Goal: Information Seeking & Learning: Learn about a topic

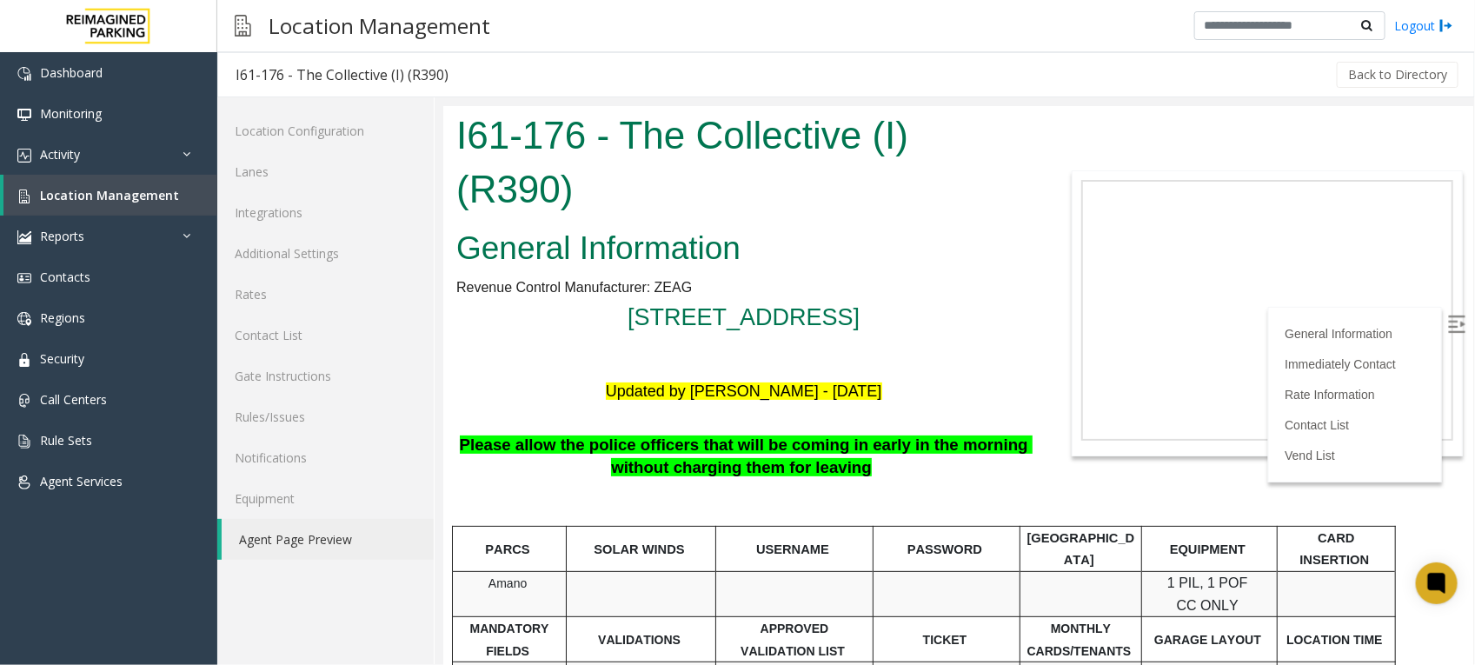
scroll to position [1521, 0]
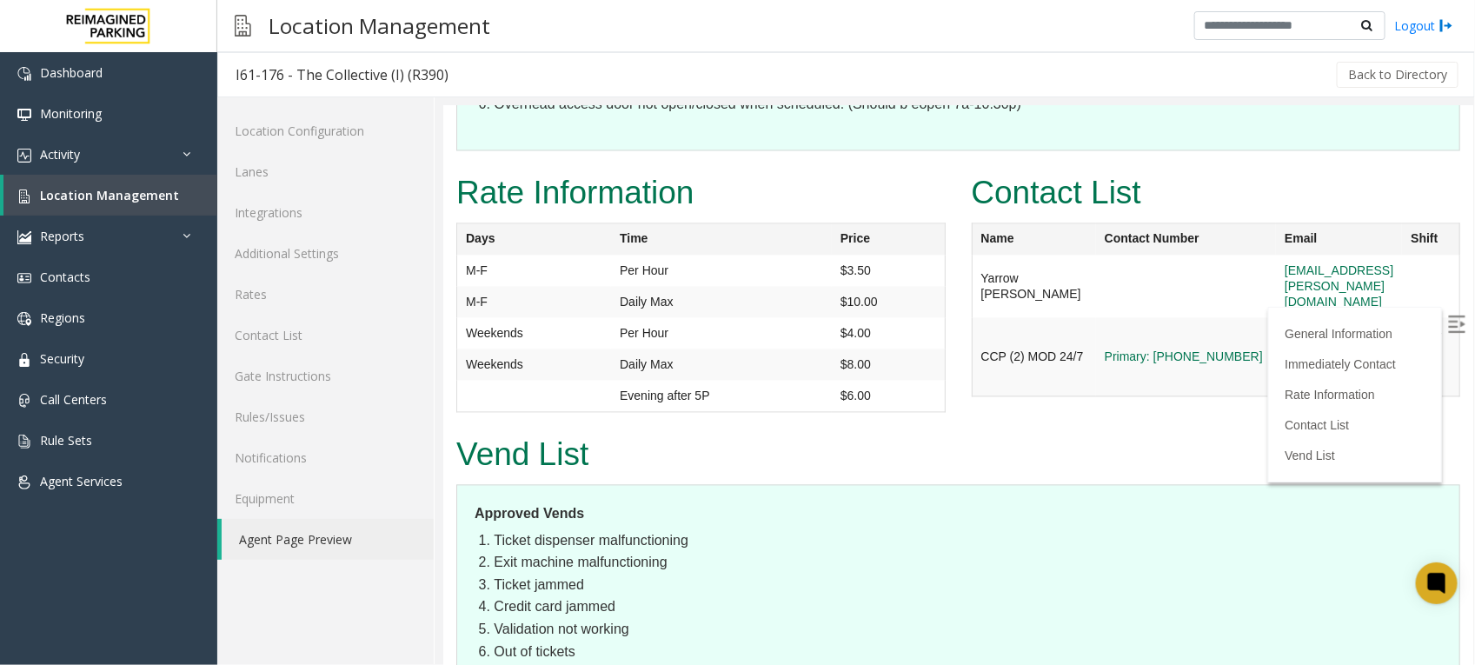
click at [1118, 432] on h2 "Vend List" at bounding box center [957, 454] width 1004 height 45
click at [317, 534] on link "Agent Page Preview" at bounding box center [328, 539] width 212 height 41
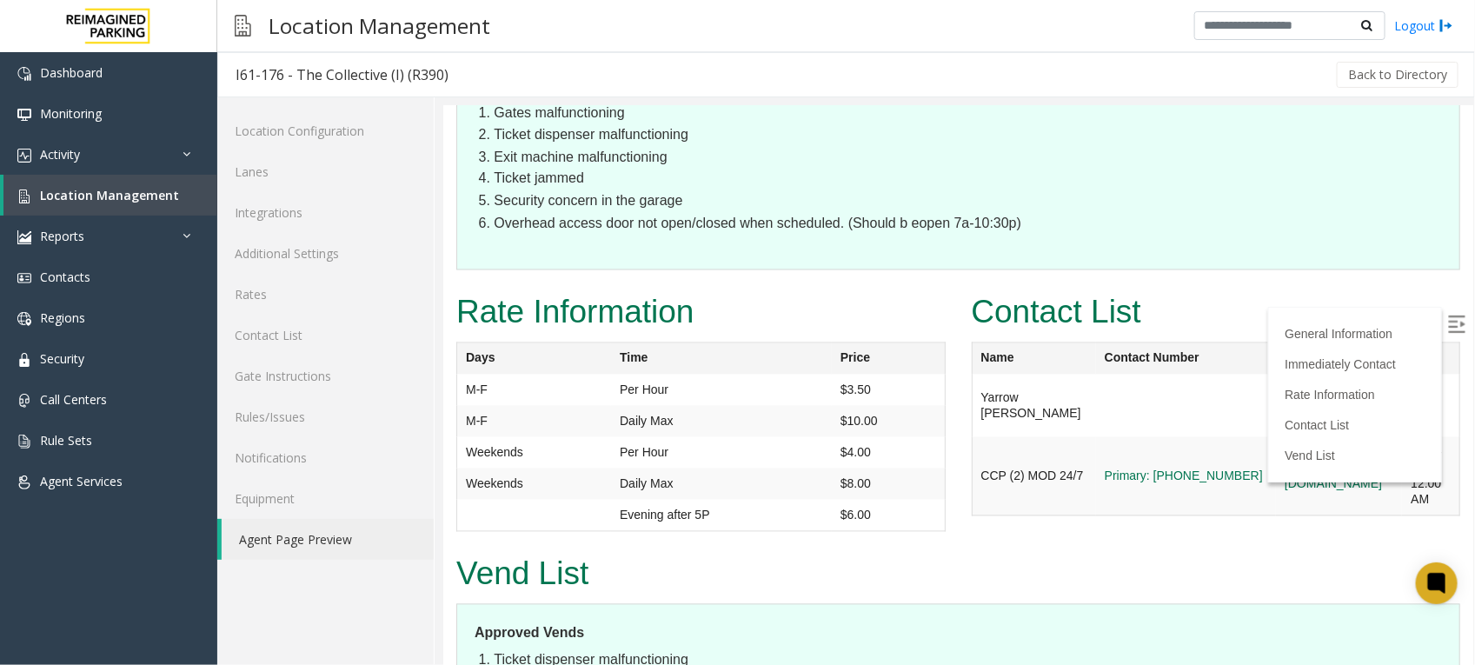
scroll to position [1399, 0]
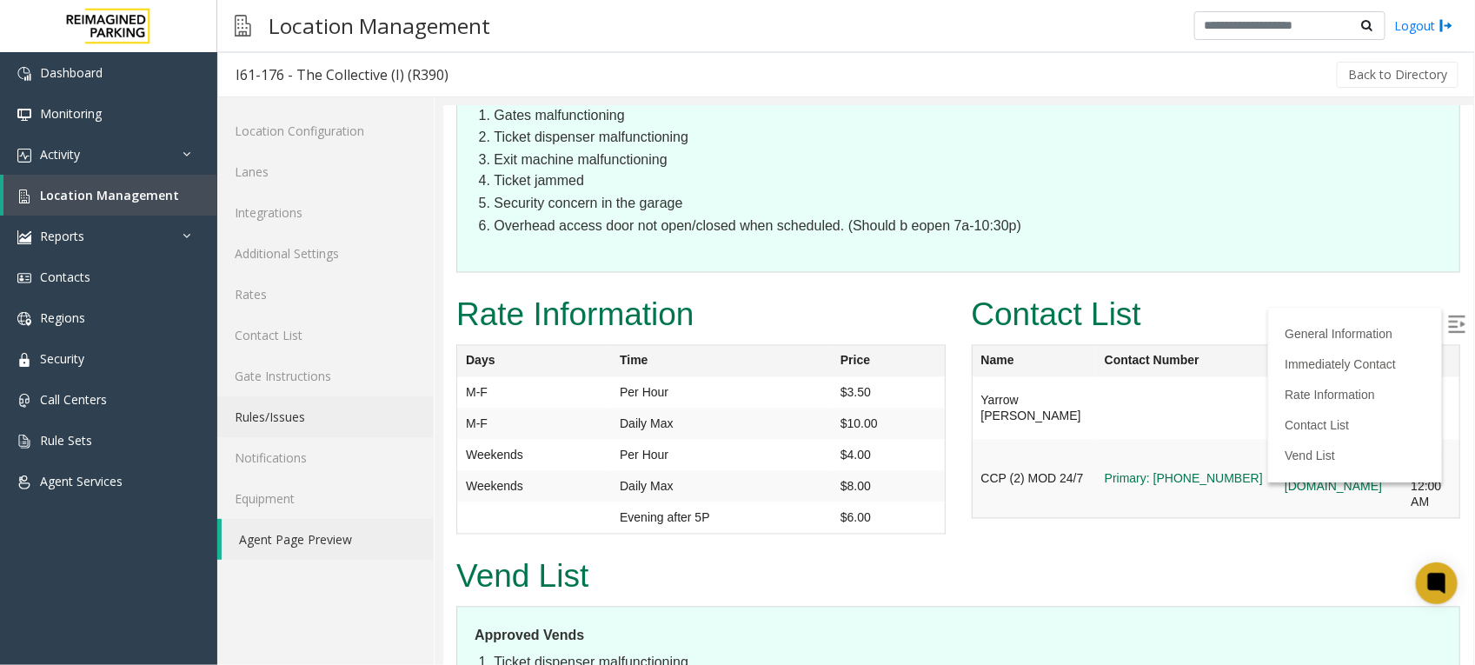
click at [288, 414] on link "Rules/Issues" at bounding box center [325, 416] width 216 height 41
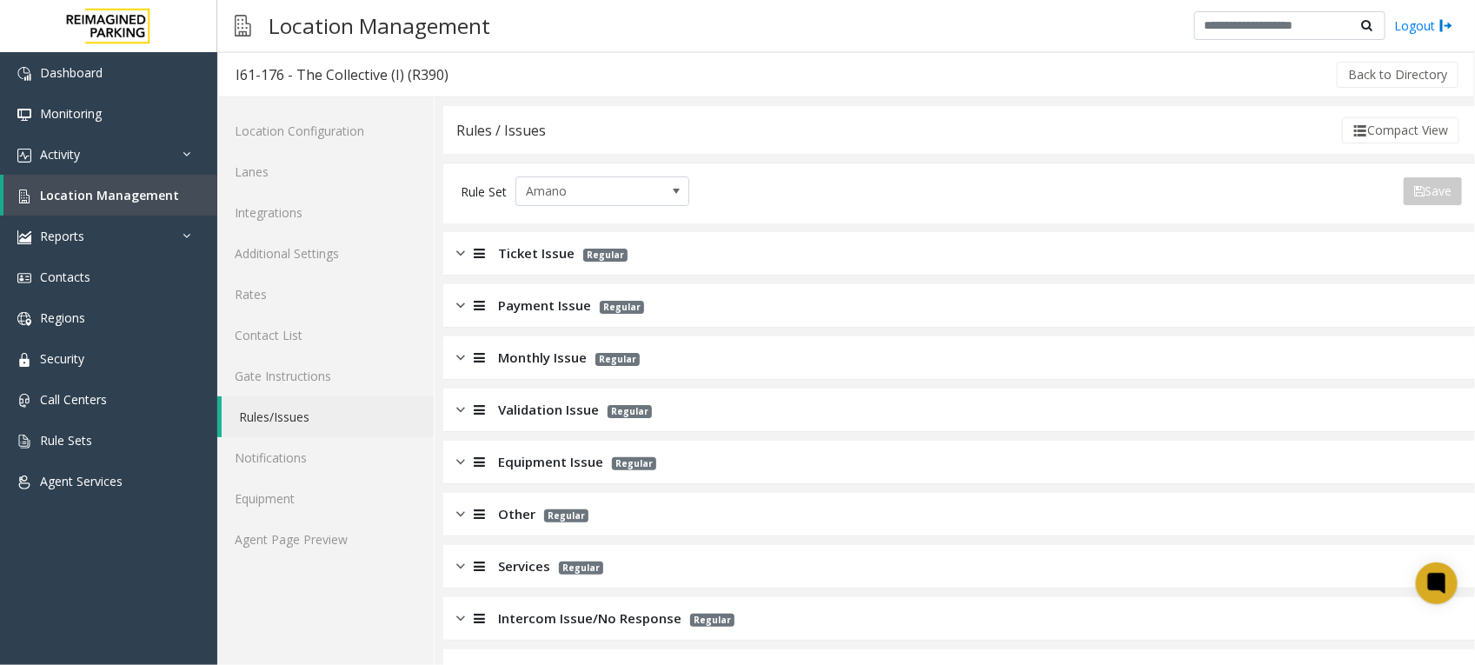
click at [467, 410] on div at bounding box center [477, 410] width 24 height 20
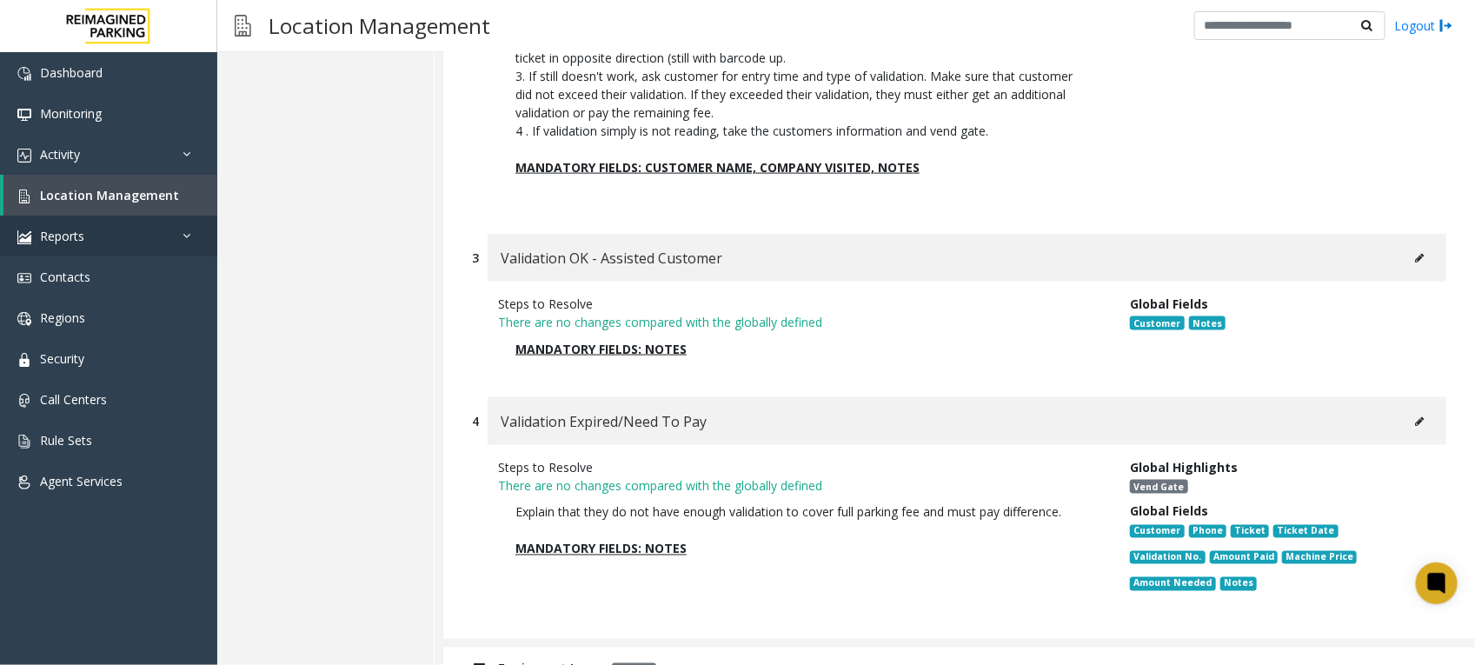
scroll to position [999, 0]
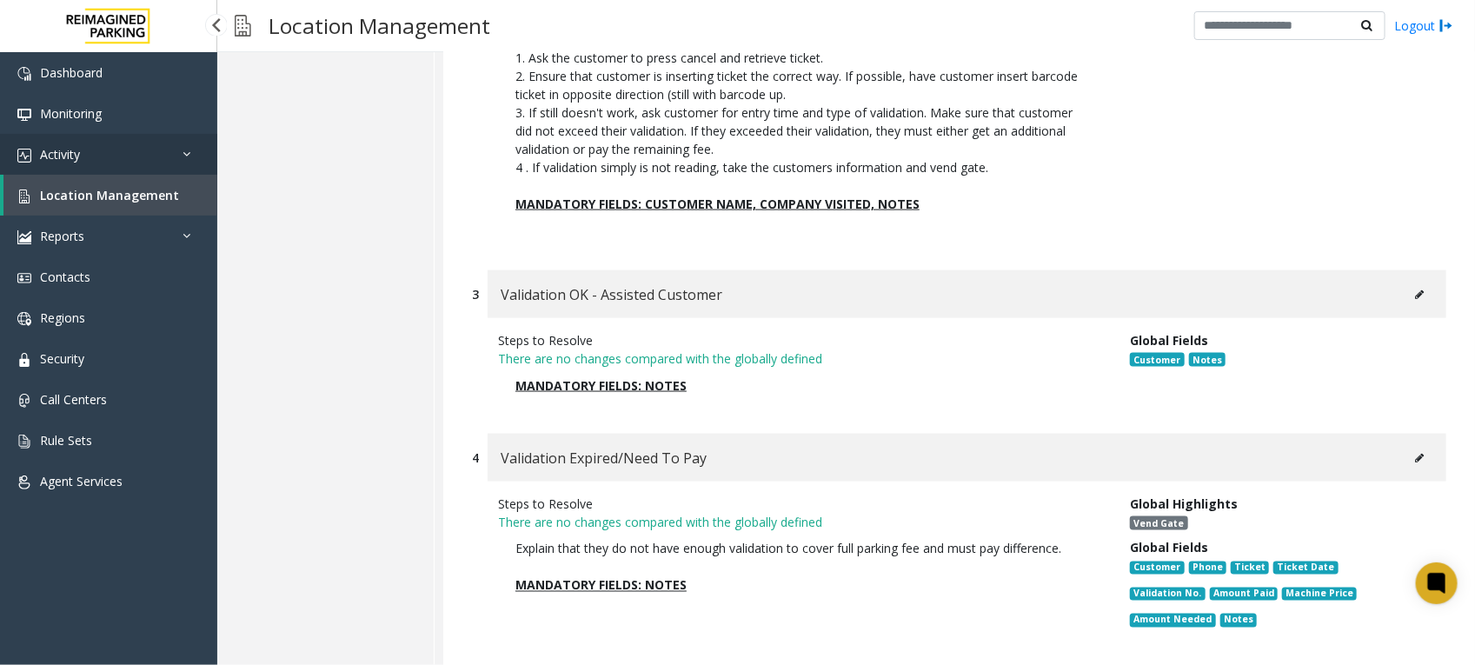
click at [126, 158] on link "Activity" at bounding box center [108, 154] width 217 height 41
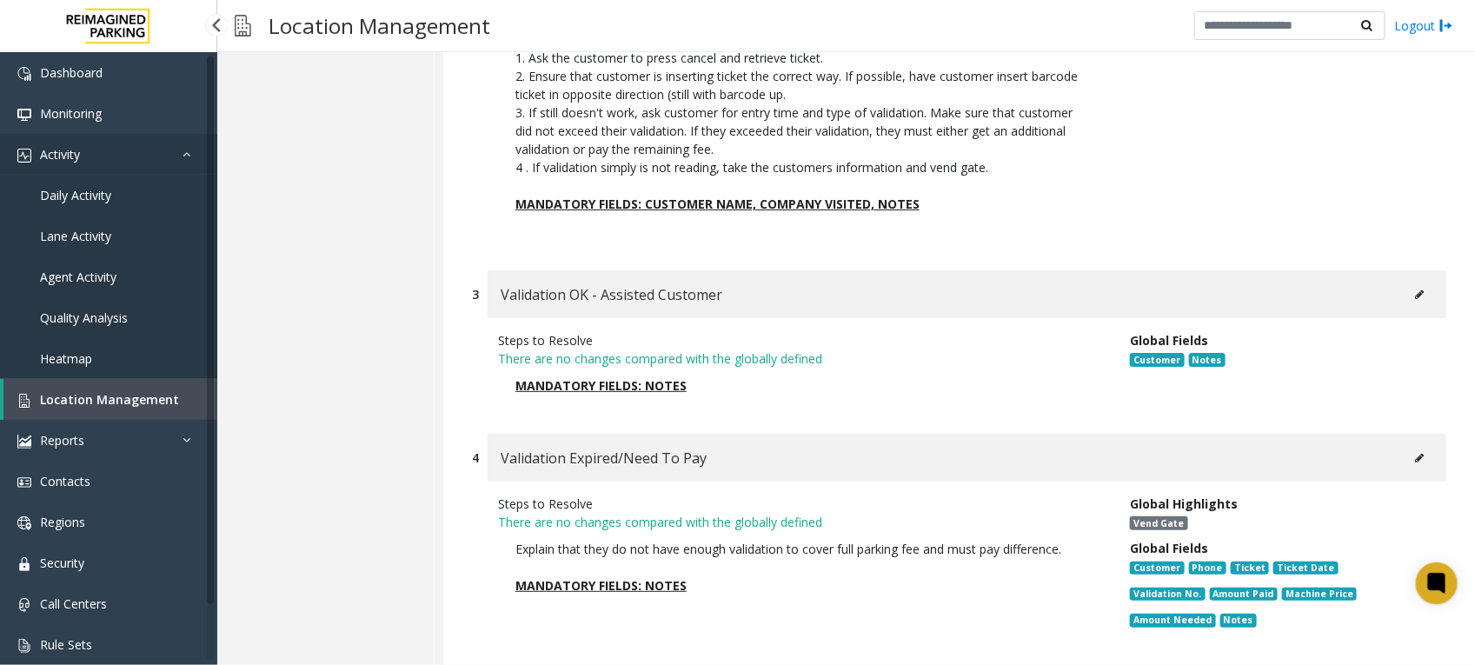
click at [139, 155] on link "Activity" at bounding box center [108, 154] width 217 height 41
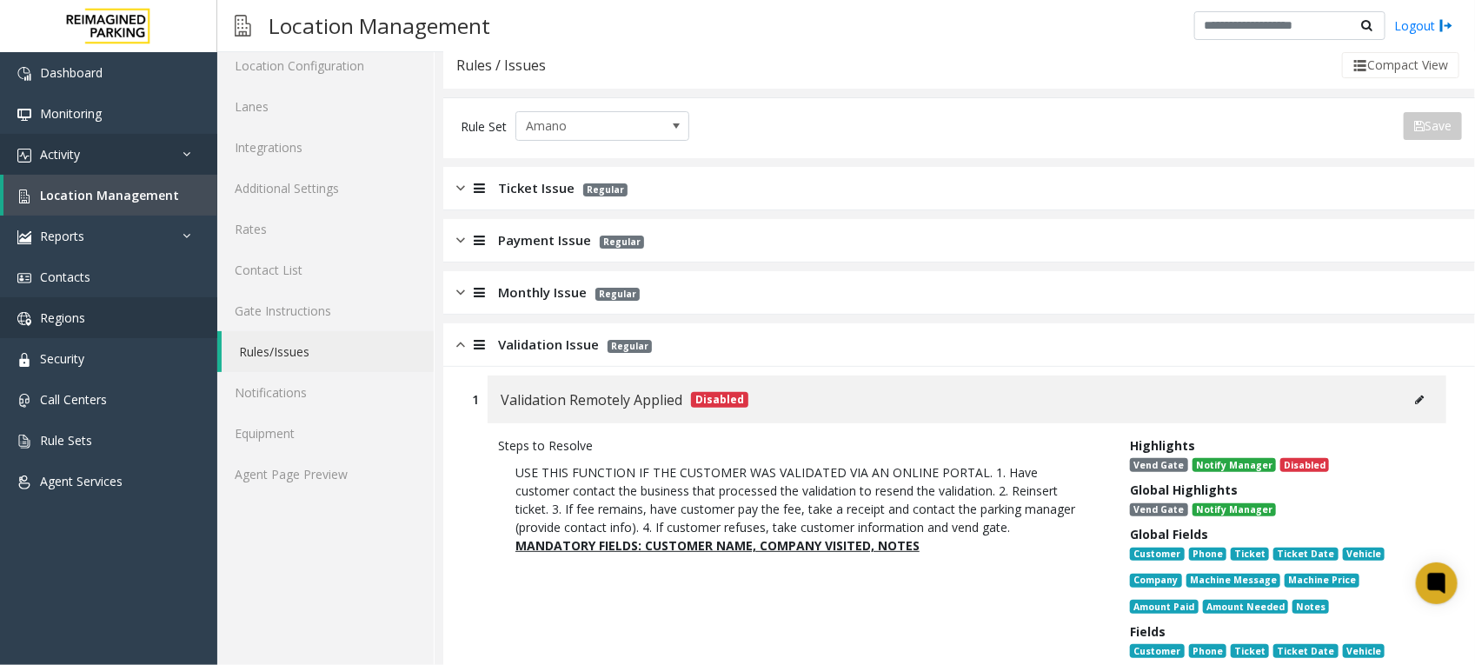
scroll to position [0, 0]
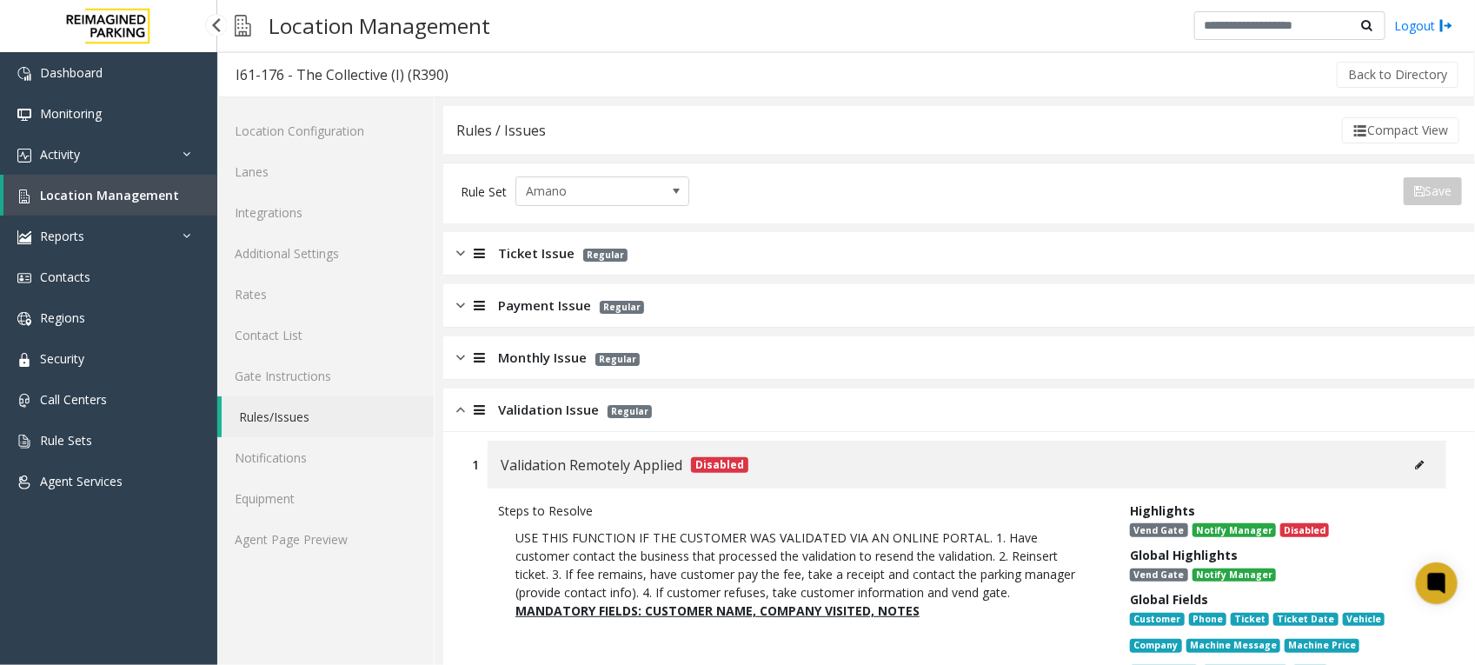
click at [113, 200] on span "Location Management" at bounding box center [109, 195] width 139 height 17
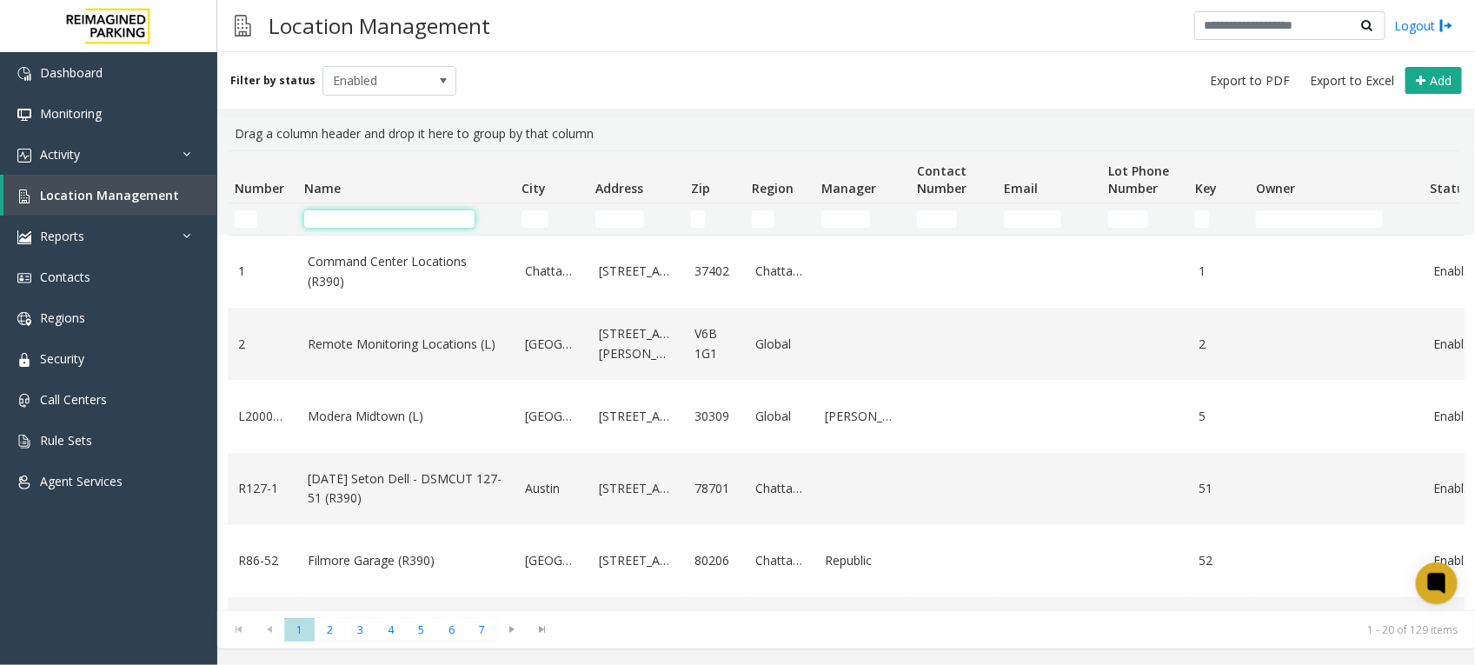
click at [362, 210] on input "Name Filter" at bounding box center [389, 218] width 170 height 17
type input "*"
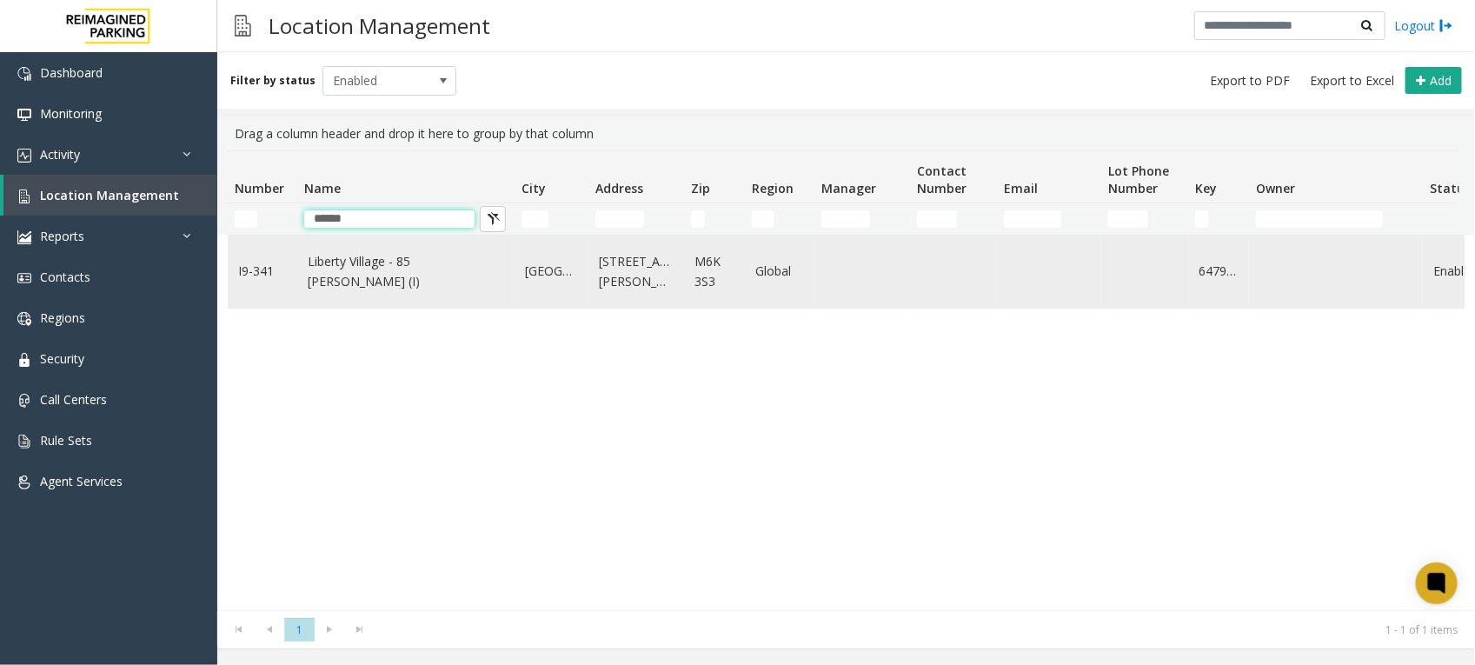
type input "******"
click at [394, 265] on link "Liberty Village - 85 [PERSON_NAME] (I)" at bounding box center [406, 271] width 196 height 39
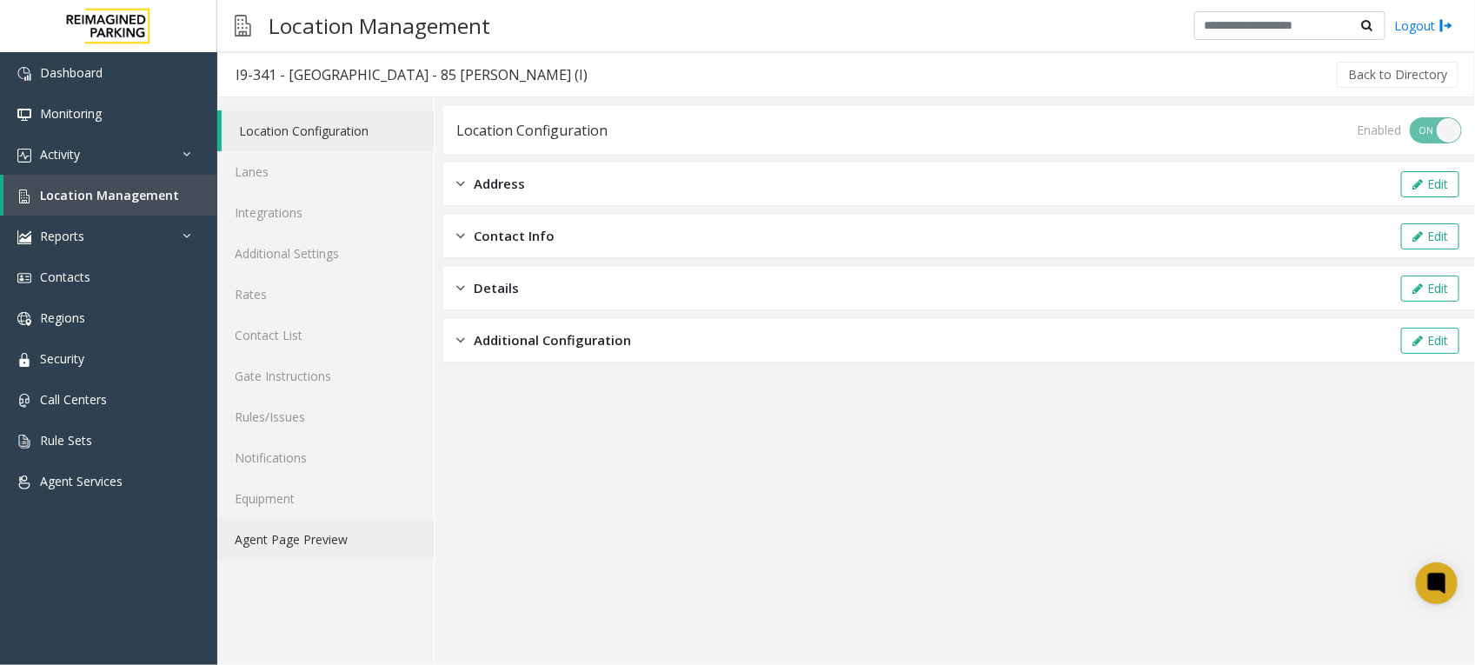
click at [284, 527] on link "Agent Page Preview" at bounding box center [325, 539] width 216 height 41
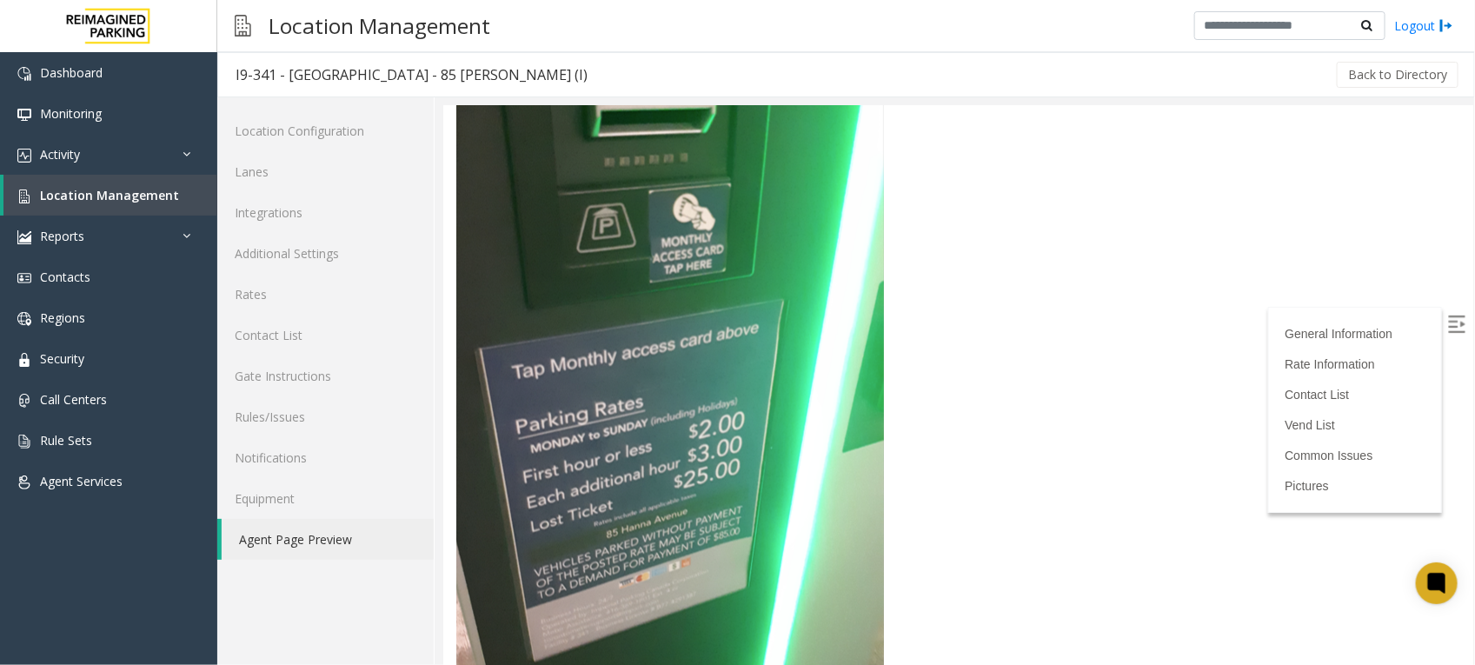
scroll to position [4453, 0]
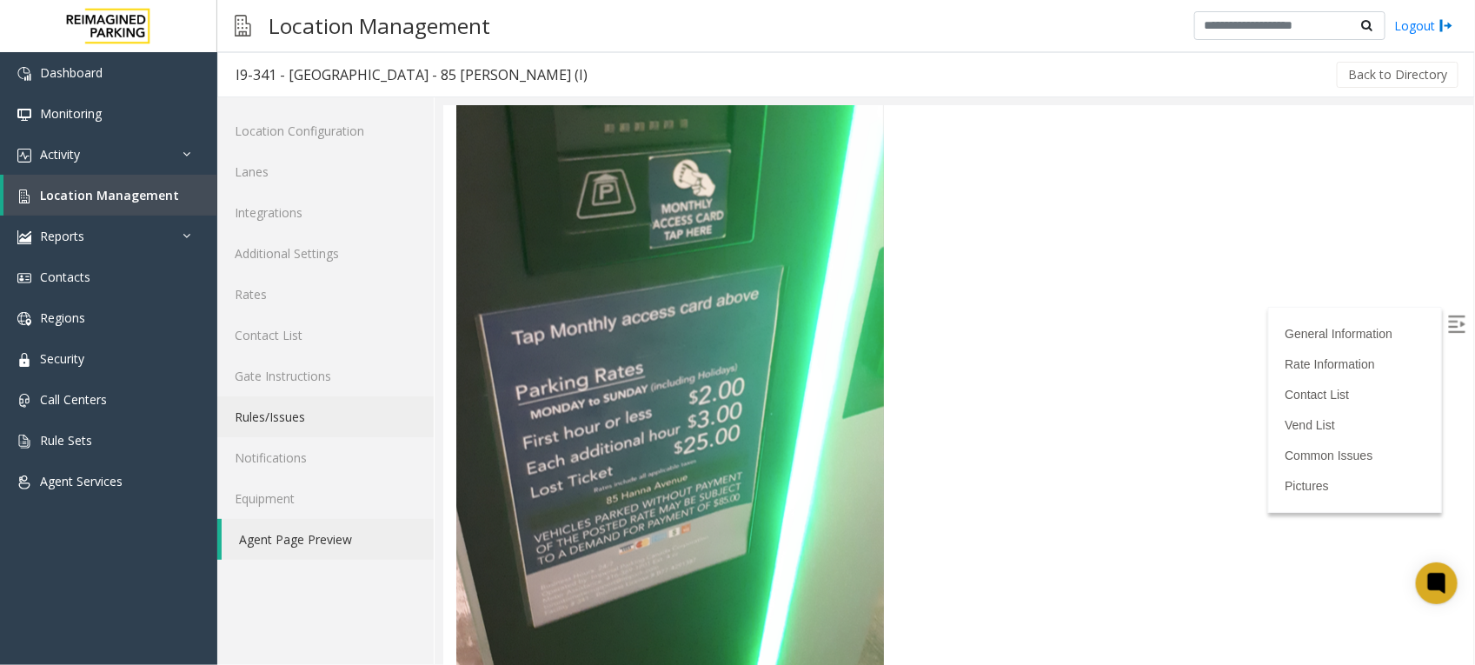
click at [314, 418] on link "Rules/Issues" at bounding box center [325, 416] width 216 height 41
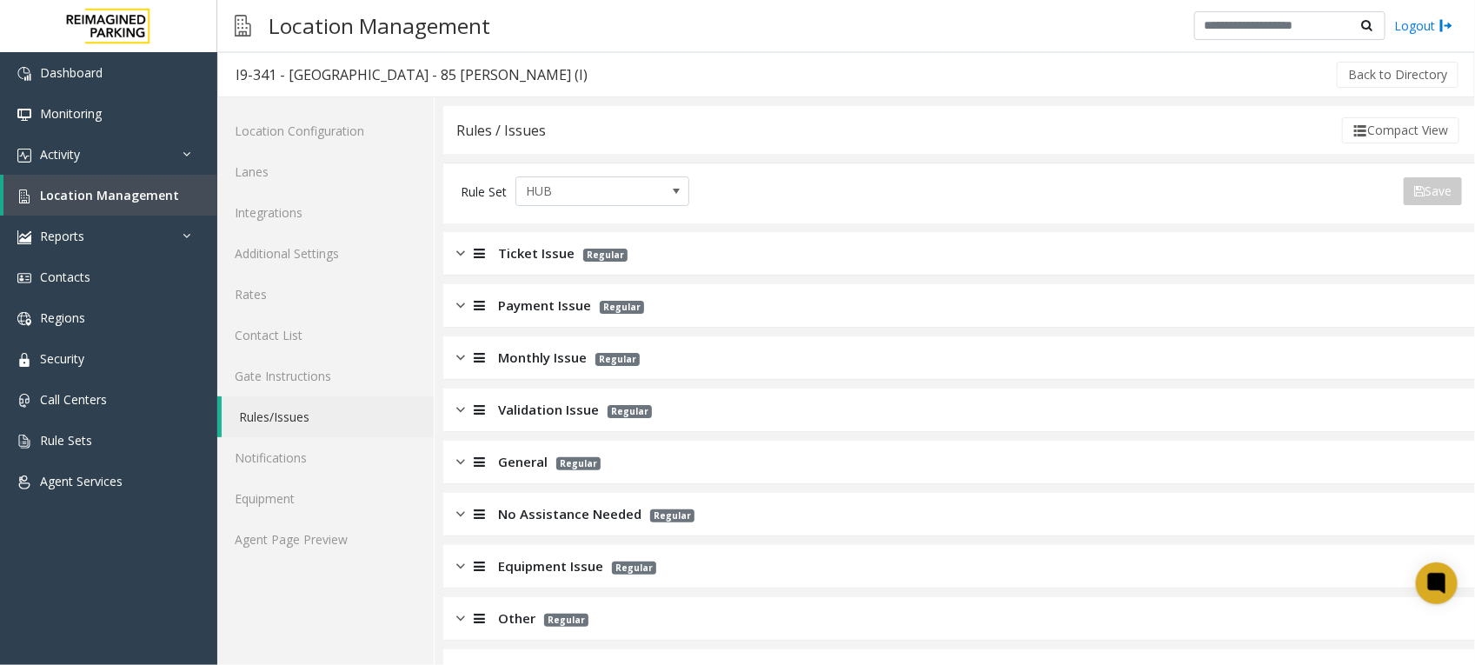
click at [458, 413] on img at bounding box center [460, 410] width 9 height 20
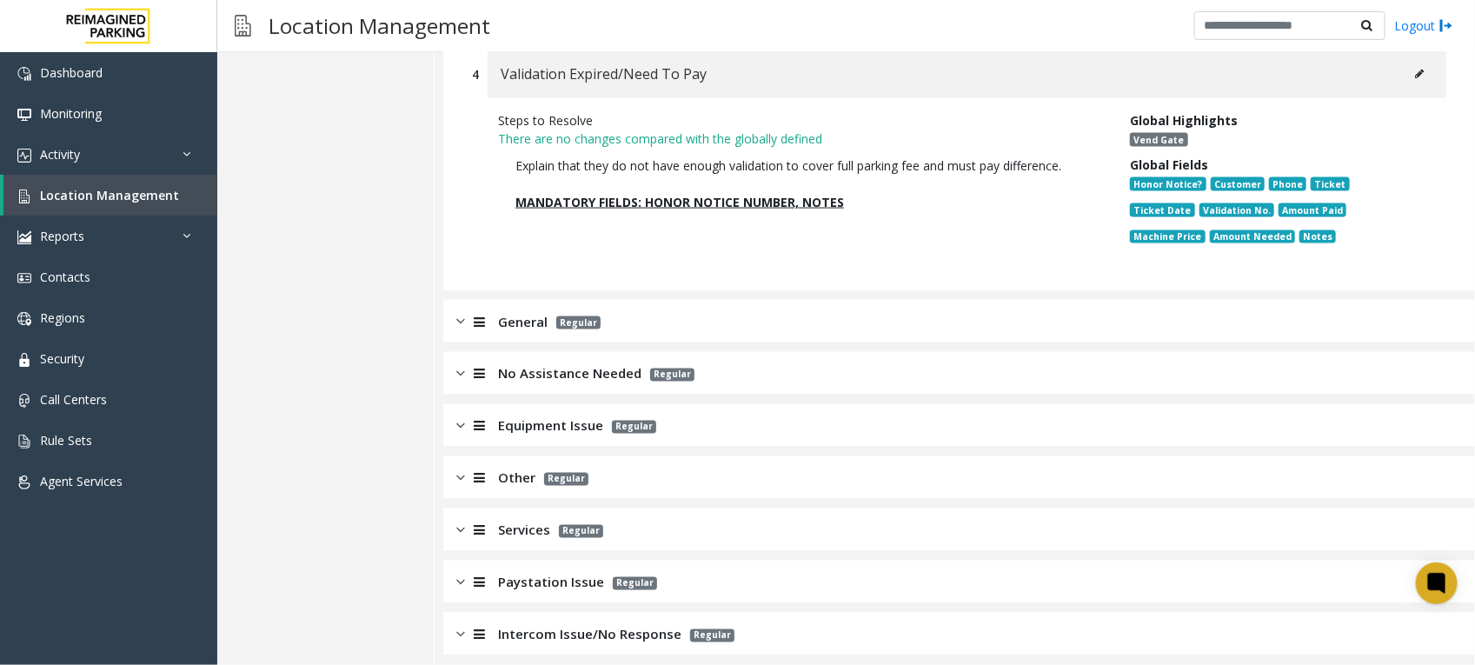
scroll to position [1191, 0]
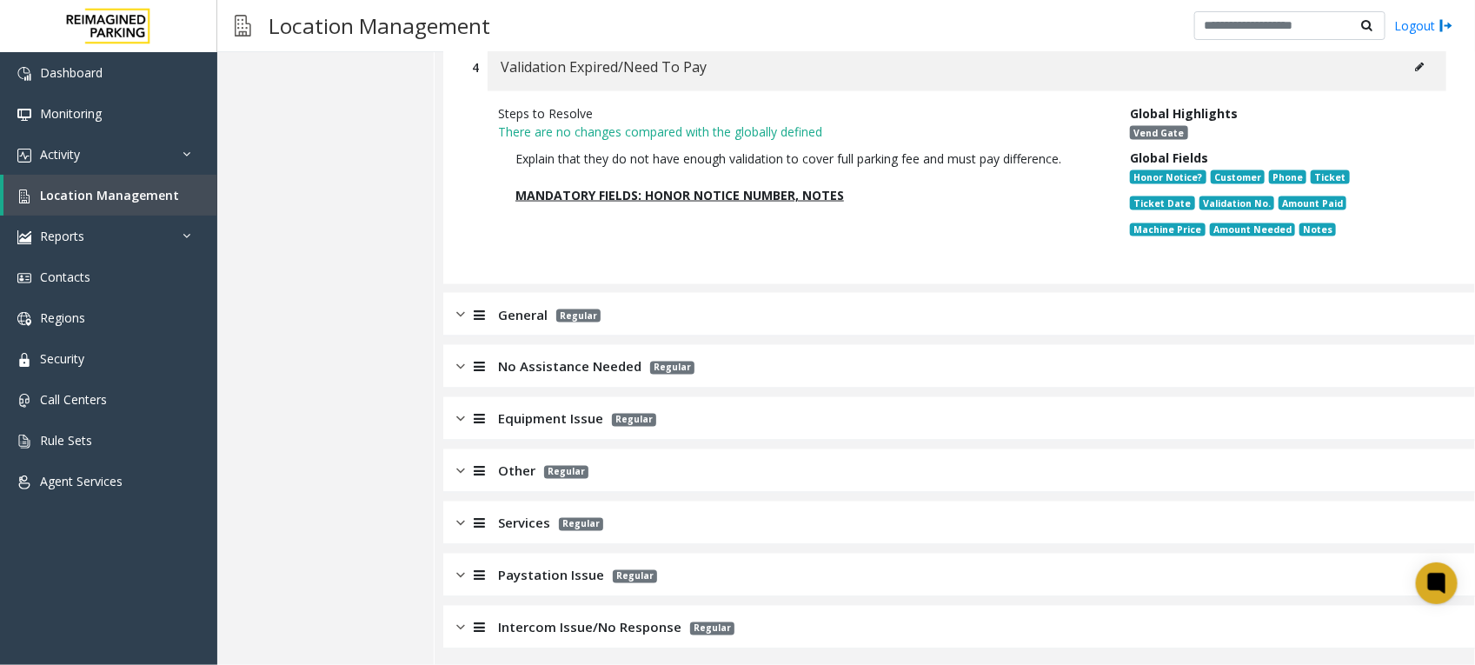
click at [600, 628] on span "Intercom Issue/No Response" at bounding box center [589, 628] width 183 height 20
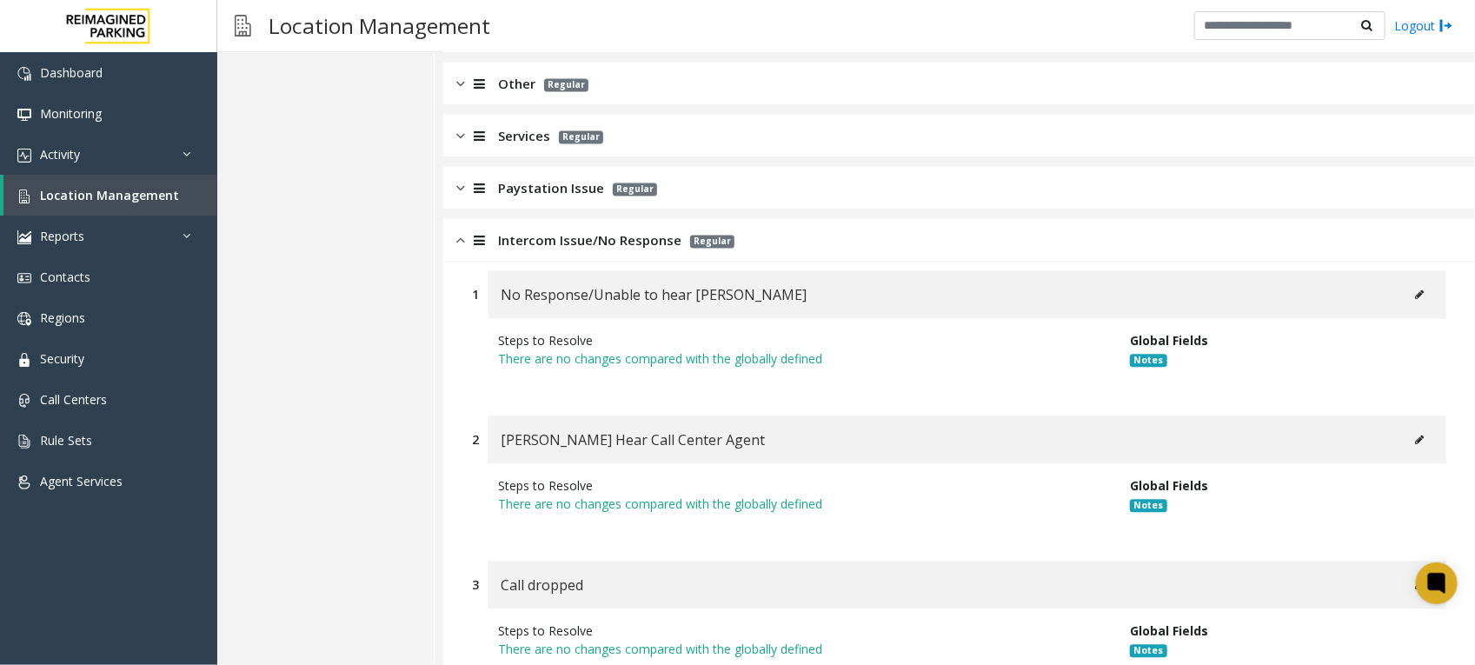
scroll to position [1644, 0]
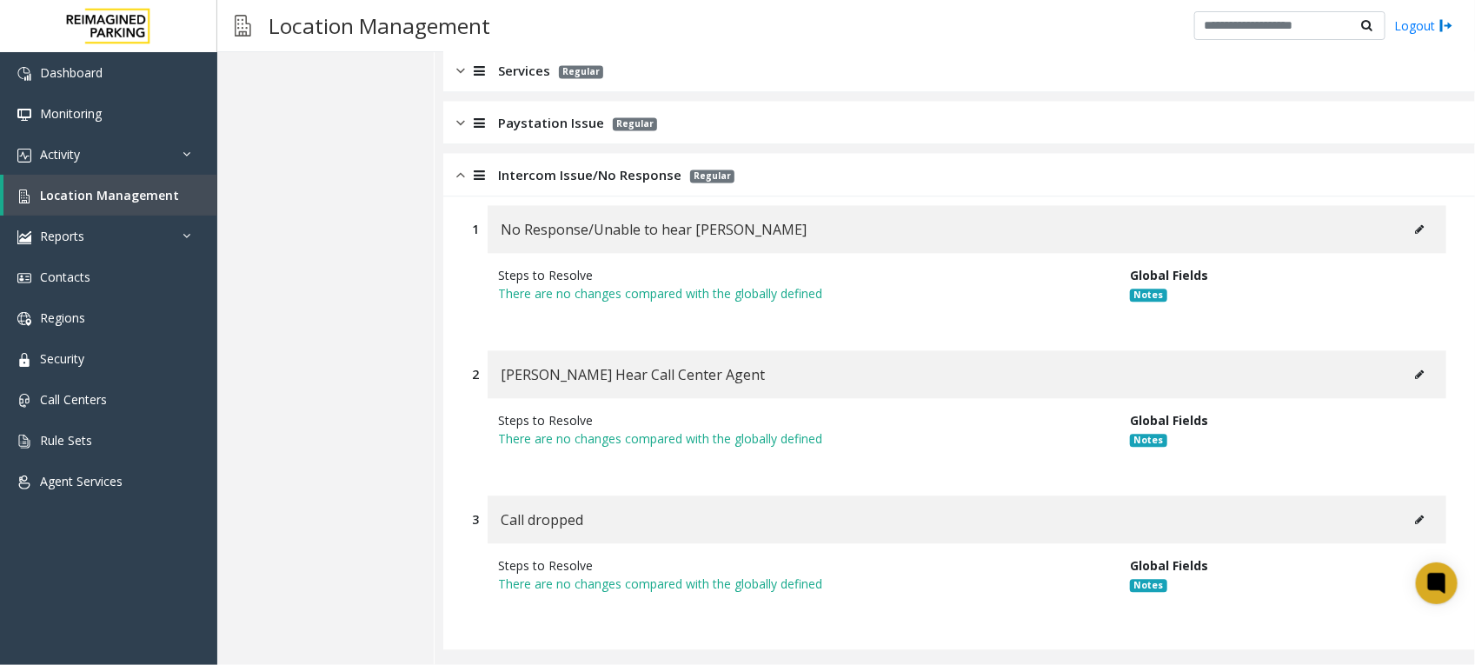
click at [849, 284] on p "There are no changes compared with the globally defined" at bounding box center [801, 293] width 606 height 18
click at [1132, 291] on span "Notes" at bounding box center [1148, 295] width 36 height 14
drag, startPoint x: 1132, startPoint y: 291, endPoint x: 1028, endPoint y: 324, distance: 109.4
click at [1028, 324] on div "Steps to Resolve There are no changes compared with the globally defined Global…" at bounding box center [959, 293] width 974 height 80
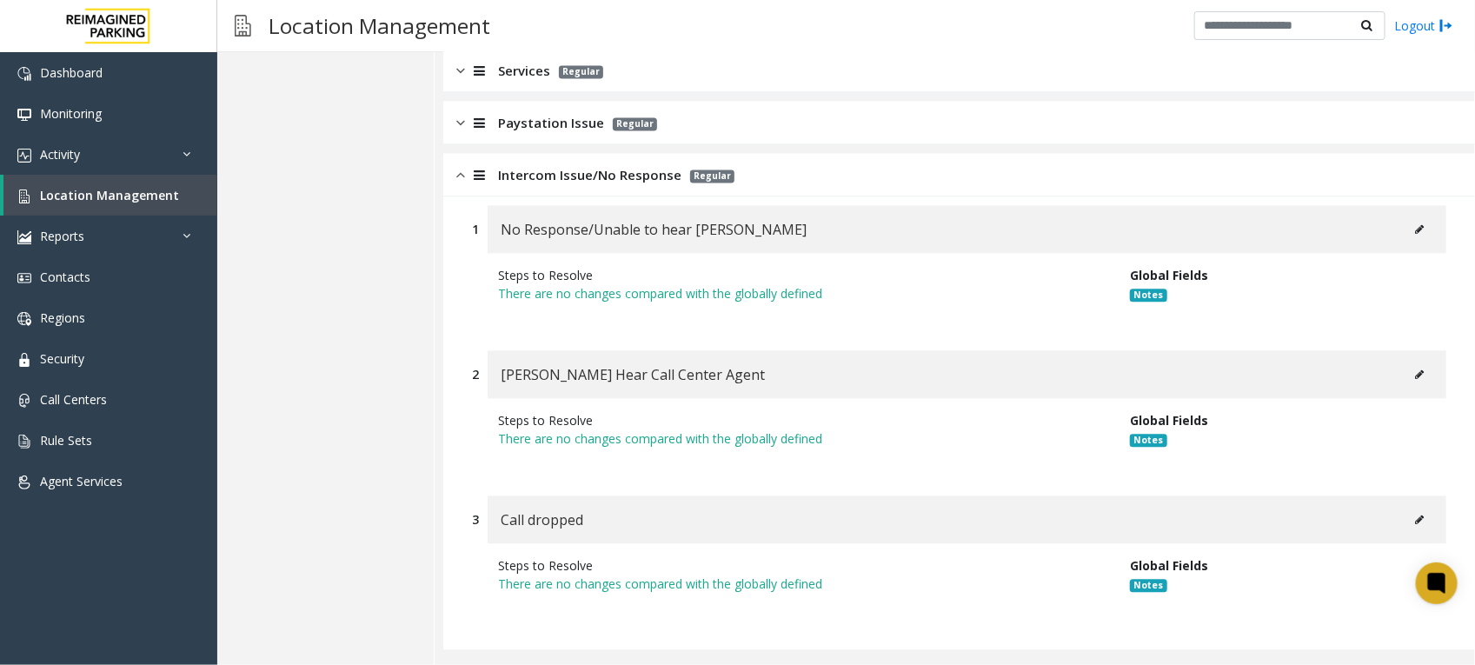
click at [626, 289] on p "There are no changes compared with the globally defined" at bounding box center [801, 293] width 606 height 18
drag, startPoint x: 626, startPoint y: 289, endPoint x: 743, endPoint y: 315, distance: 120.2
click at [743, 315] on div "Steps to Resolve There are no changes compared with the globally defined Global…" at bounding box center [959, 293] width 974 height 80
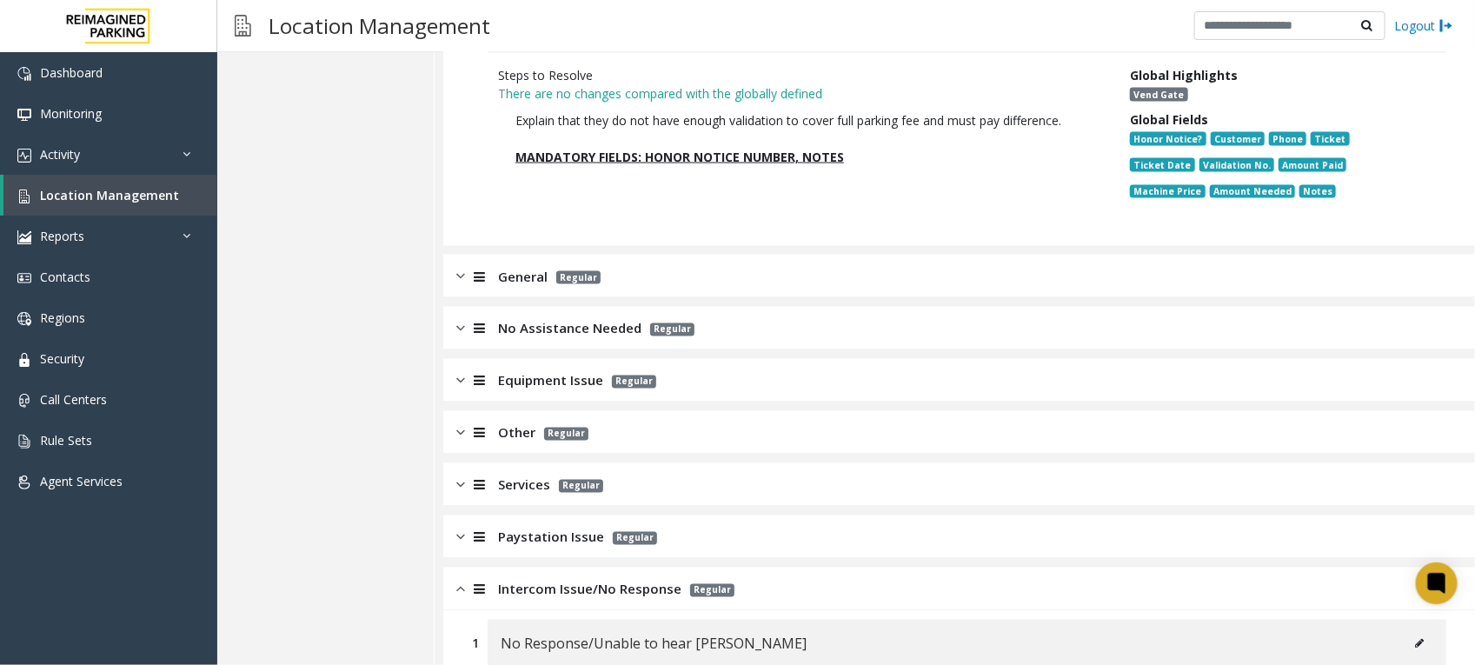
scroll to position [1210, 0]
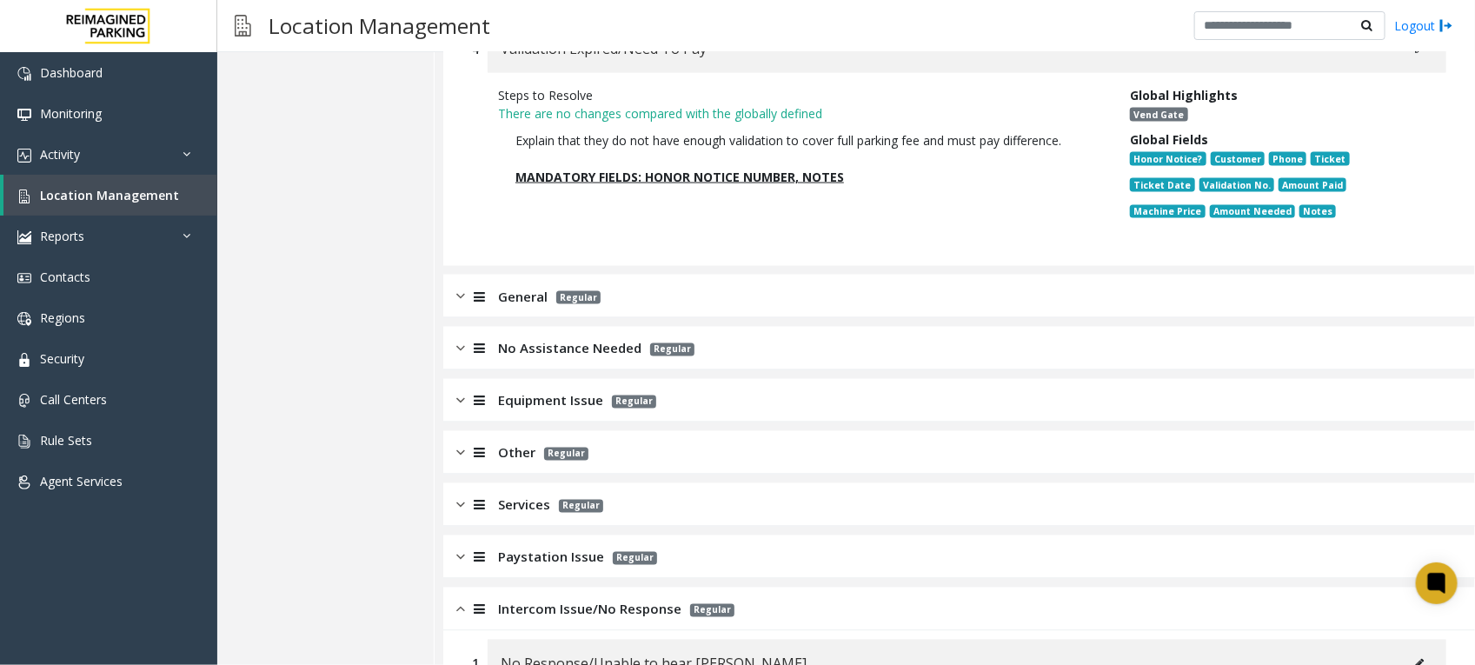
click at [557, 401] on span "Equipment Issue" at bounding box center [550, 401] width 105 height 20
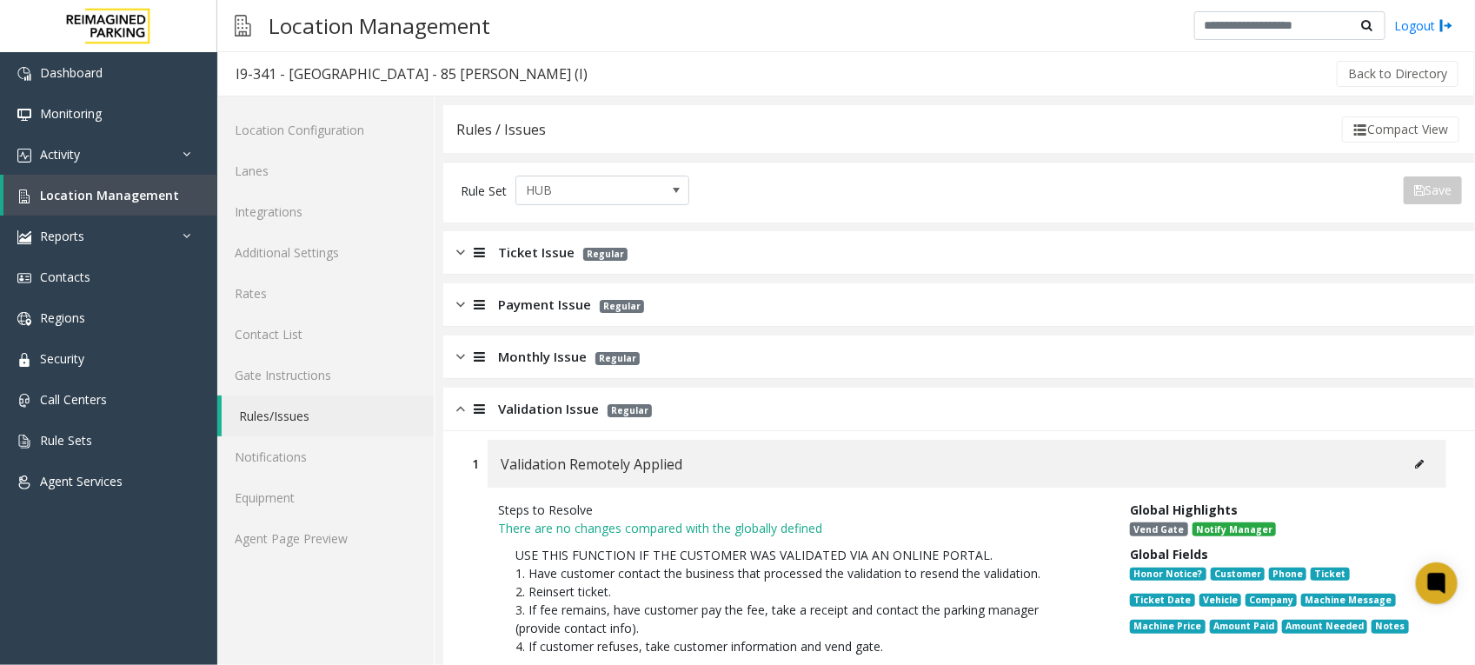
scroll to position [0, 0]
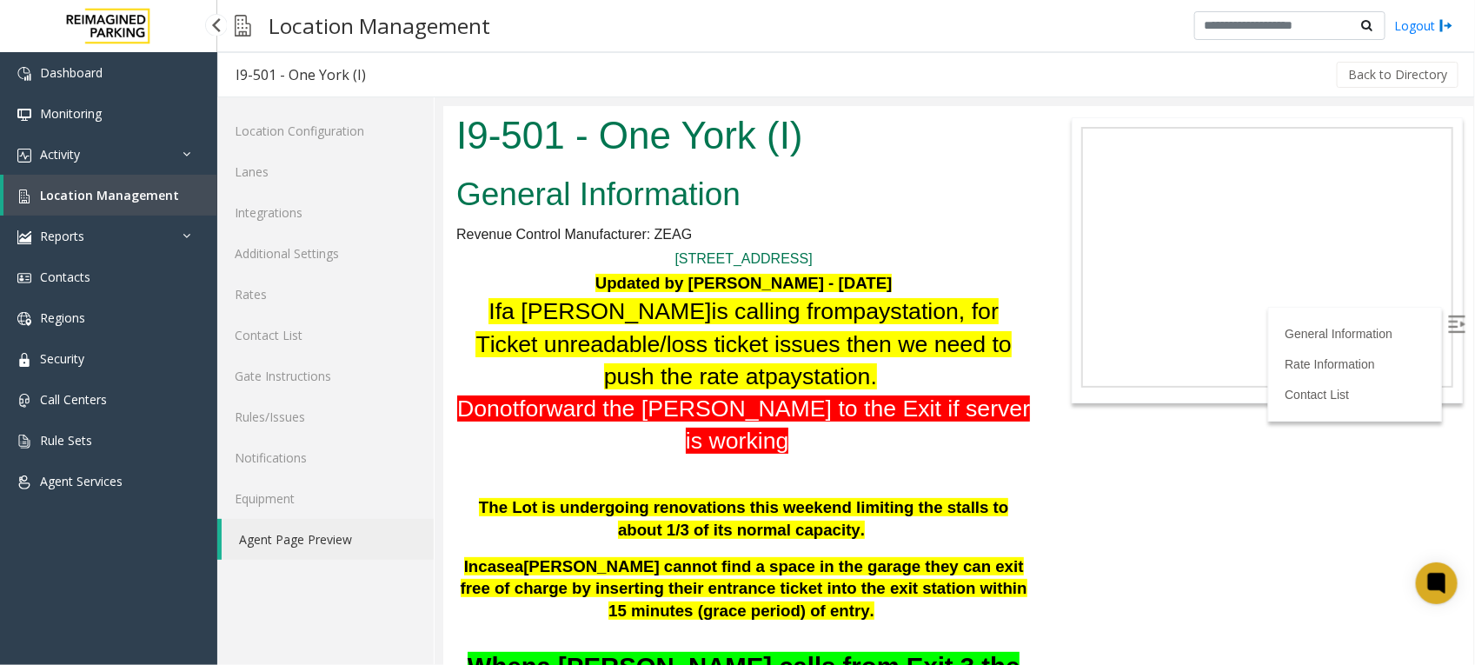
click at [145, 192] on span "Location Management" at bounding box center [109, 195] width 139 height 17
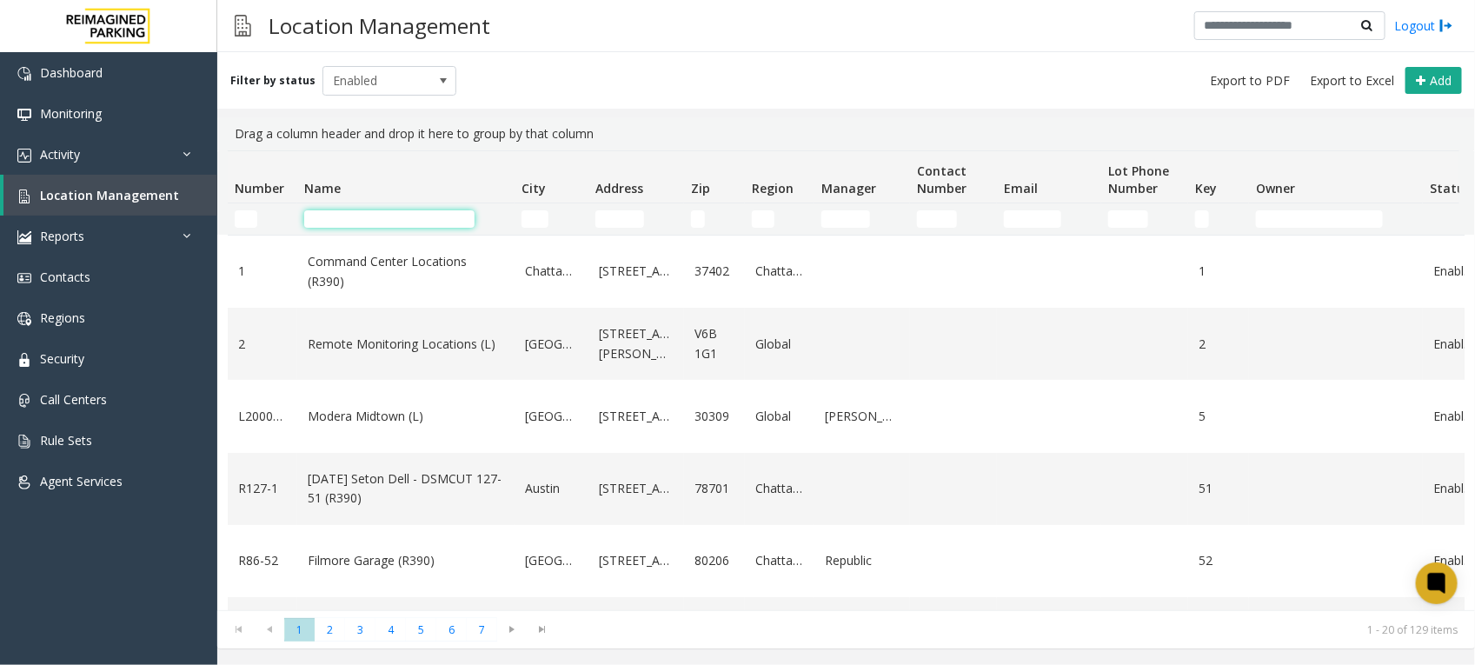
click at [357, 211] on input "Name Filter" at bounding box center [389, 218] width 170 height 17
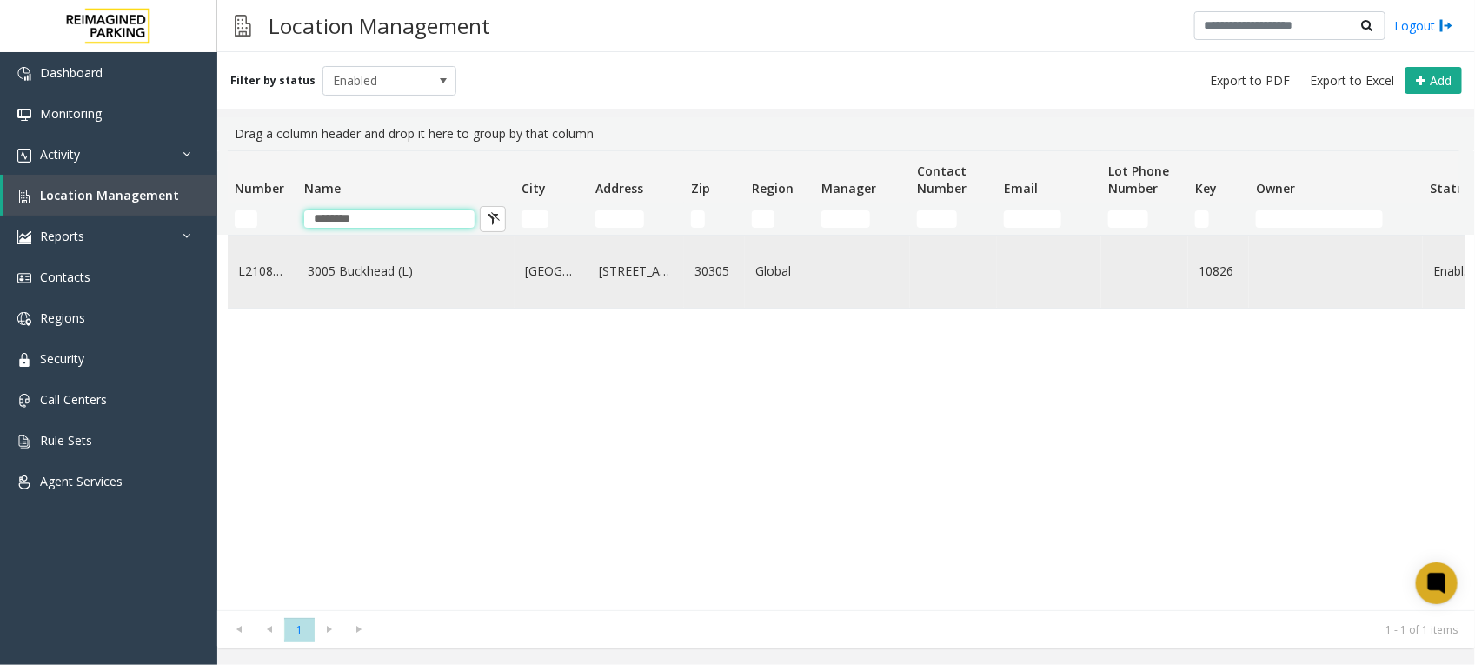
type input "********"
click at [393, 274] on link "3005 Buckhead (L)" at bounding box center [406, 271] width 196 height 19
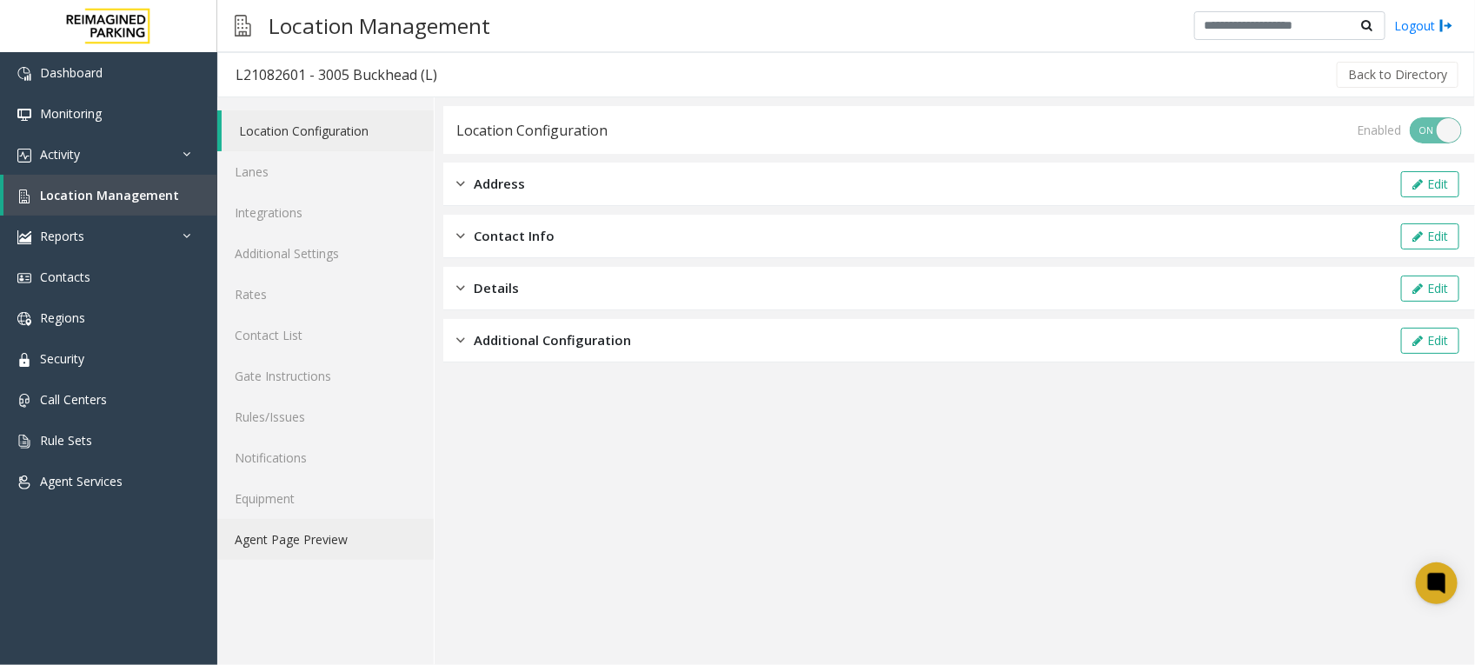
click at [308, 553] on link "Agent Page Preview" at bounding box center [325, 539] width 216 height 41
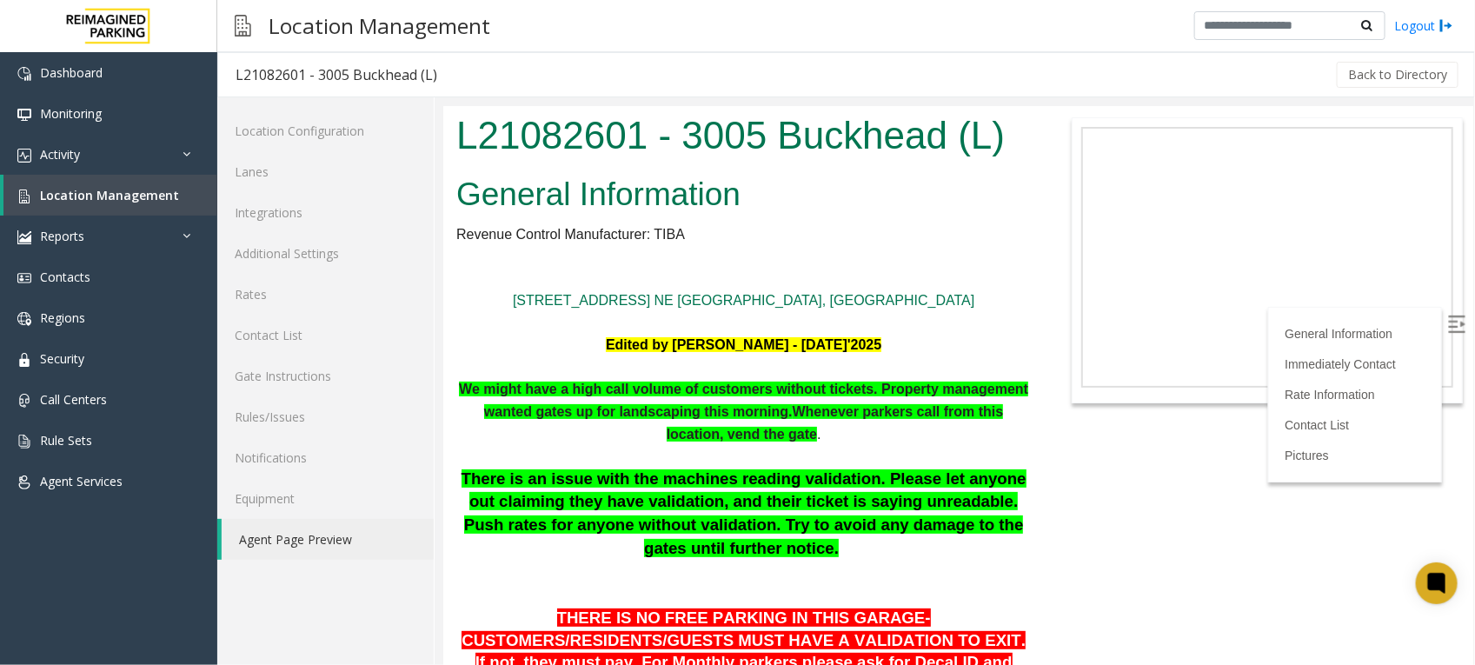
drag, startPoint x: 328, startPoint y: 532, endPoint x: 341, endPoint y: 531, distance: 13.1
click at [328, 532] on link "Agent Page Preview" at bounding box center [328, 539] width 212 height 41
click at [114, 158] on link "Activity" at bounding box center [108, 154] width 217 height 41
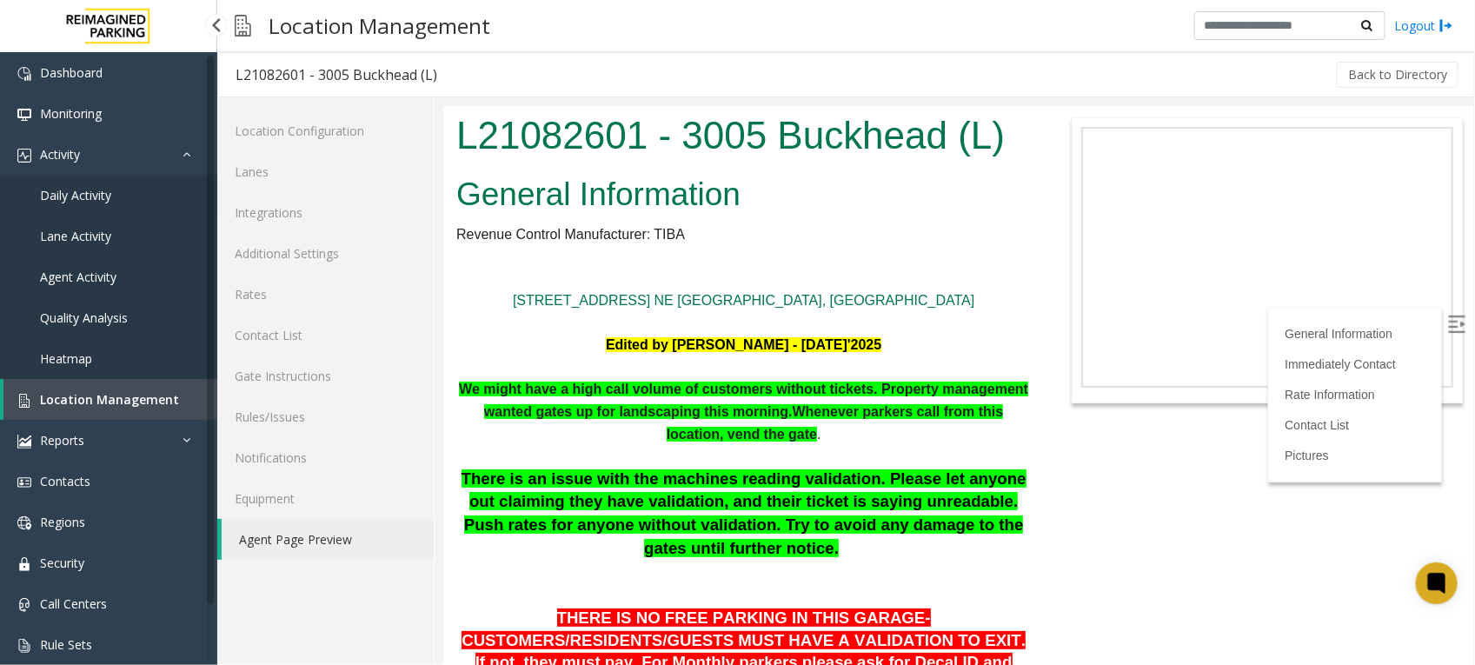
click at [85, 192] on span "Daily Activity" at bounding box center [75, 195] width 71 height 17
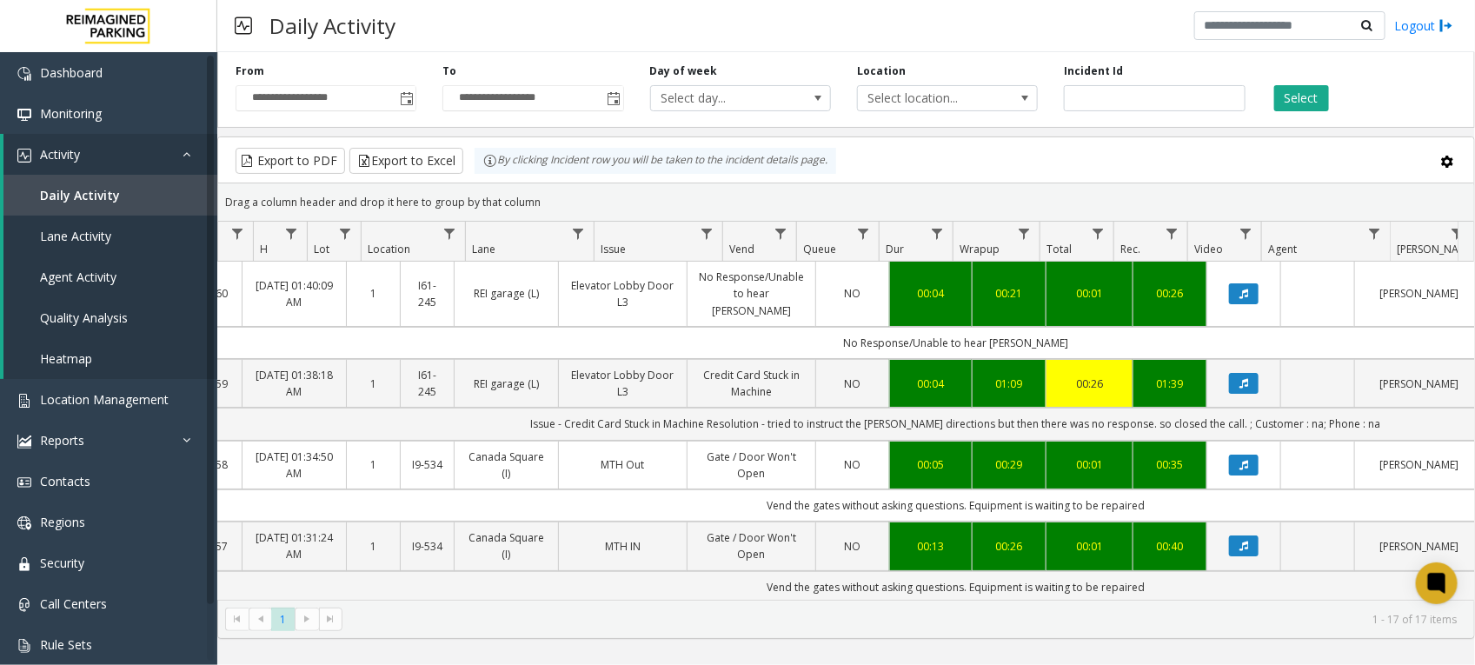
scroll to position [0, 74]
click at [801, 233] on span "Data table" at bounding box center [799, 234] width 14 height 14
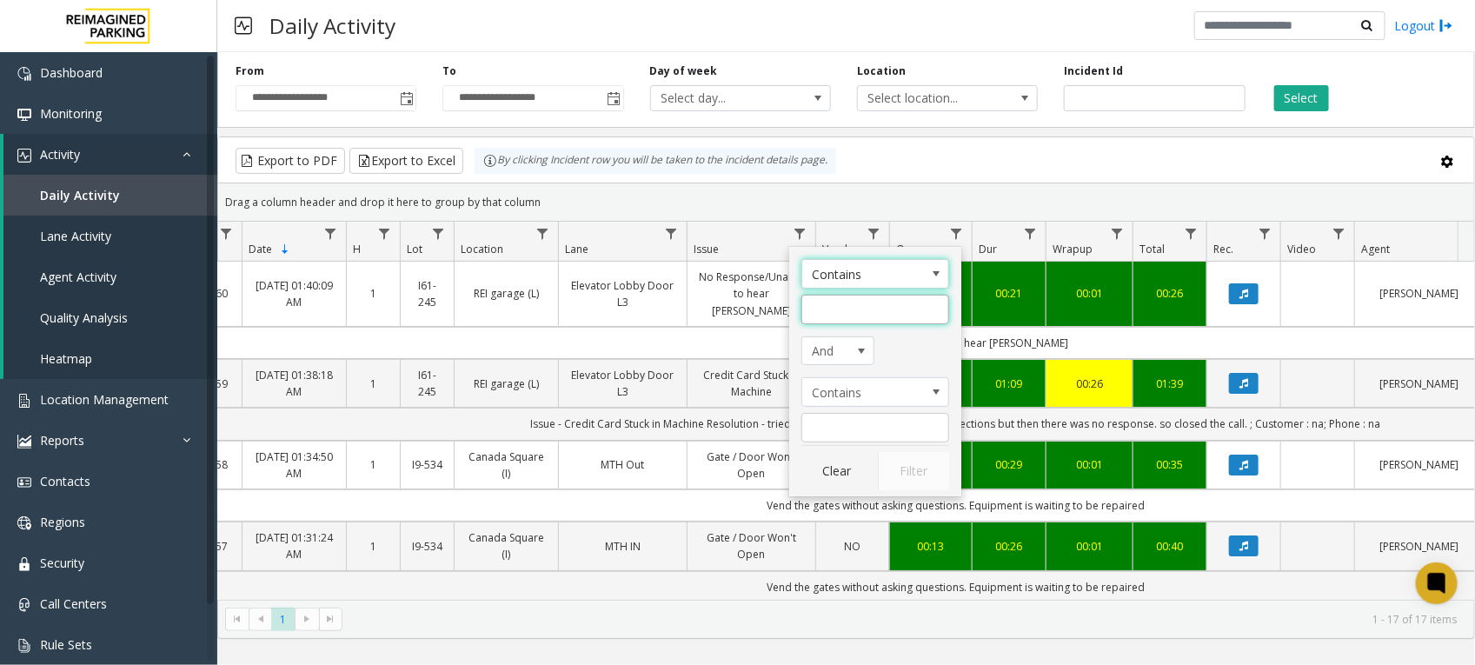
click at [831, 318] on input "Issue Filter" at bounding box center [875, 310] width 148 height 30
type input "**********"
click button "Filter" at bounding box center [913, 471] width 71 height 38
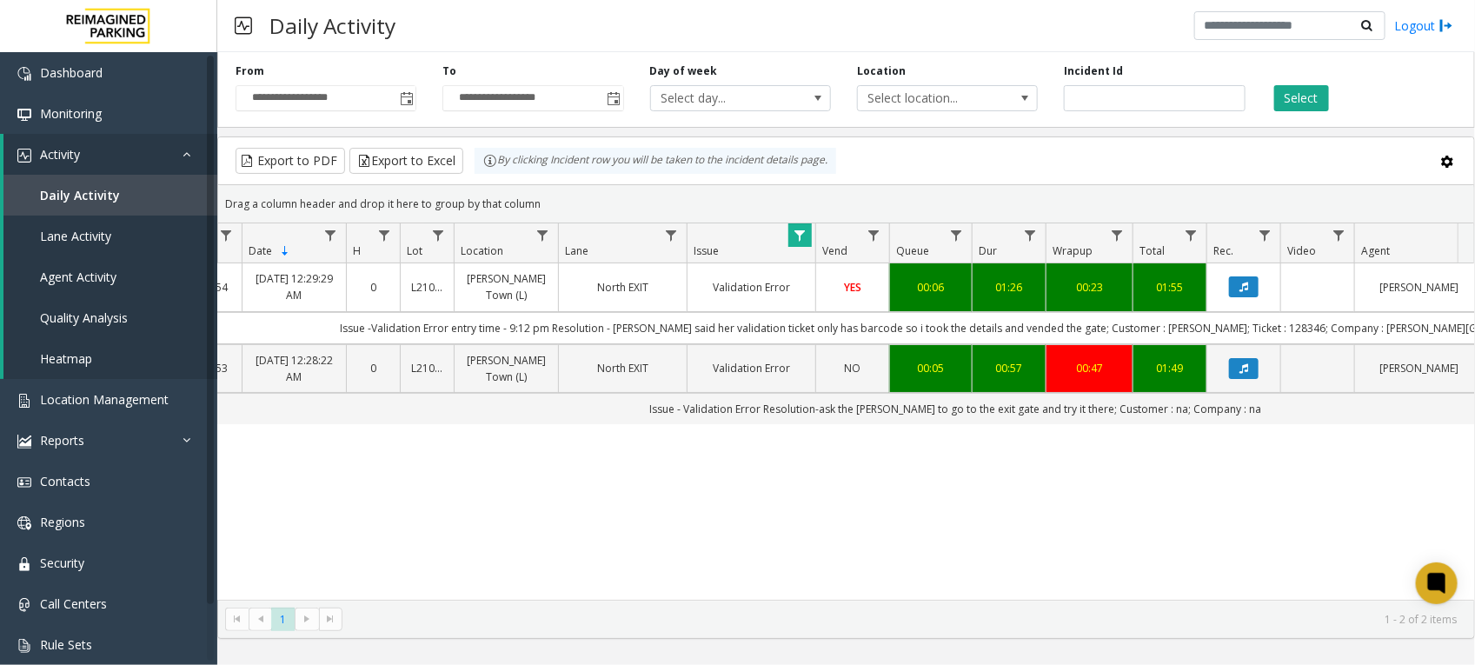
scroll to position [0, 355]
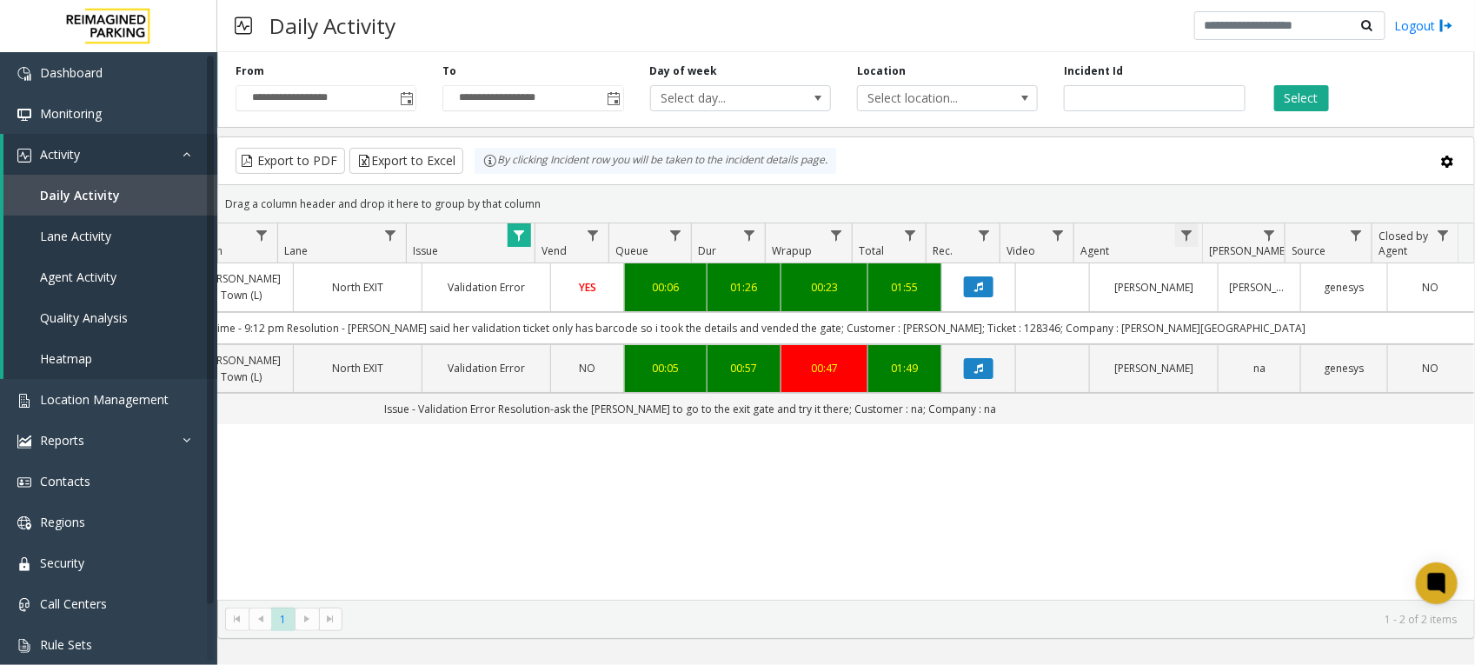
click at [1186, 242] on span "Data table" at bounding box center [1186, 236] width 14 height 14
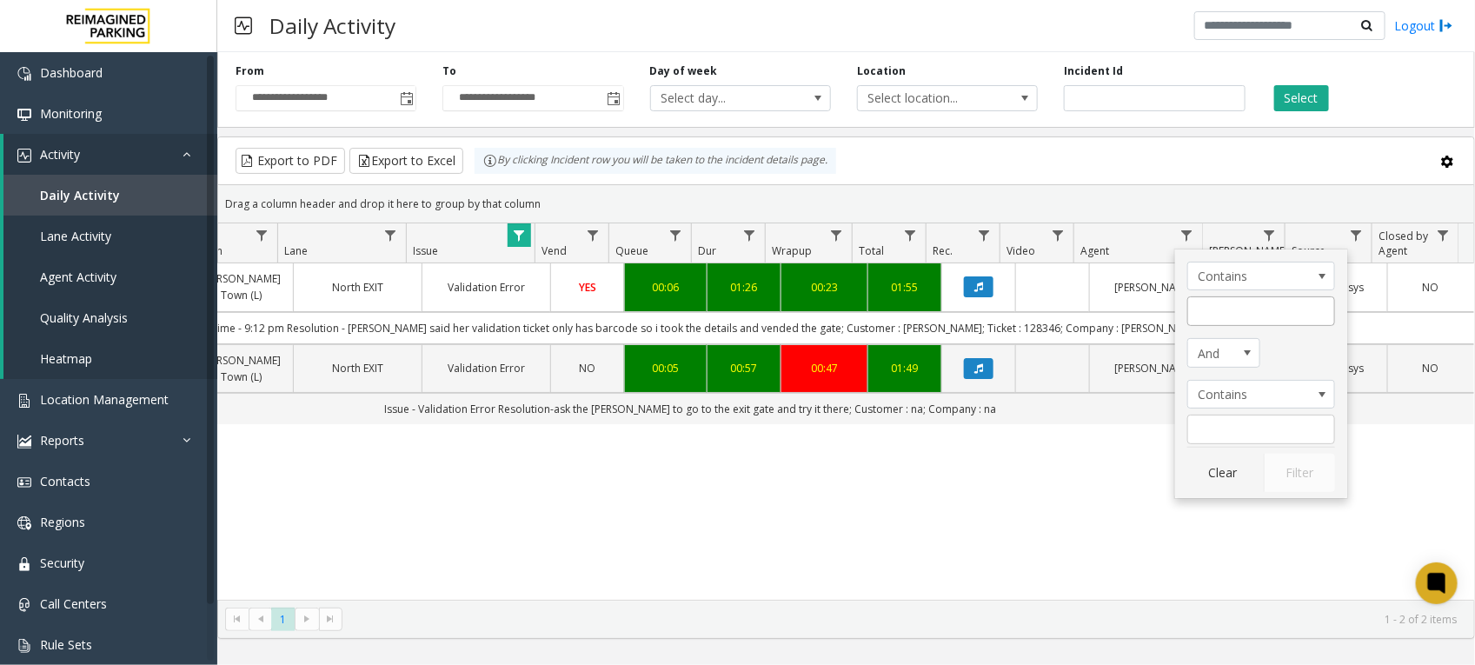
click at [1210, 328] on div "Contains And Contains Clear Filter" at bounding box center [1261, 373] width 172 height 249
click at [1214, 313] on input "Agent Filter" at bounding box center [1261, 311] width 148 height 30
type input "*****"
click button "Filter" at bounding box center [1298, 473] width 71 height 38
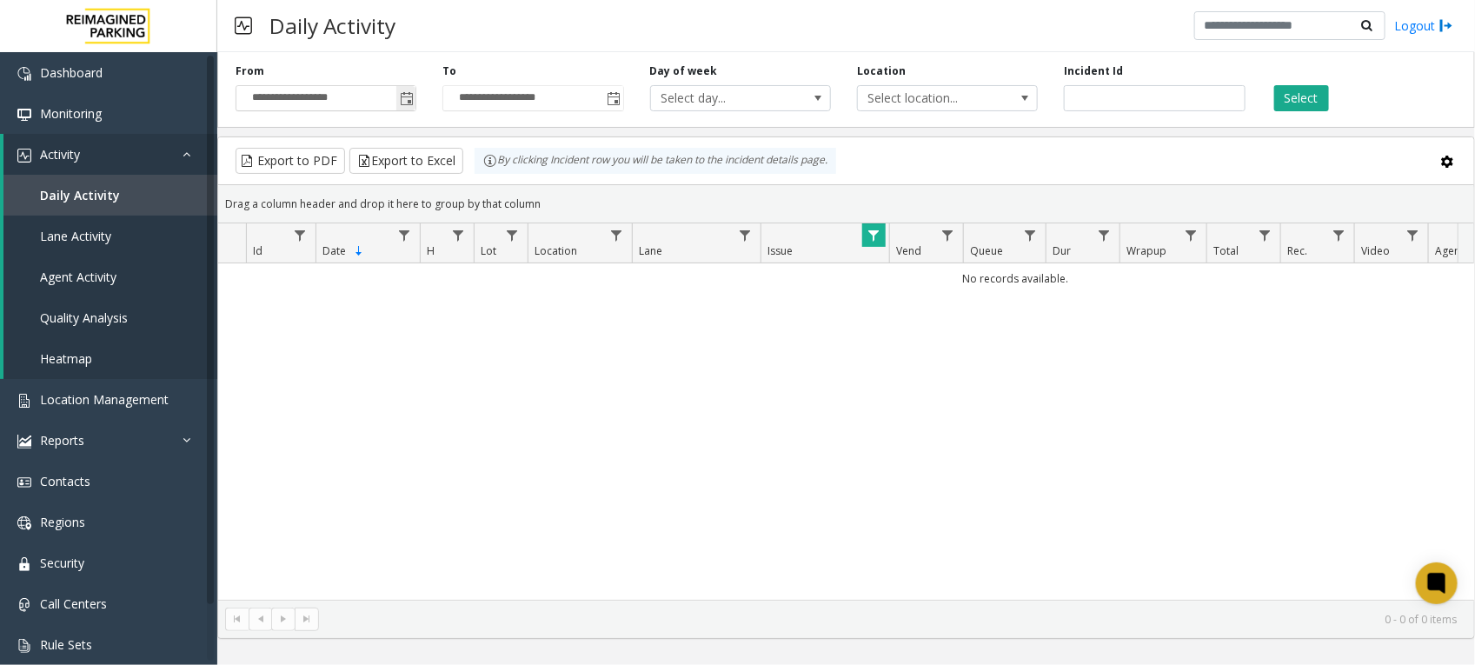
click at [411, 97] on span "Toggle popup" at bounding box center [407, 99] width 14 height 14
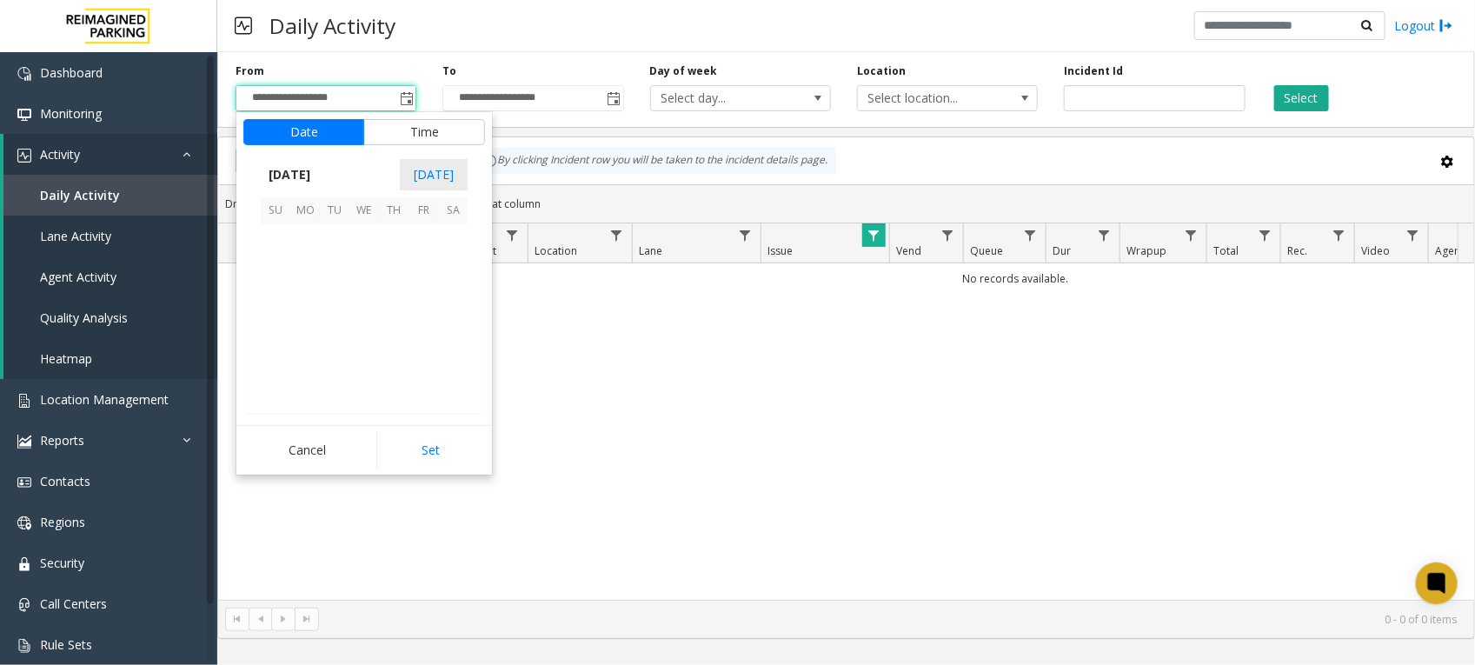
scroll to position [311501, 0]
click at [427, 241] on span "1" at bounding box center [423, 240] width 30 height 30
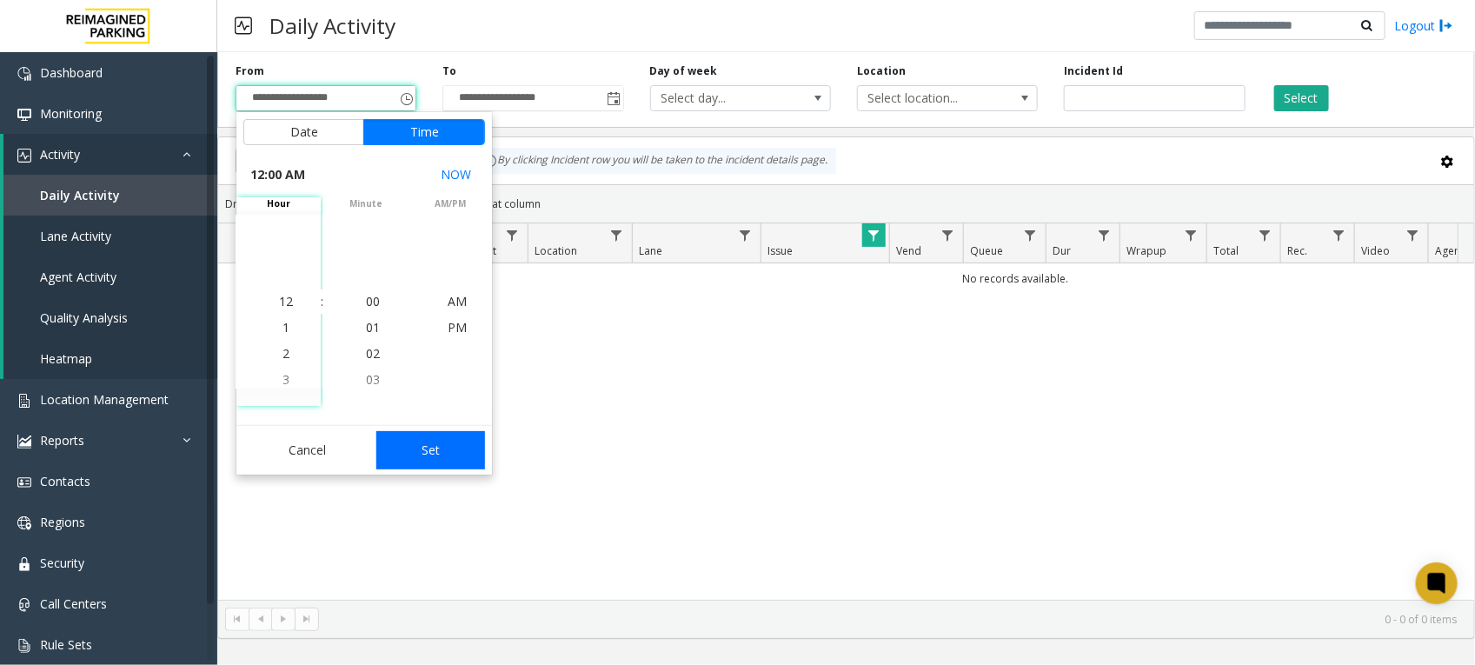
click at [454, 452] on button "Set" at bounding box center [430, 450] width 109 height 38
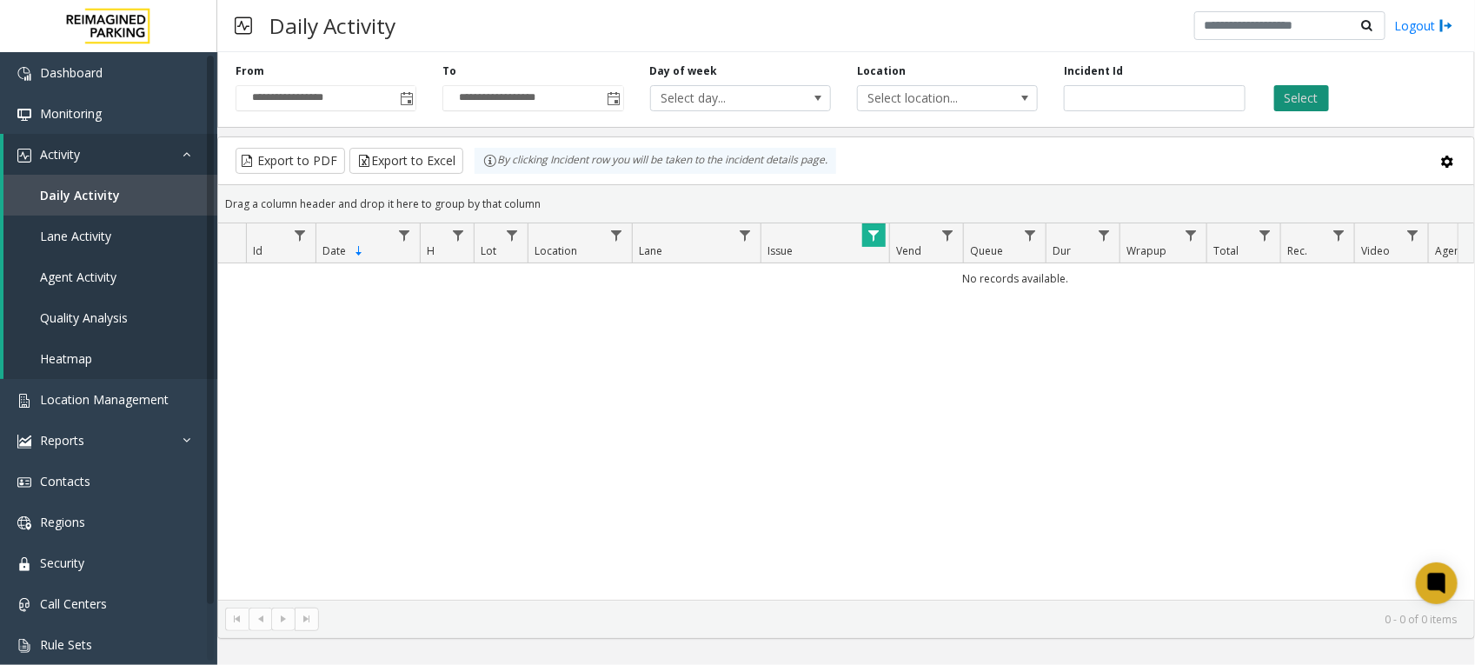
click at [1317, 92] on button "Select" at bounding box center [1301, 98] width 55 height 26
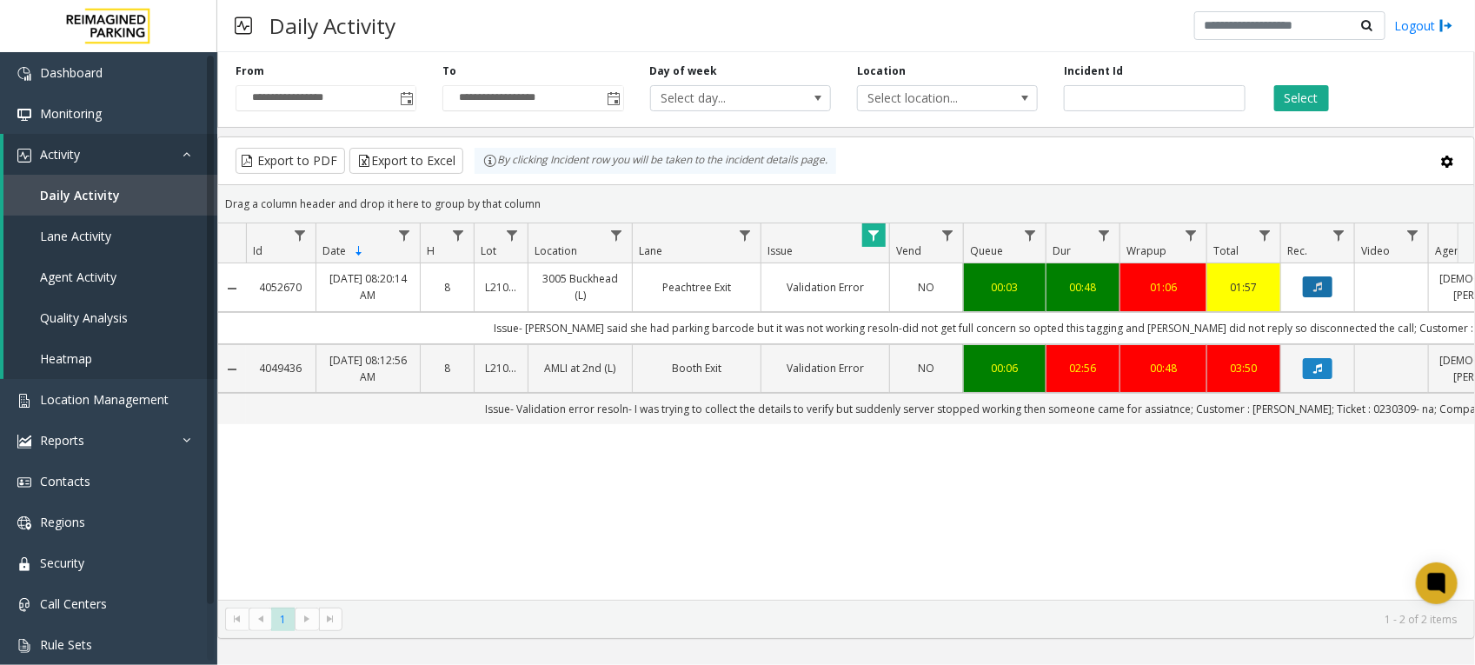
click at [1322, 288] on icon "Data table" at bounding box center [1317, 287] width 9 height 10
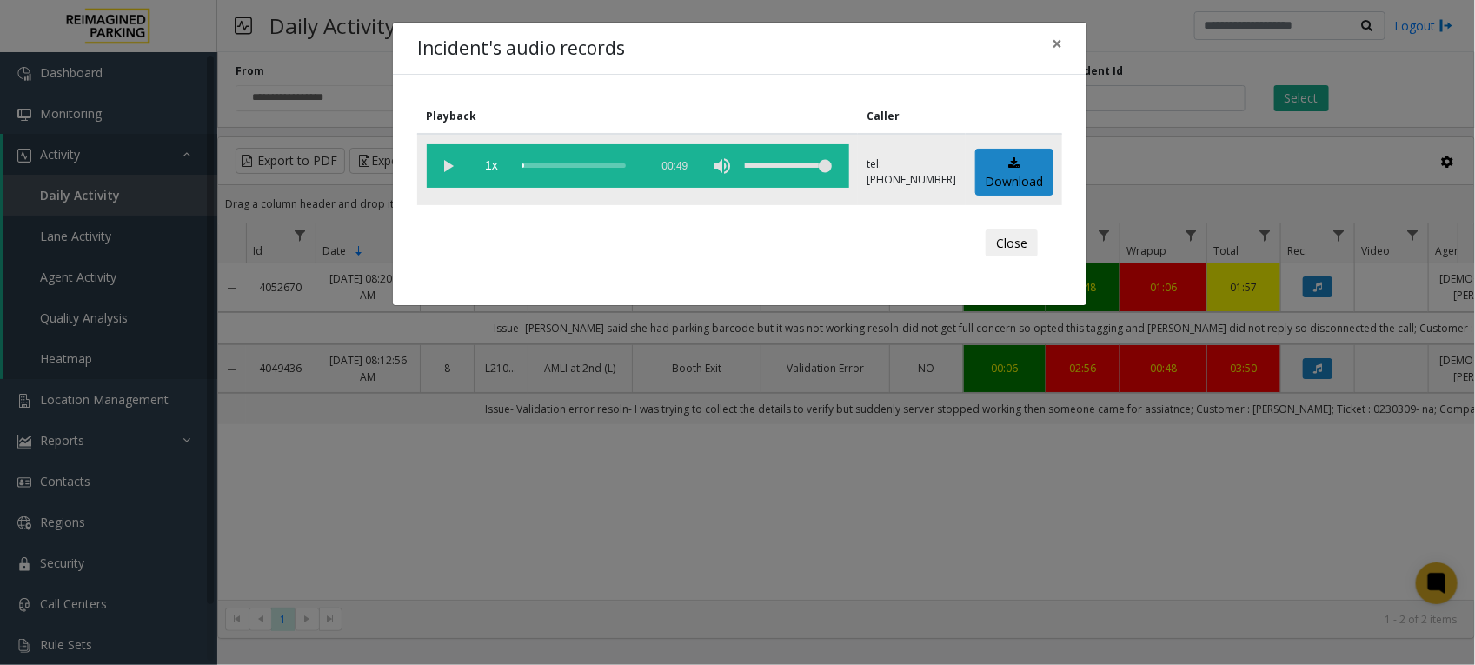
click at [446, 169] on vg-play-pause at bounding box center [448, 165] width 43 height 43
click at [523, 168] on div "scrub bar" at bounding box center [581, 165] width 118 height 43
click at [1004, 239] on button "Close" at bounding box center [1011, 243] width 52 height 28
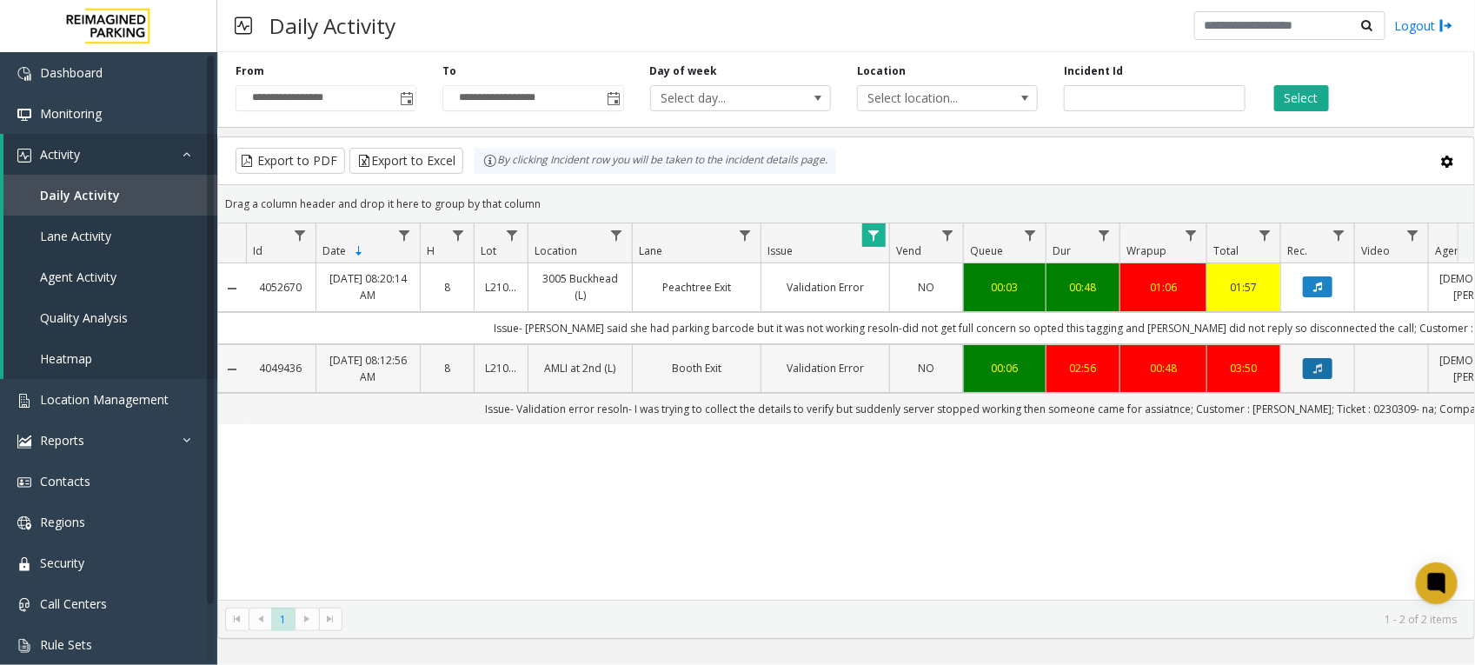
click at [1321, 372] on icon "Data table" at bounding box center [1317, 368] width 9 height 10
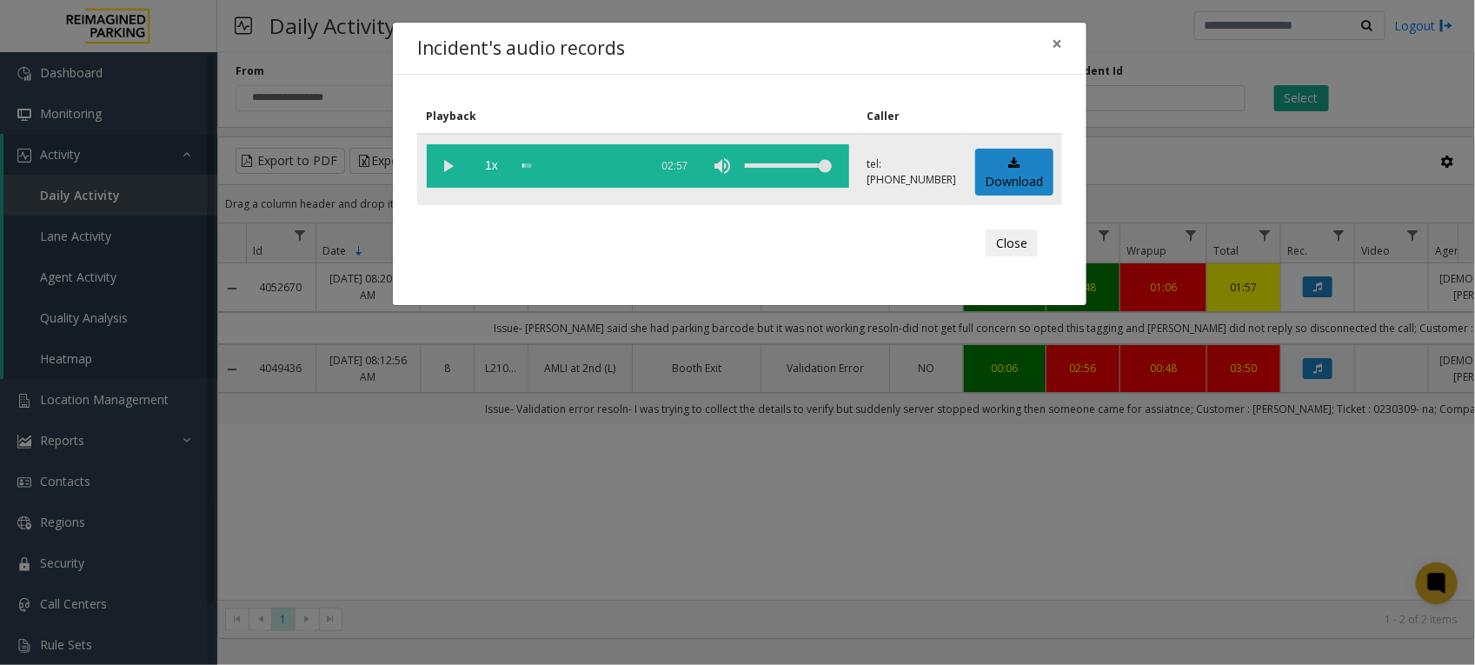
click at [450, 166] on vg-play-pause at bounding box center [448, 165] width 43 height 43
click at [580, 163] on div "scrub bar" at bounding box center [581, 165] width 118 height 43
click at [588, 165] on div "scrub bar" at bounding box center [581, 165] width 118 height 43
click at [580, 166] on div "scrub bar" at bounding box center [581, 165] width 118 height 43
click at [573, 162] on div "scrub bar" at bounding box center [581, 165] width 118 height 43
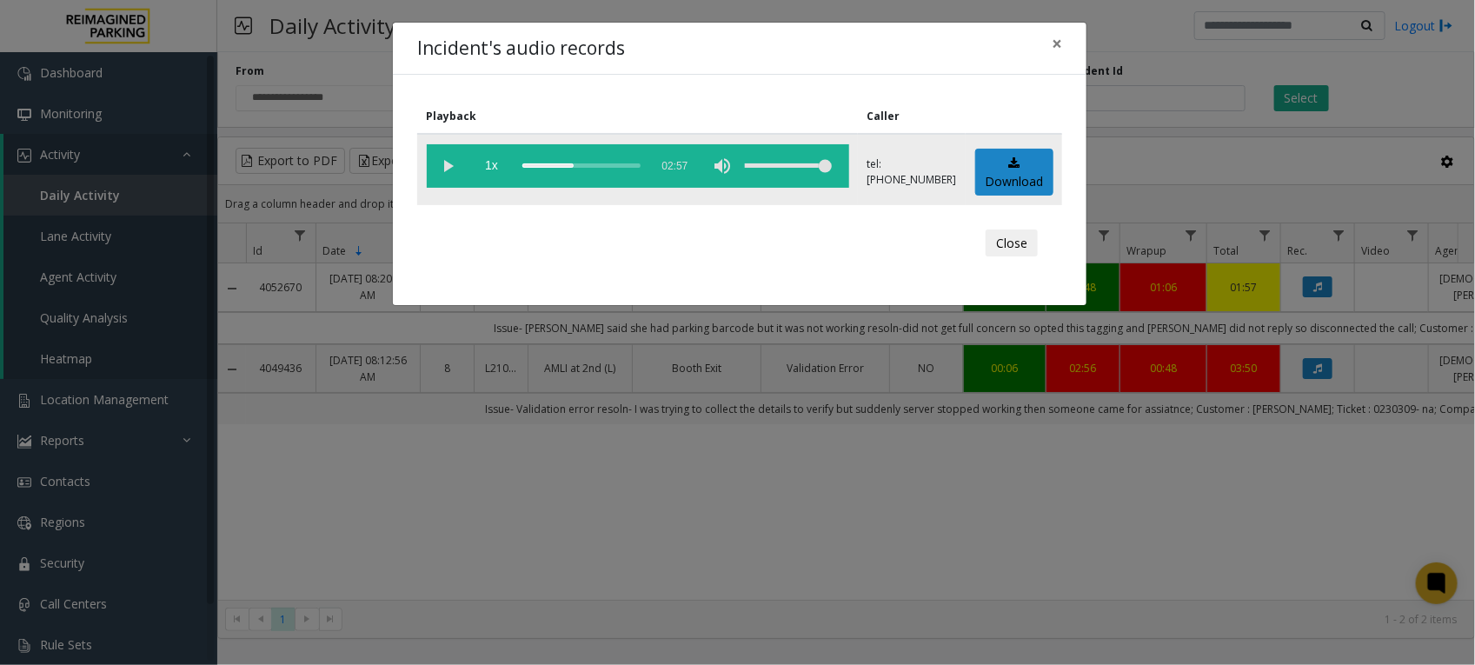
click at [566, 163] on div "scrub bar" at bounding box center [581, 165] width 118 height 43
click at [445, 174] on vg-play-pause at bounding box center [448, 165] width 43 height 43
click at [447, 155] on vg-play-pause at bounding box center [448, 165] width 43 height 43
click at [1017, 241] on button "Close" at bounding box center [1011, 243] width 52 height 28
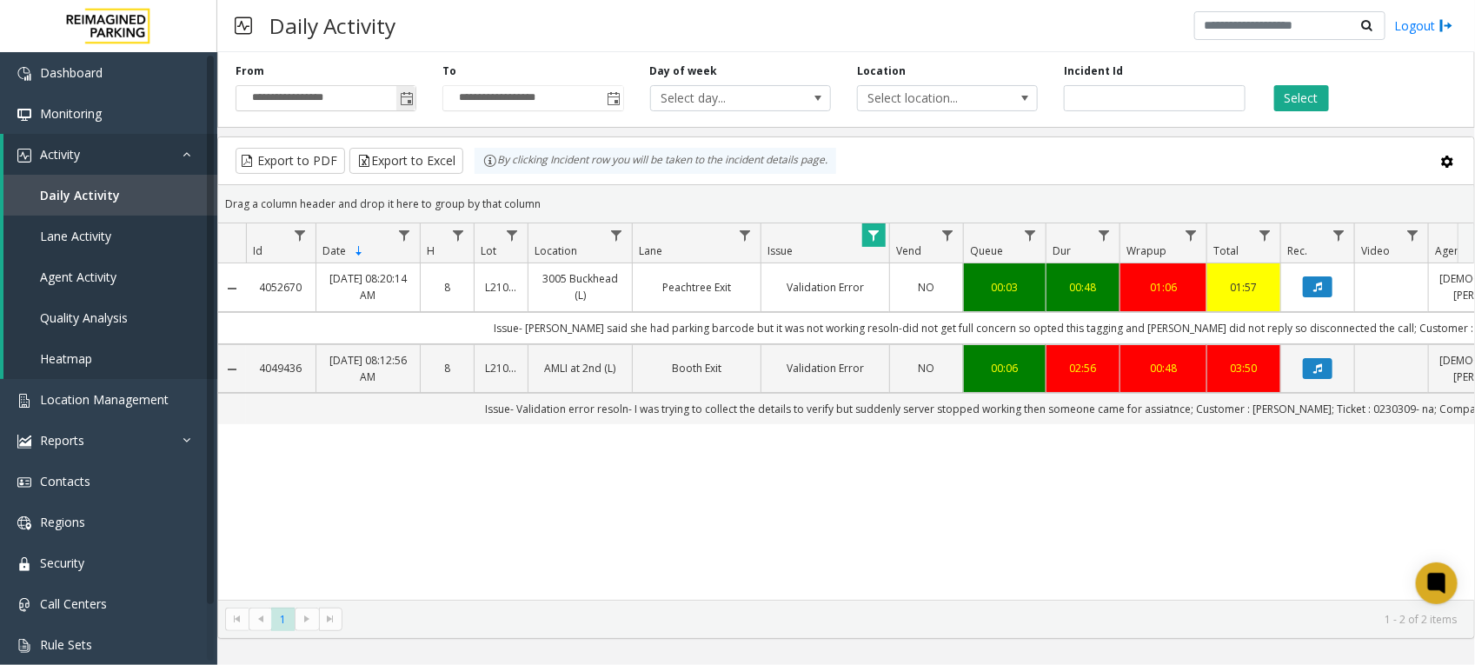
click at [413, 98] on span "Toggle popup" at bounding box center [407, 99] width 14 height 14
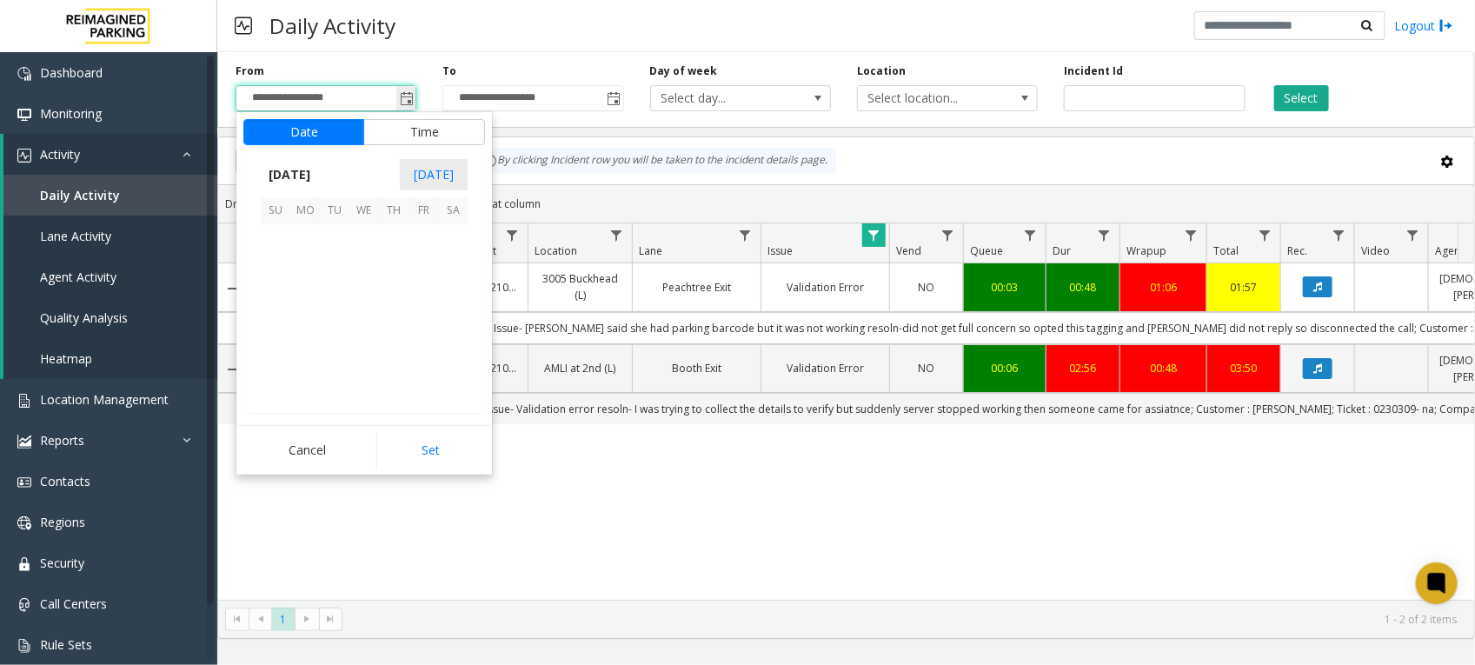
scroll to position [311501, 0]
click at [302, 171] on span "[DATE]" at bounding box center [289, 175] width 57 height 26
click at [372, 254] on span "[DATE]" at bounding box center [364, 256] width 42 height 42
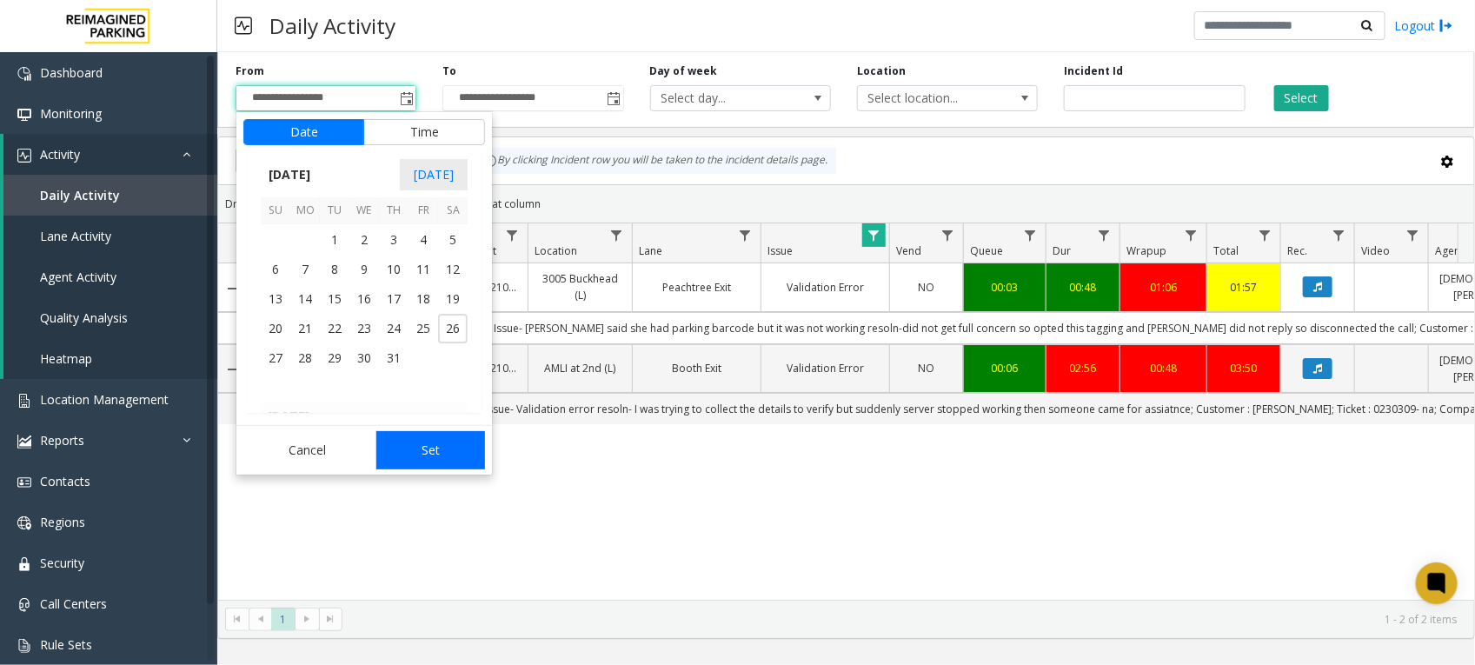
click at [424, 461] on button "Set" at bounding box center [430, 450] width 109 height 38
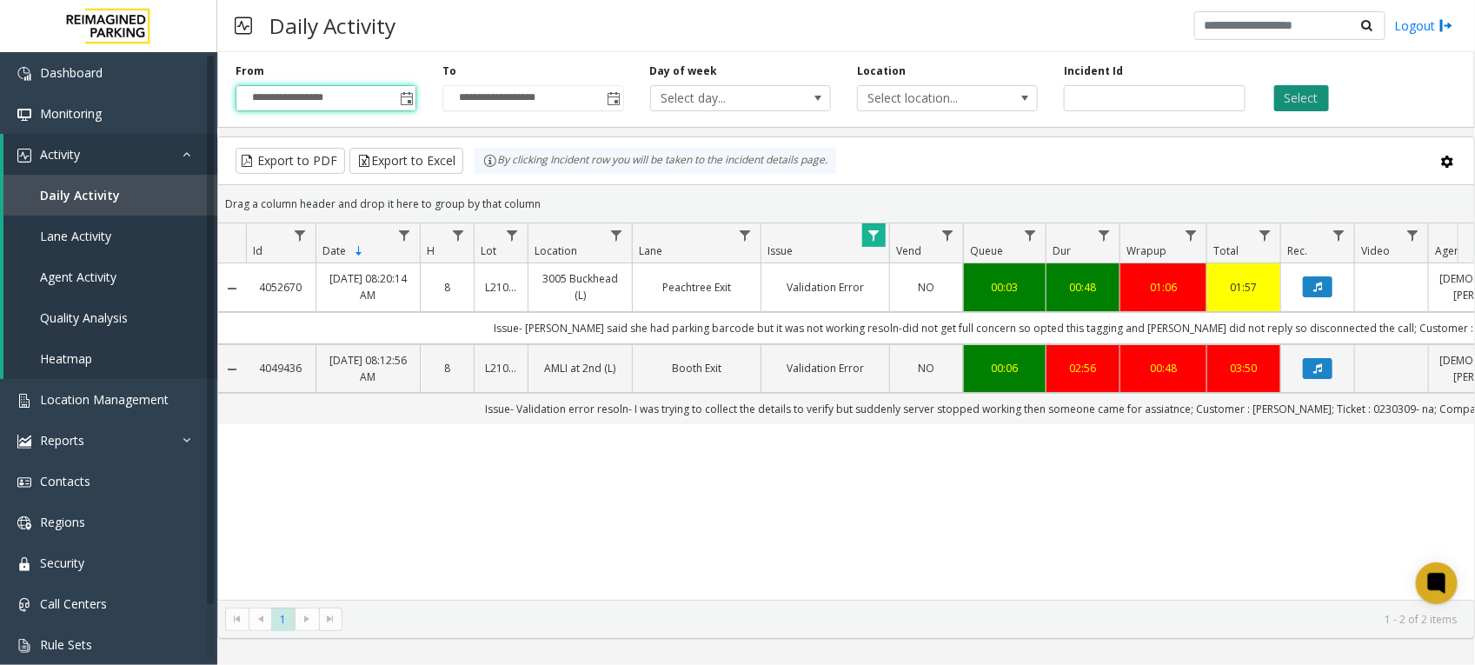
click at [1301, 91] on button "Select" at bounding box center [1301, 98] width 55 height 26
click at [409, 100] on span "Toggle popup" at bounding box center [407, 99] width 14 height 14
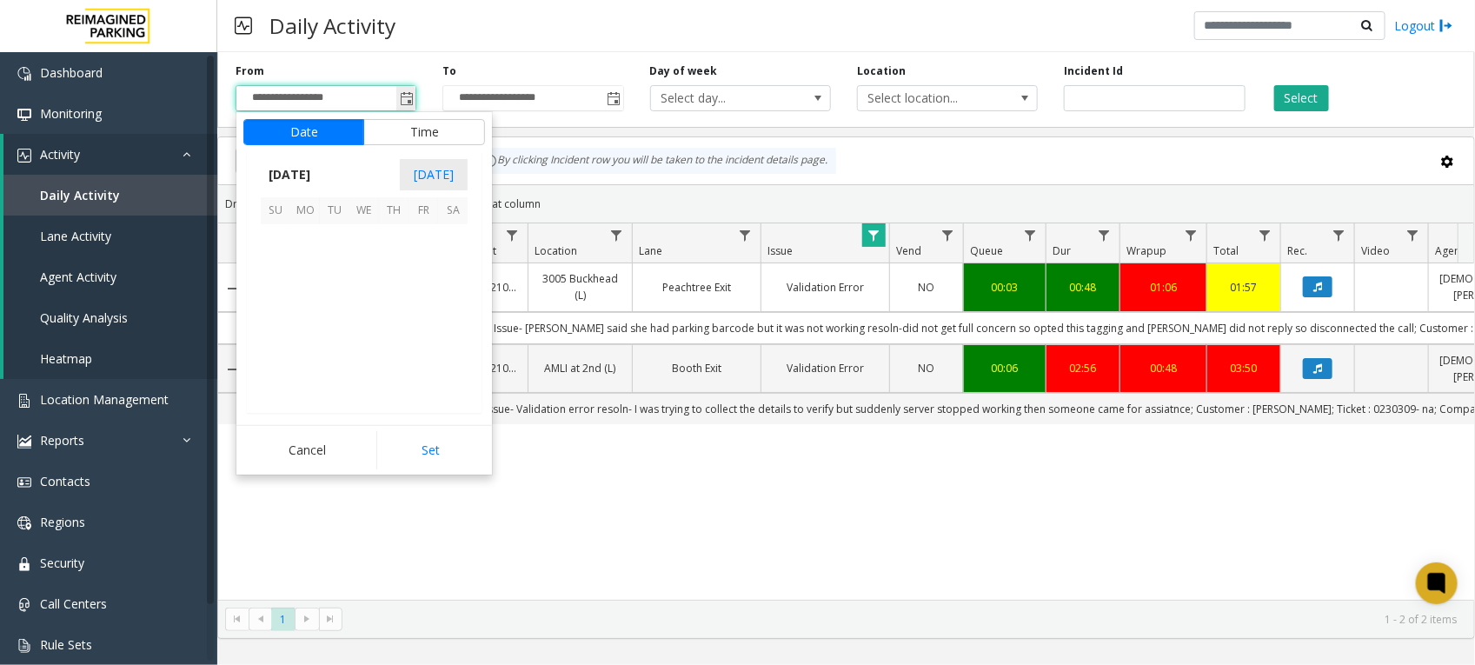
scroll to position [311501, 0]
click at [310, 178] on span "[DATE]" at bounding box center [289, 175] width 57 height 26
click at [322, 249] on span "Jun" at bounding box center [323, 256] width 42 height 42
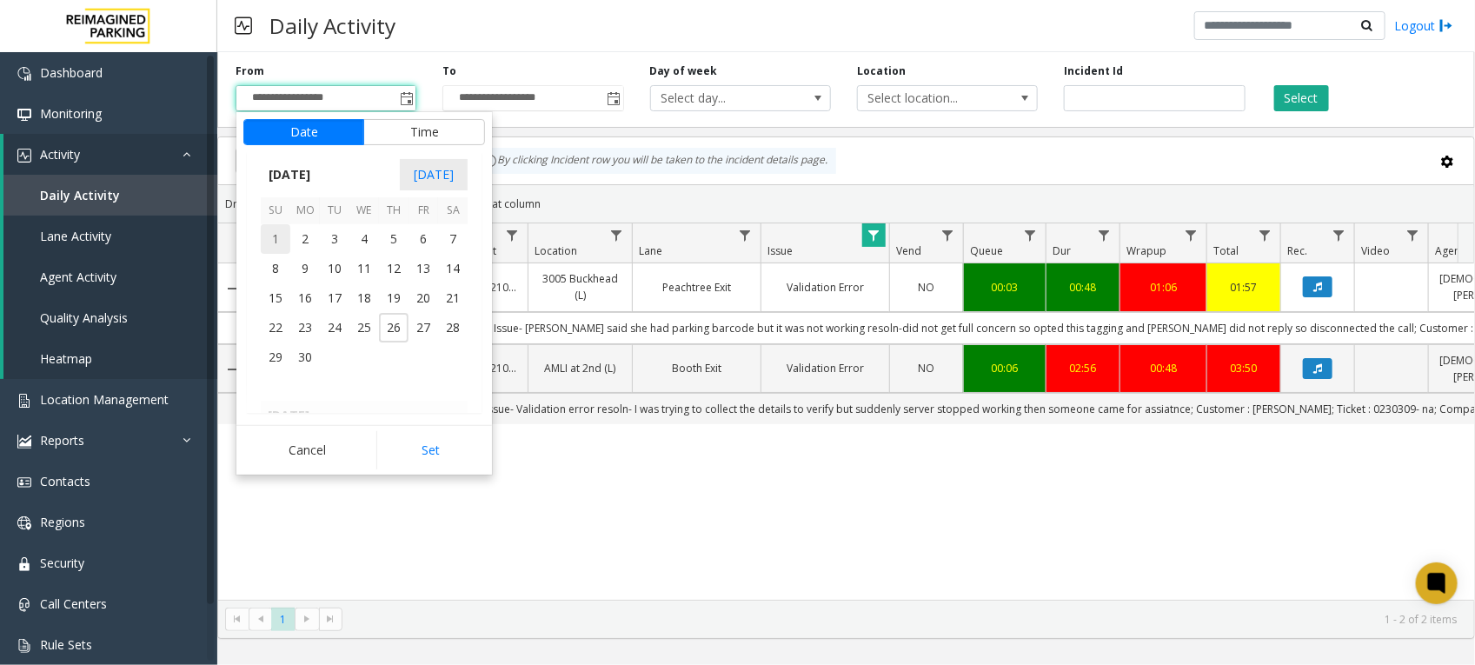
click at [271, 244] on span "1" at bounding box center [276, 239] width 30 height 30
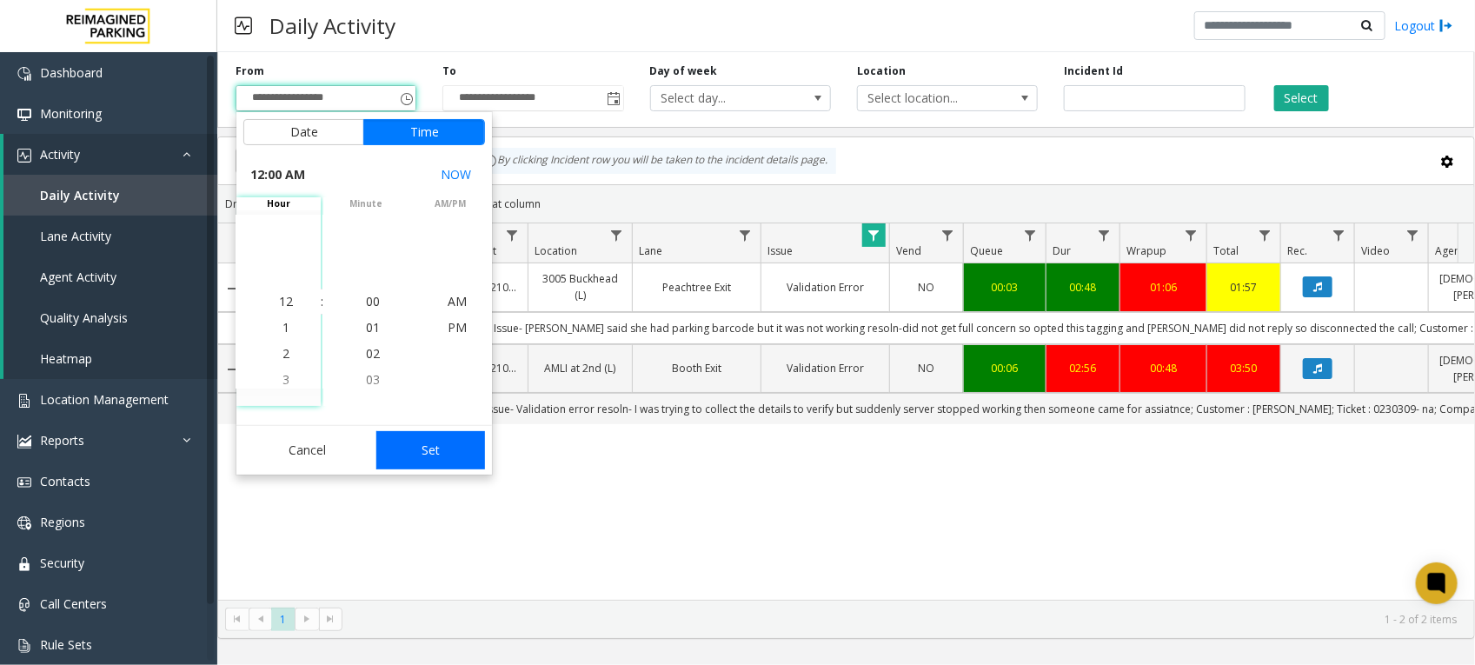
click at [439, 441] on button "Set" at bounding box center [430, 450] width 109 height 38
type input "**********"
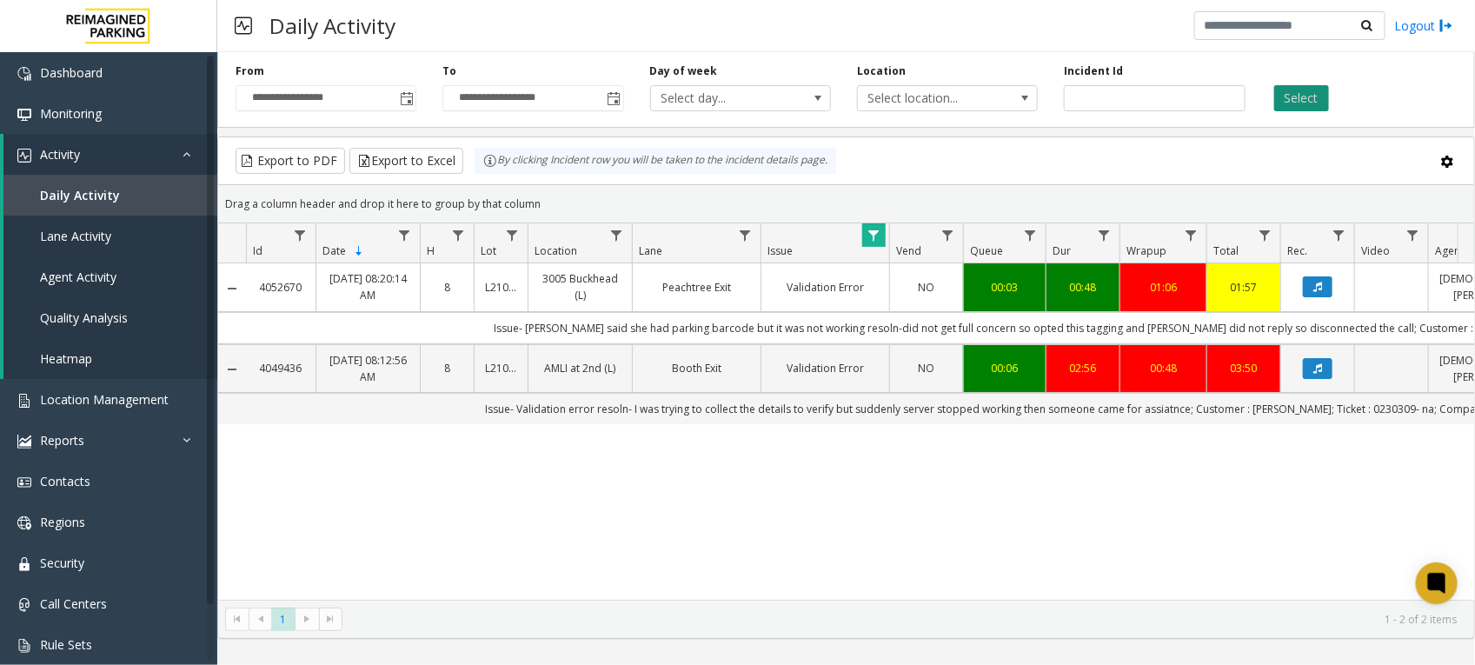
click at [1297, 94] on button "Select" at bounding box center [1301, 98] width 55 height 26
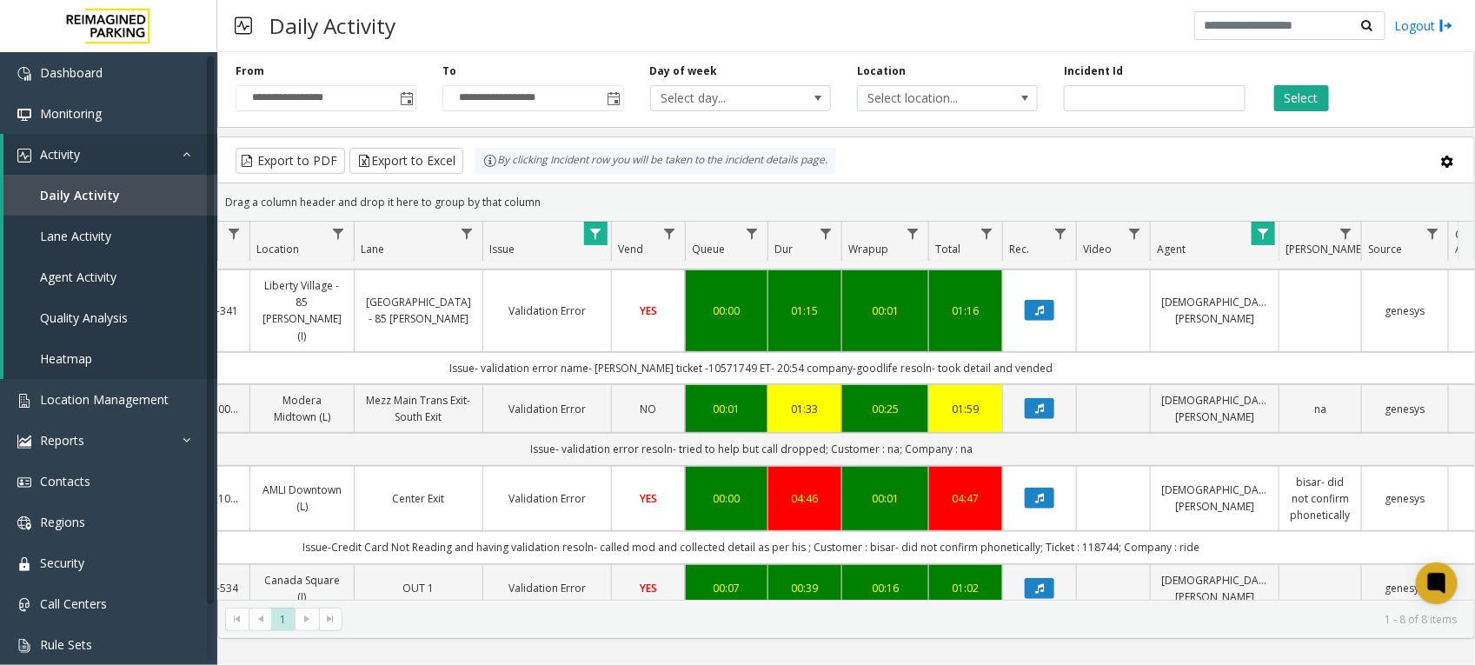
scroll to position [0, 300]
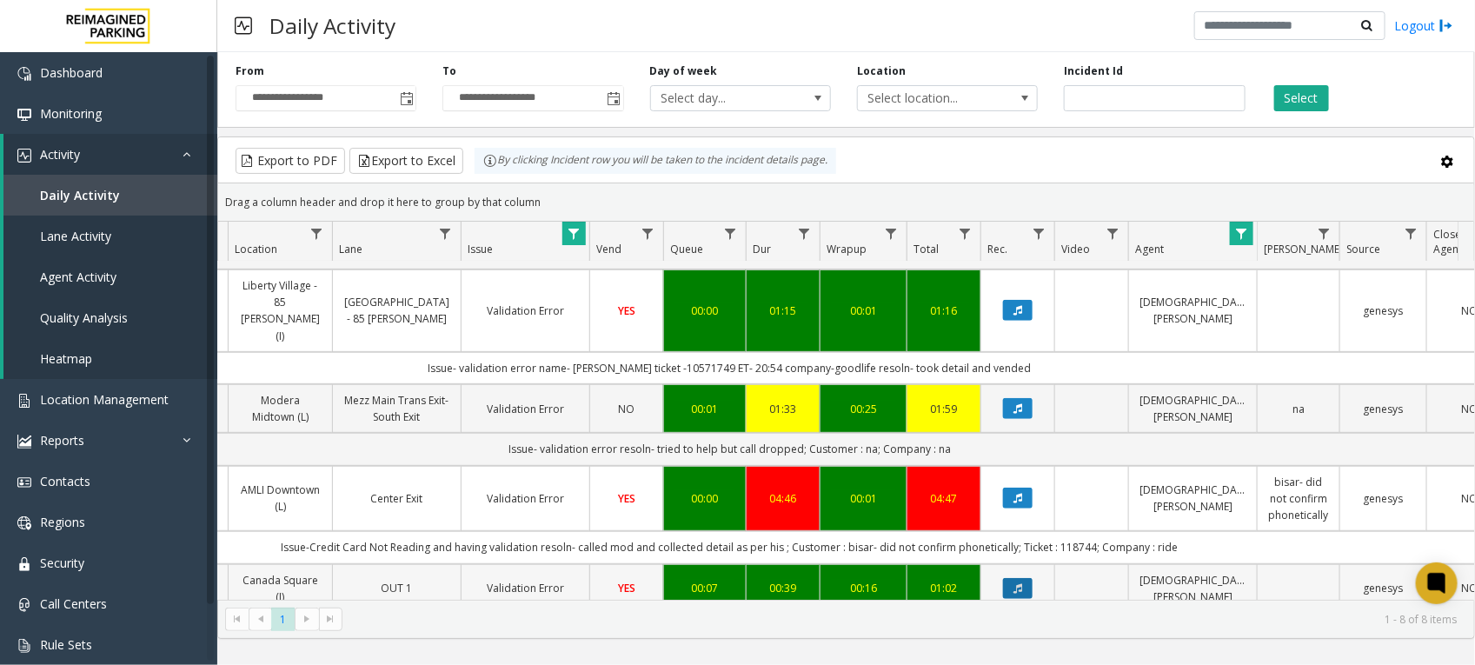
click at [1018, 583] on icon "Data table" at bounding box center [1017, 588] width 9 height 10
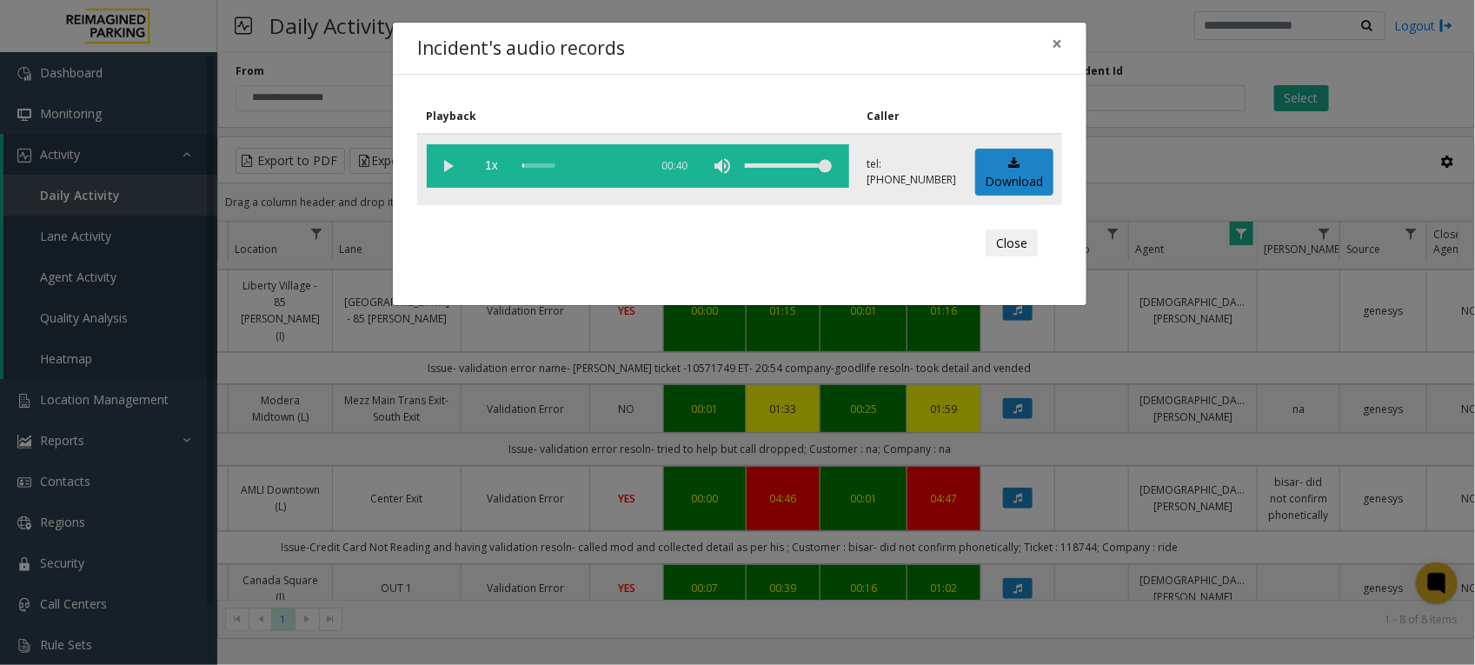
click at [463, 162] on vg-play-pause at bounding box center [448, 165] width 43 height 43
click at [1056, 46] on span "×" at bounding box center [1056, 43] width 10 height 24
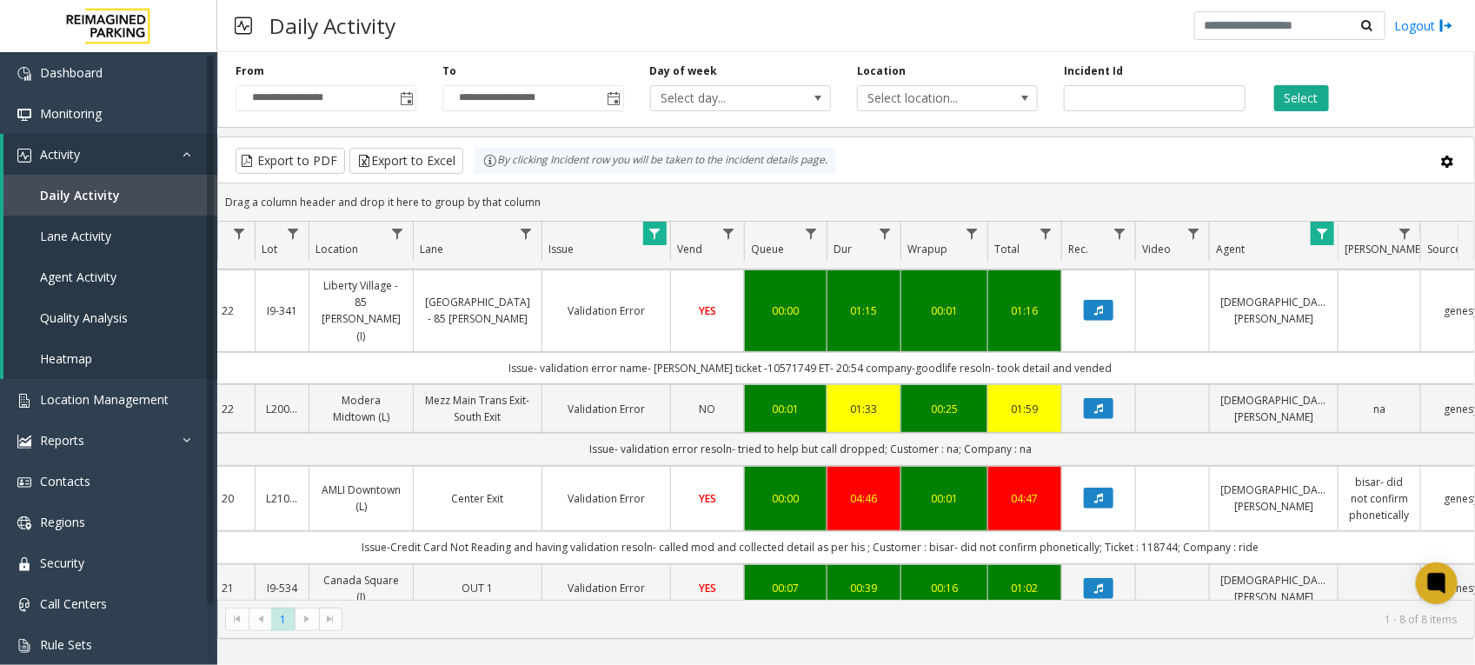
scroll to position [0, 226]
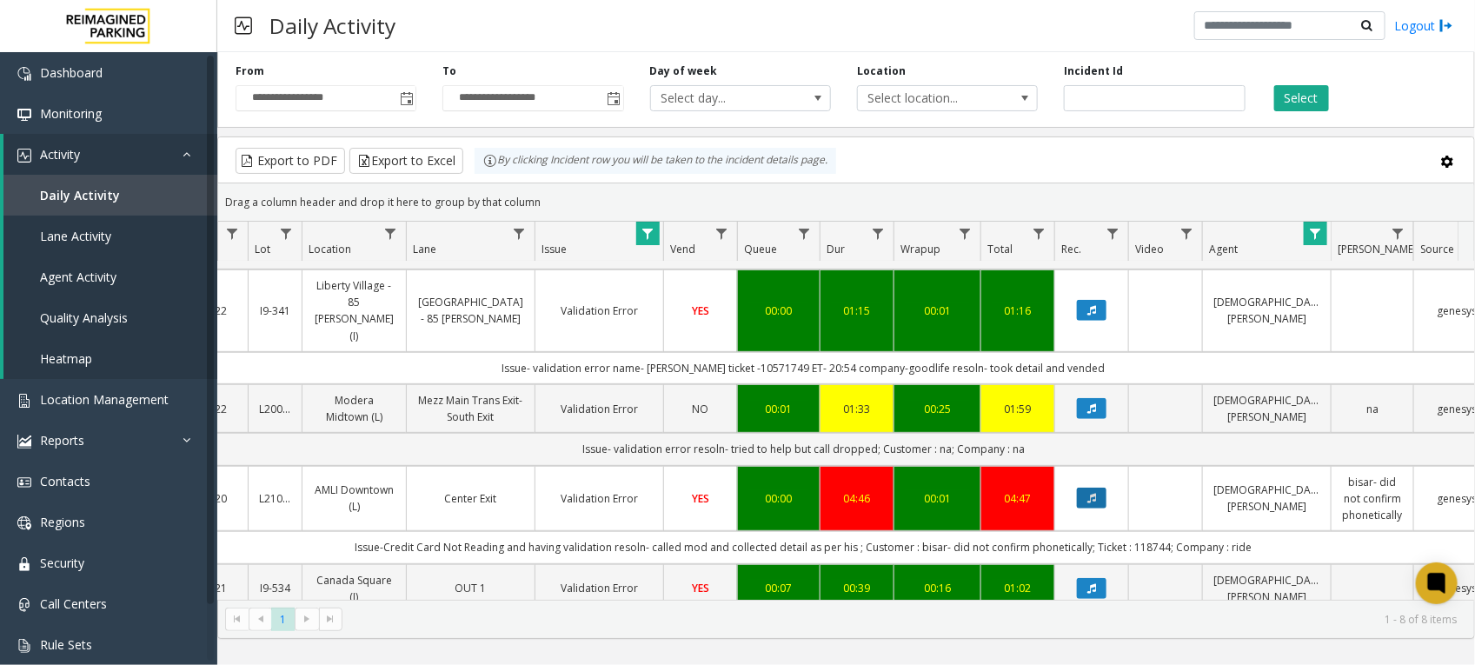
click at [1092, 493] on icon "Data table" at bounding box center [1091, 498] width 9 height 10
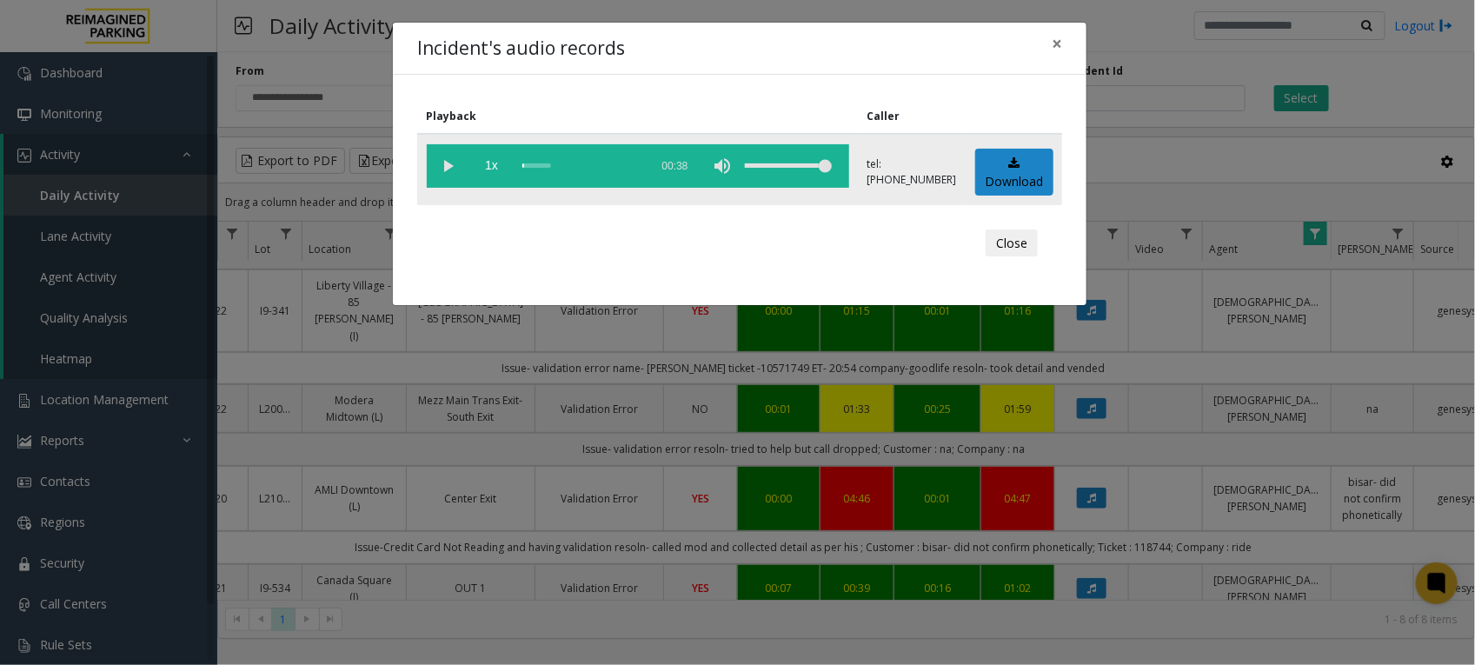
click at [449, 167] on vg-play-pause at bounding box center [448, 165] width 43 height 43
click at [1011, 235] on button "Close" at bounding box center [1011, 243] width 52 height 28
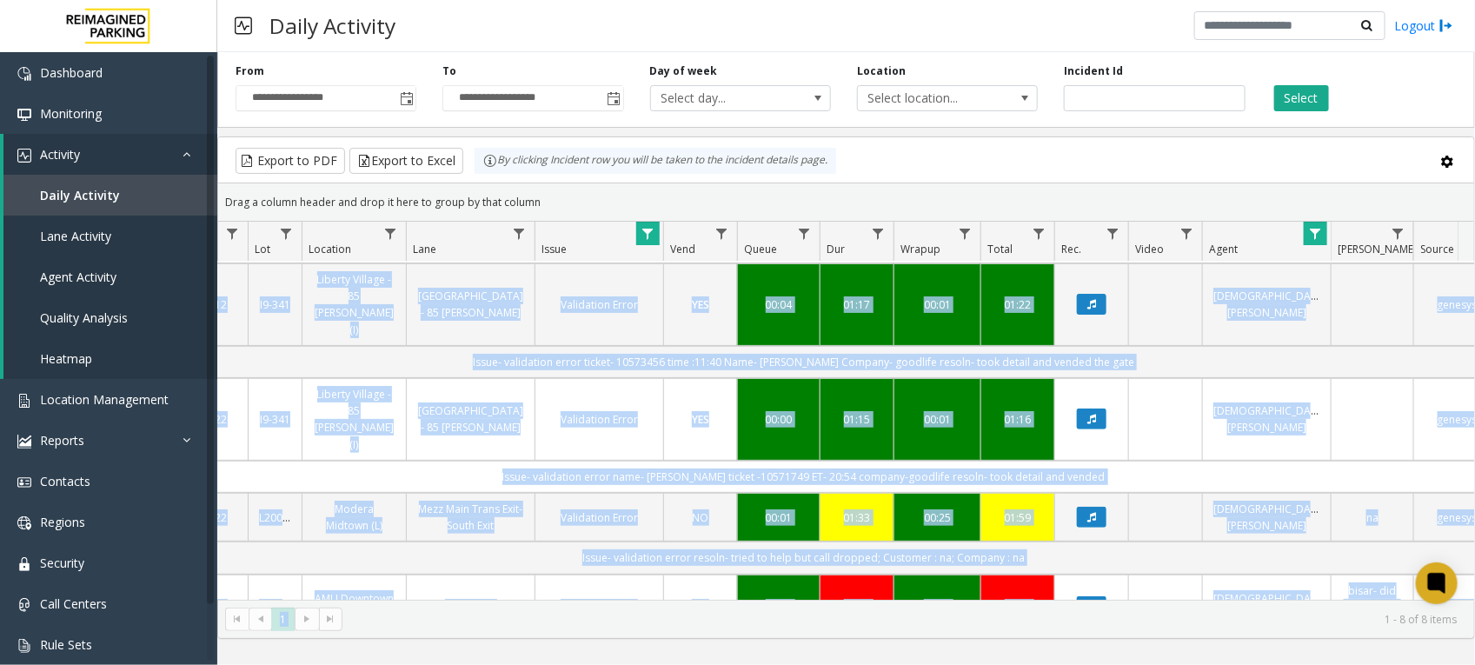
scroll to position [350, 226]
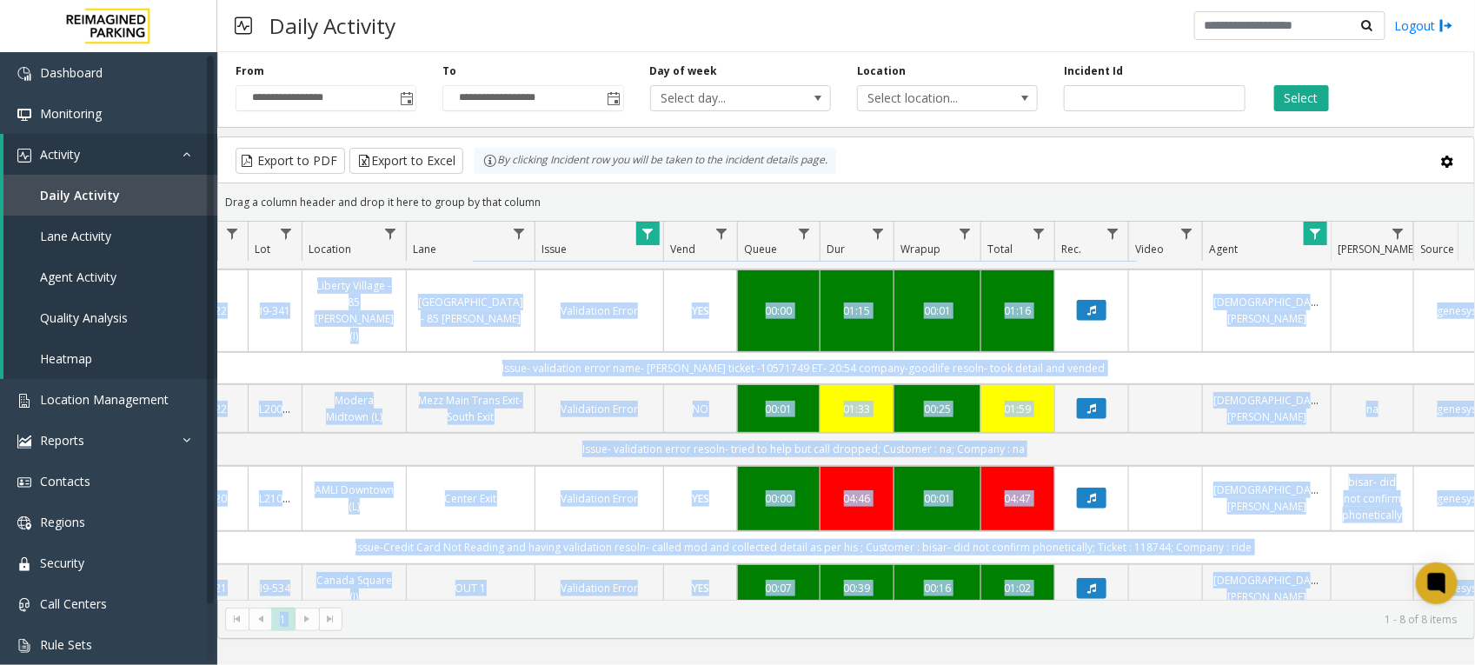
drag, startPoint x: 592, startPoint y: 600, endPoint x: 474, endPoint y: 591, distance: 118.5
click at [474, 591] on kendo-grid "Export to PDF Export to Excel By clicking Incident row you will be taken to the…" at bounding box center [845, 387] width 1257 height 502
drag, startPoint x: 474, startPoint y: 591, endPoint x: 279, endPoint y: 366, distance: 297.5
click at [279, 384] on td "L20000500" at bounding box center [275, 408] width 54 height 49
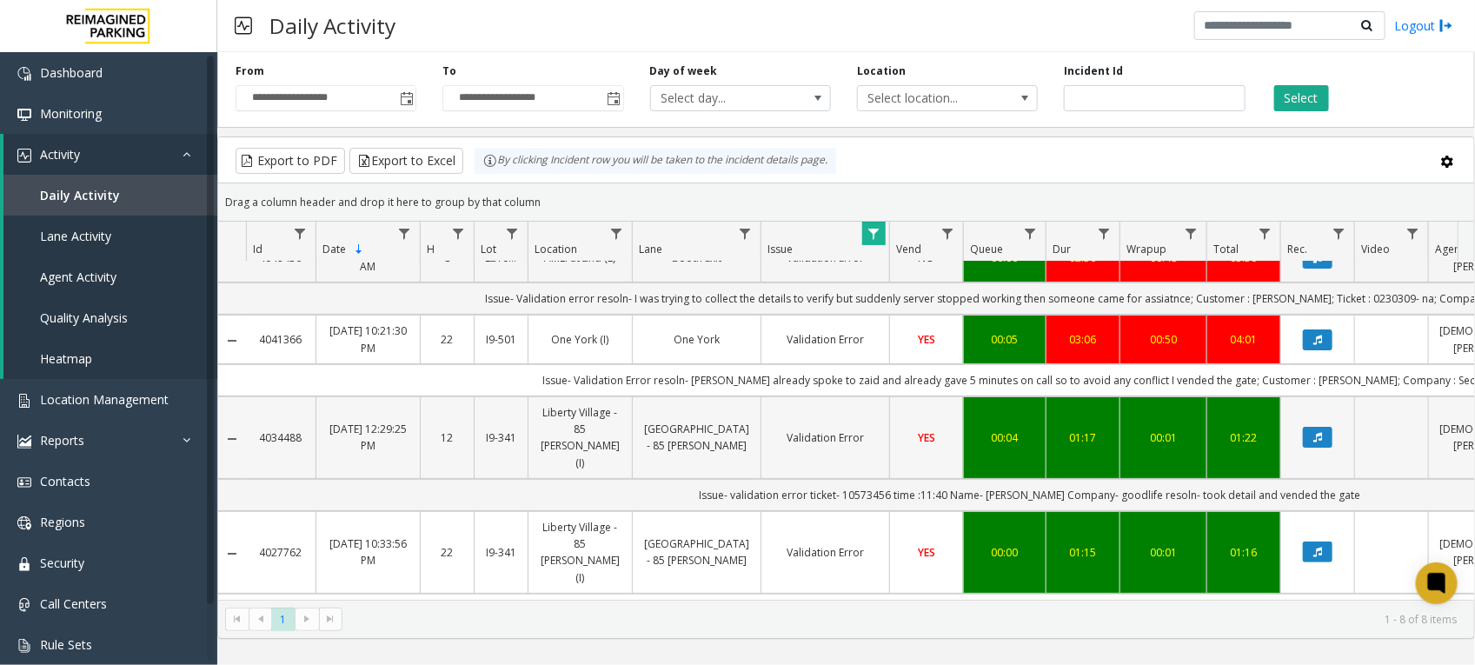
scroll to position [217, 0]
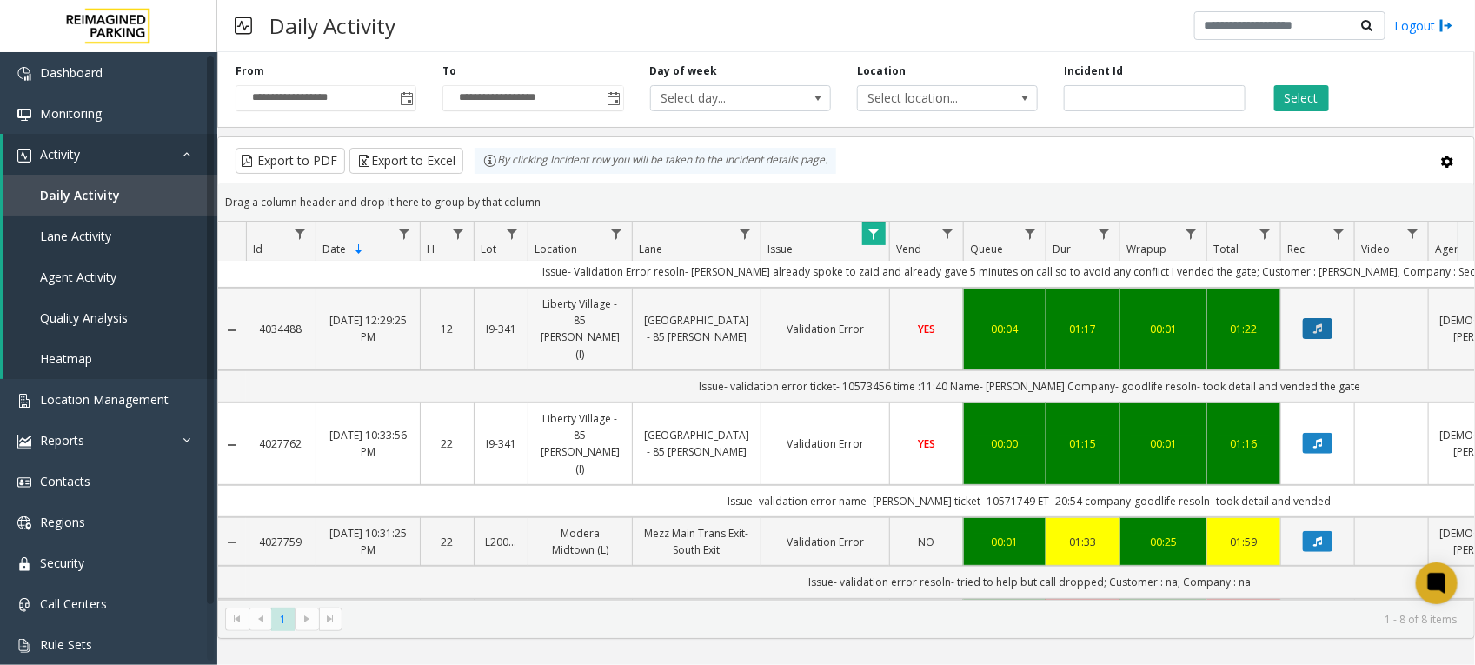
click at [1316, 323] on icon "Data table" at bounding box center [1317, 328] width 9 height 10
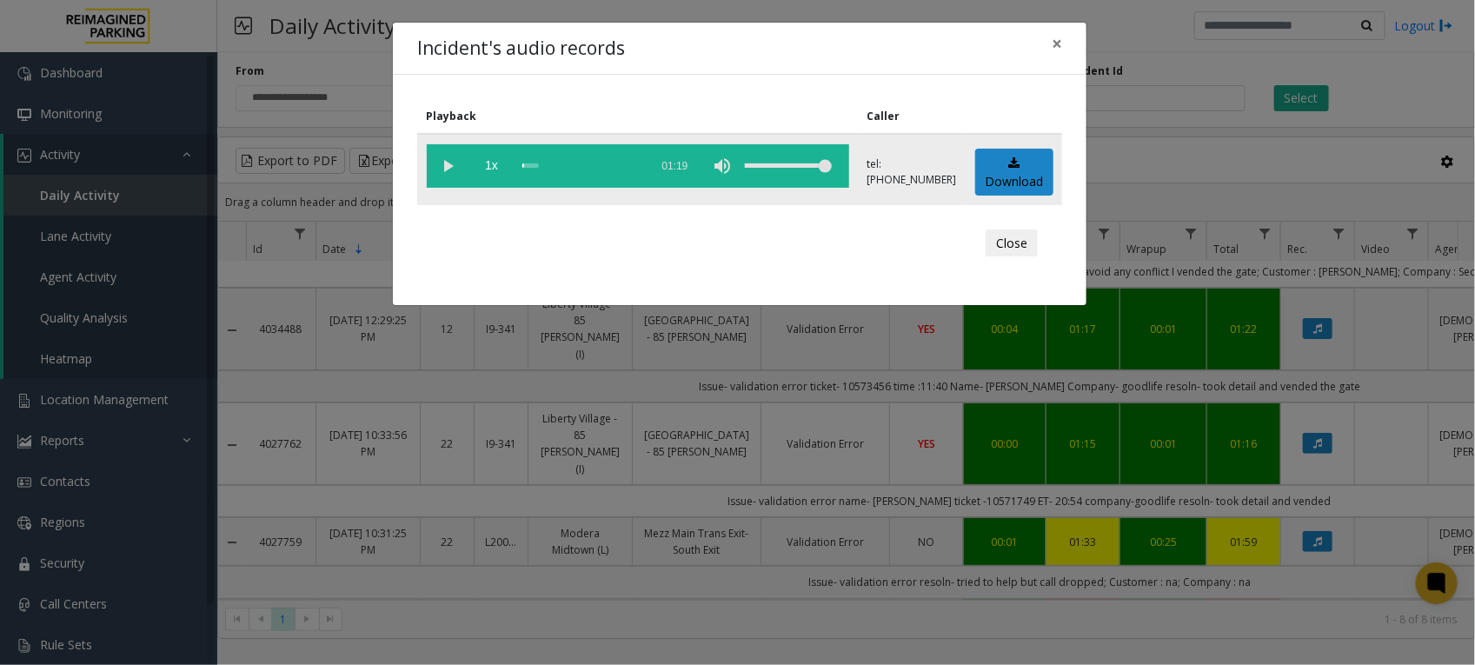
click at [449, 163] on vg-play-pause at bounding box center [448, 165] width 43 height 43
click at [531, 162] on div "scrub bar" at bounding box center [581, 165] width 118 height 43
click at [1058, 40] on span "×" at bounding box center [1056, 43] width 10 height 24
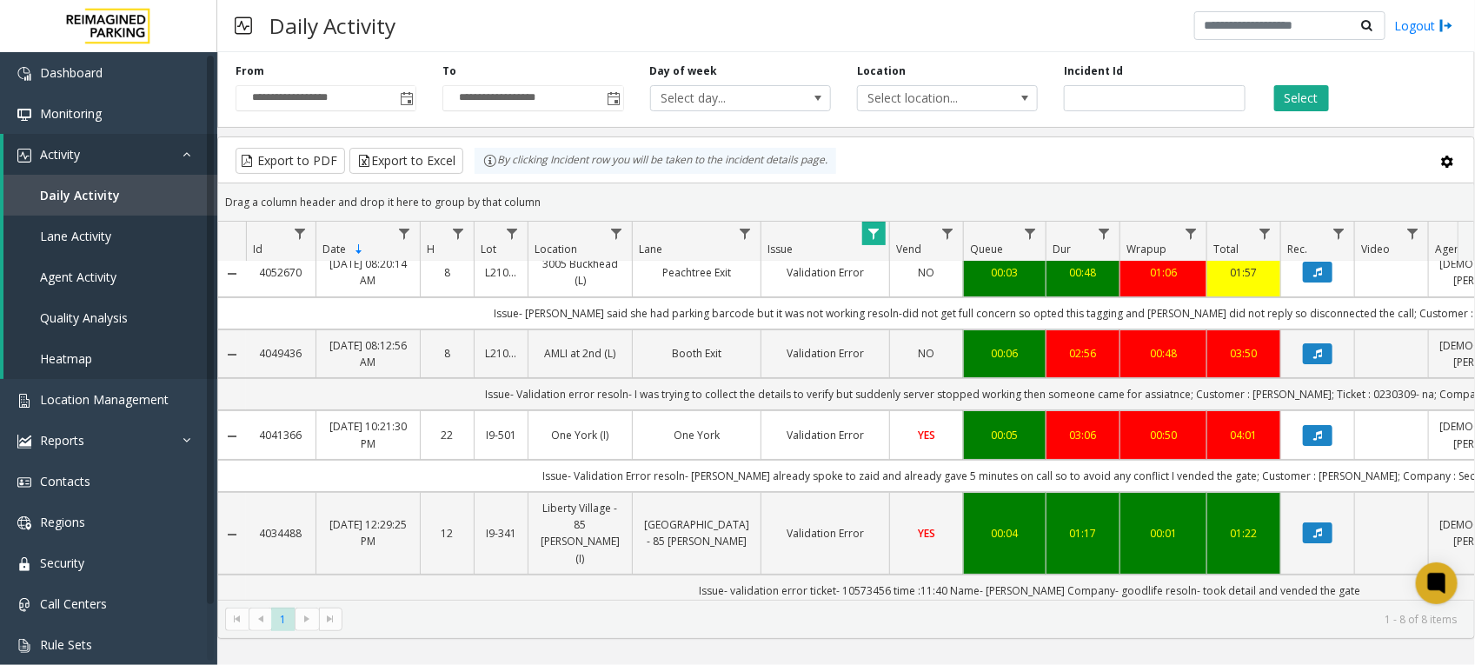
scroll to position [0, 0]
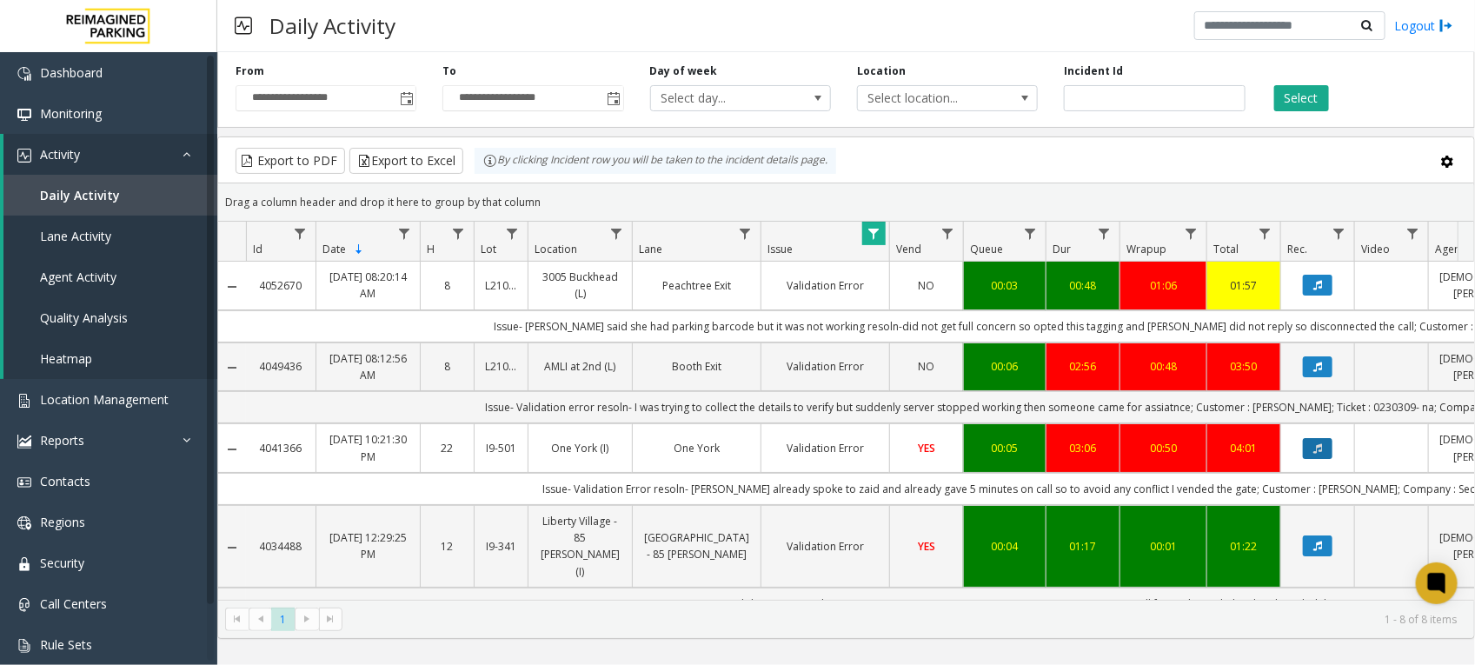
click at [1318, 449] on icon "Data table" at bounding box center [1317, 448] width 9 height 10
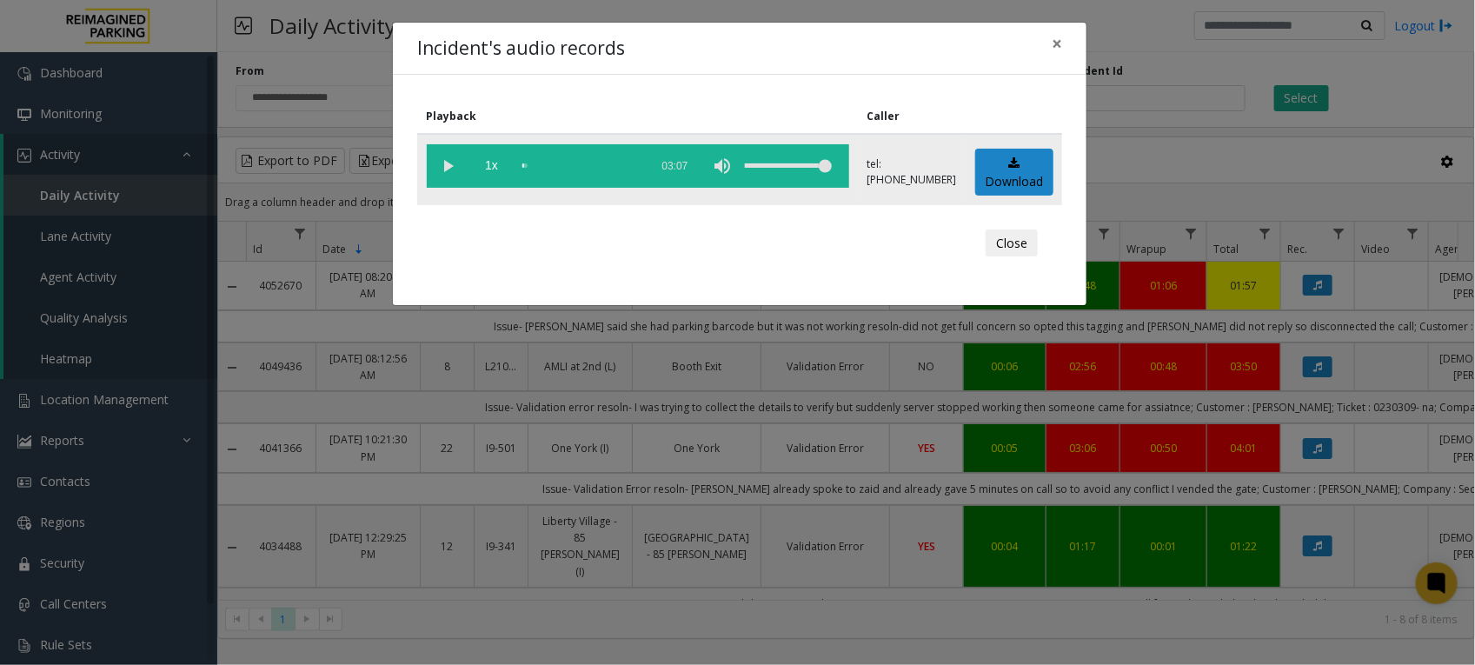
click at [444, 170] on vg-play-pause at bounding box center [448, 165] width 43 height 43
click at [1013, 239] on button "Close" at bounding box center [1011, 243] width 52 height 28
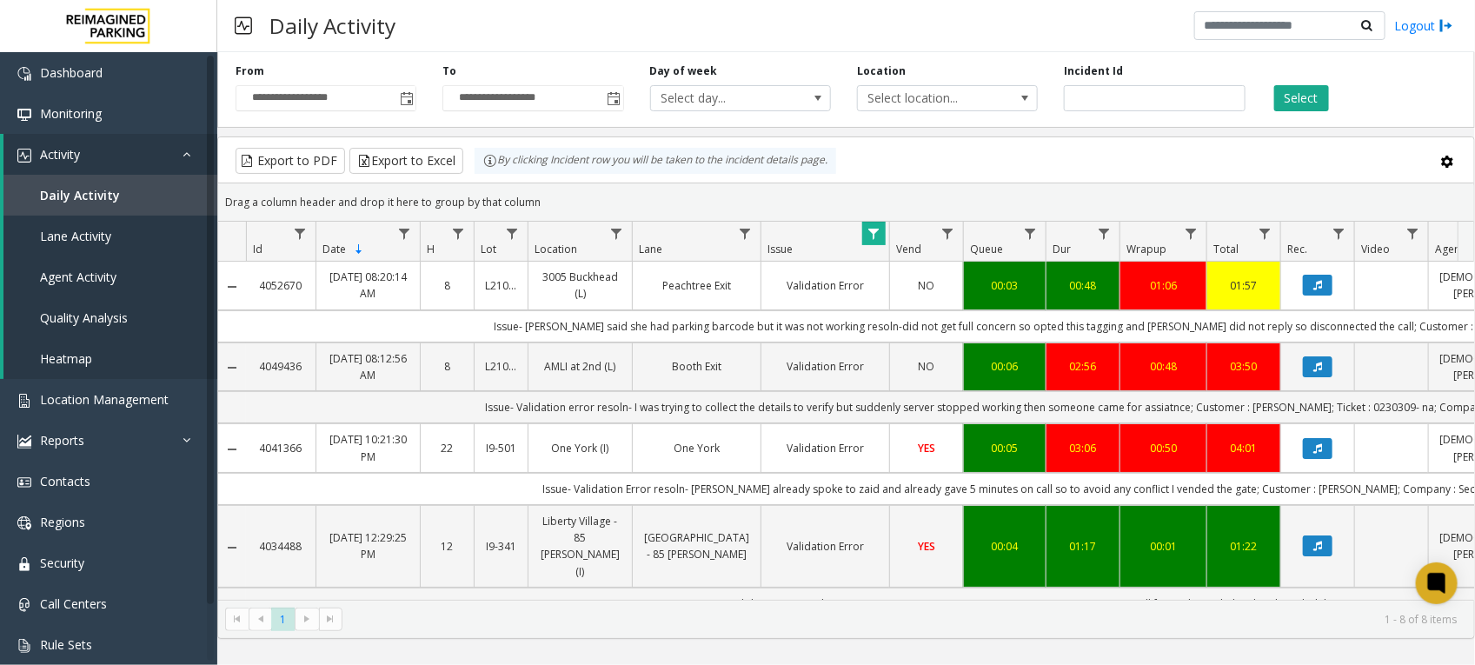
click at [263, 448] on link "4041366" at bounding box center [280, 448] width 49 height 17
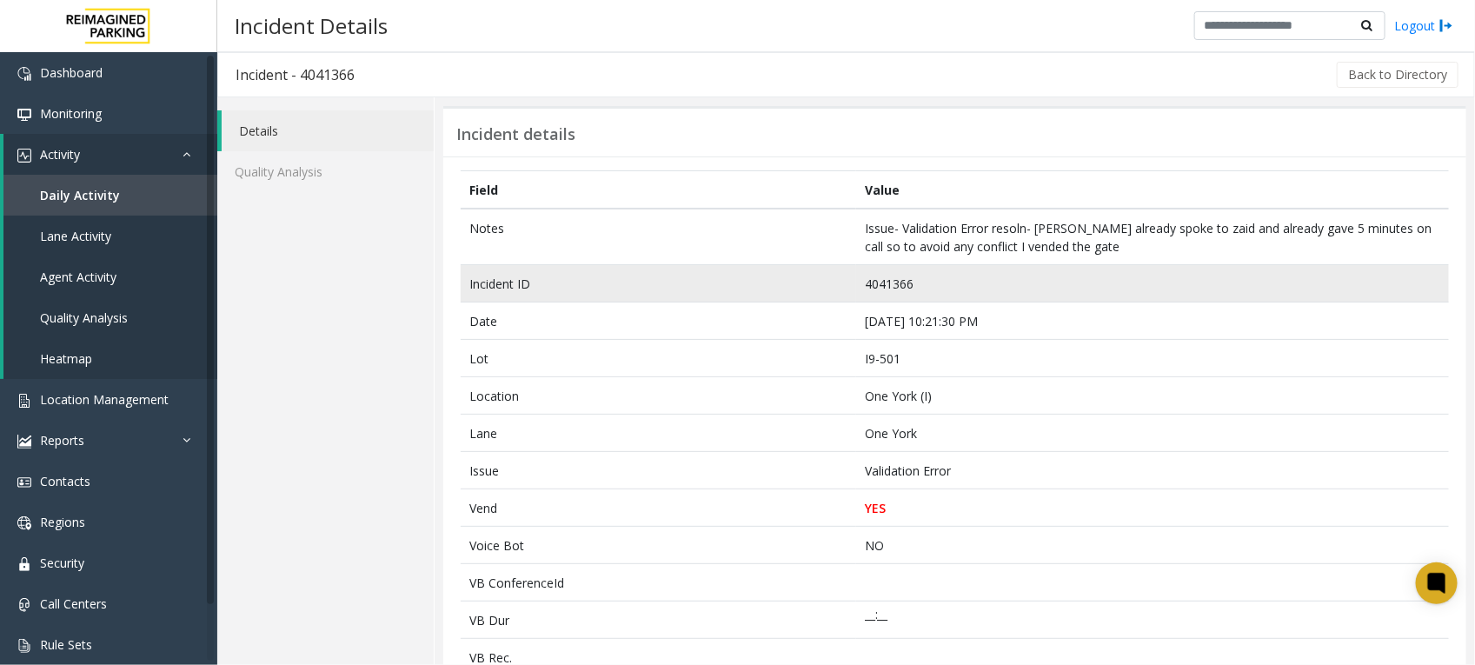
click at [871, 284] on td "4041366" at bounding box center [1152, 283] width 593 height 37
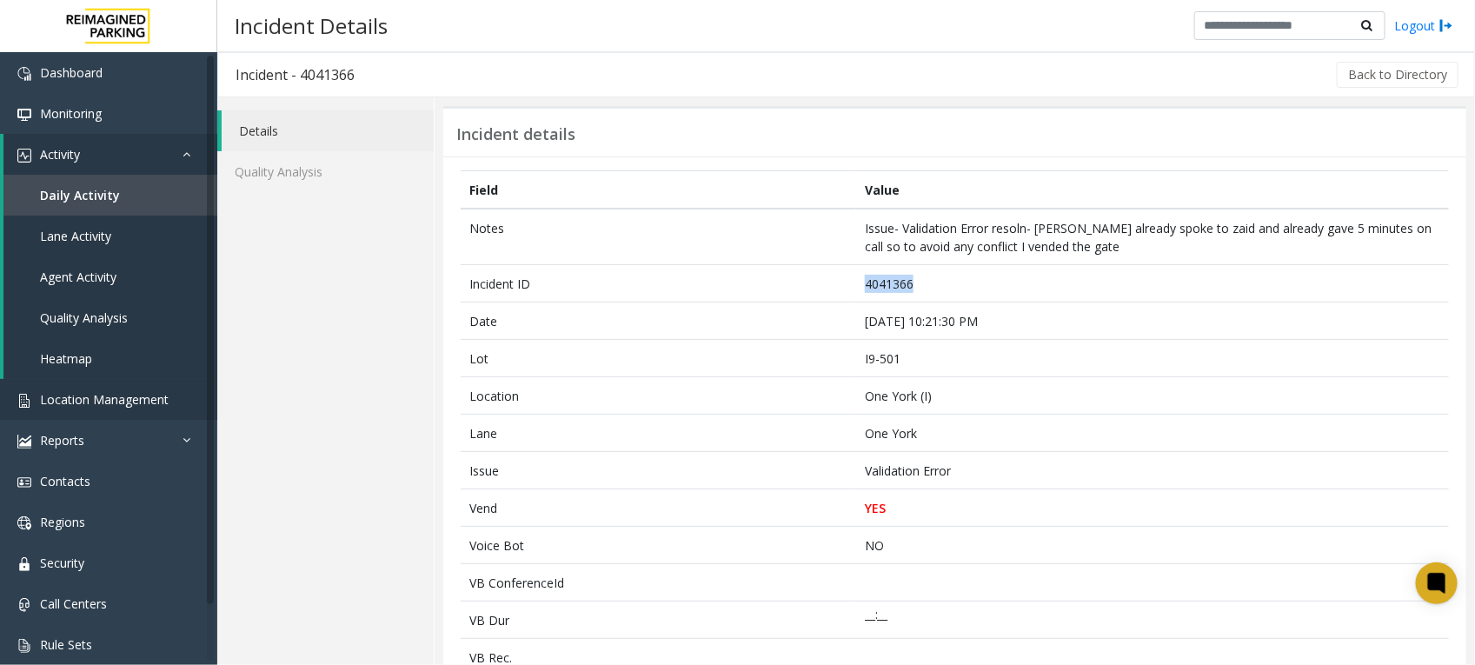
copy td "4041366"
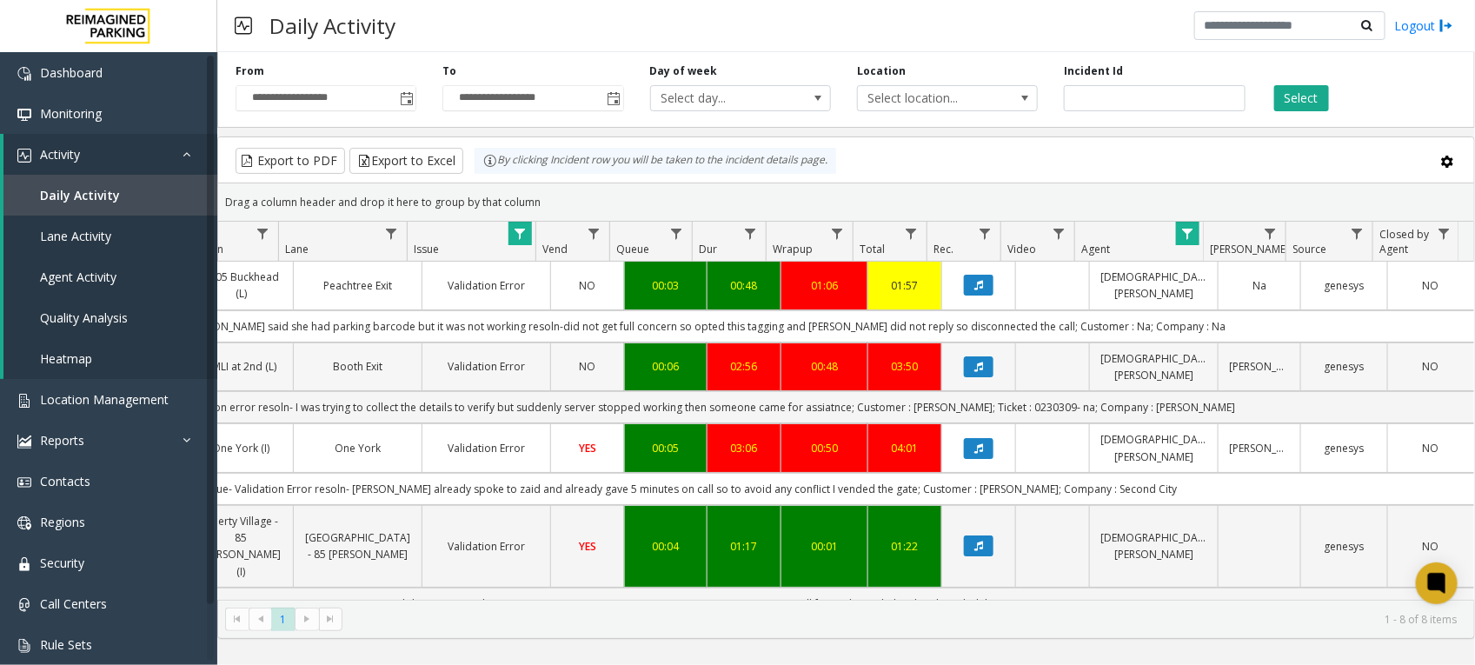
scroll to position [0, 355]
click at [1188, 232] on span "Data table" at bounding box center [1186, 234] width 14 height 14
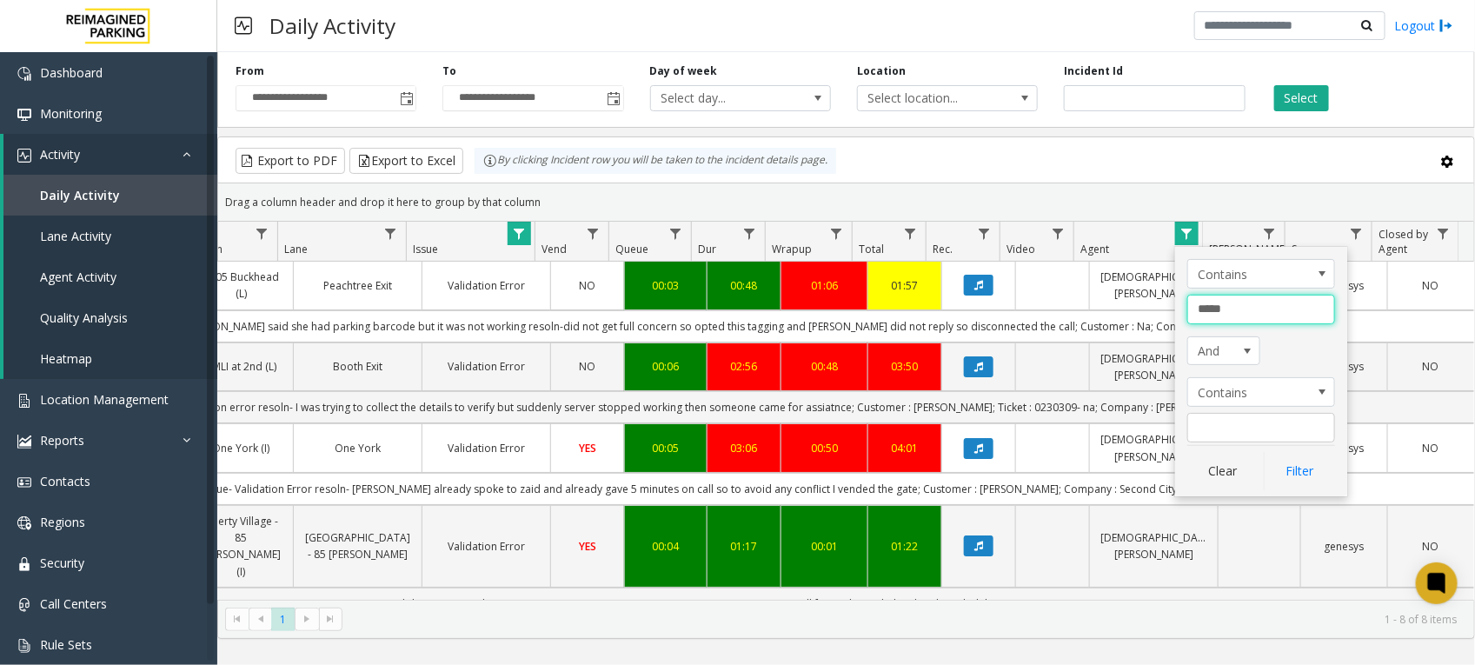
drag, startPoint x: 1256, startPoint y: 305, endPoint x: 1123, endPoint y: 305, distance: 132.9
click at [1123, 305] on app-root "**********" at bounding box center [737, 332] width 1475 height 665
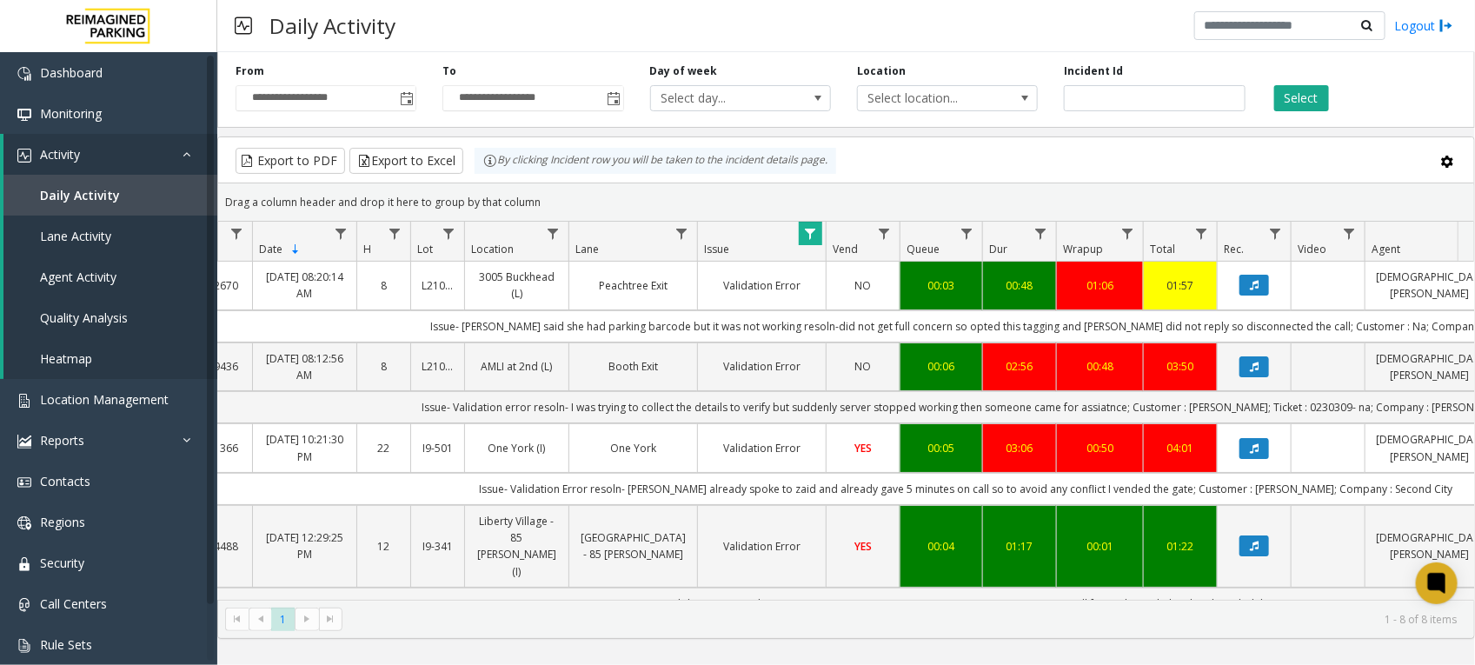
scroll to position [0, 16]
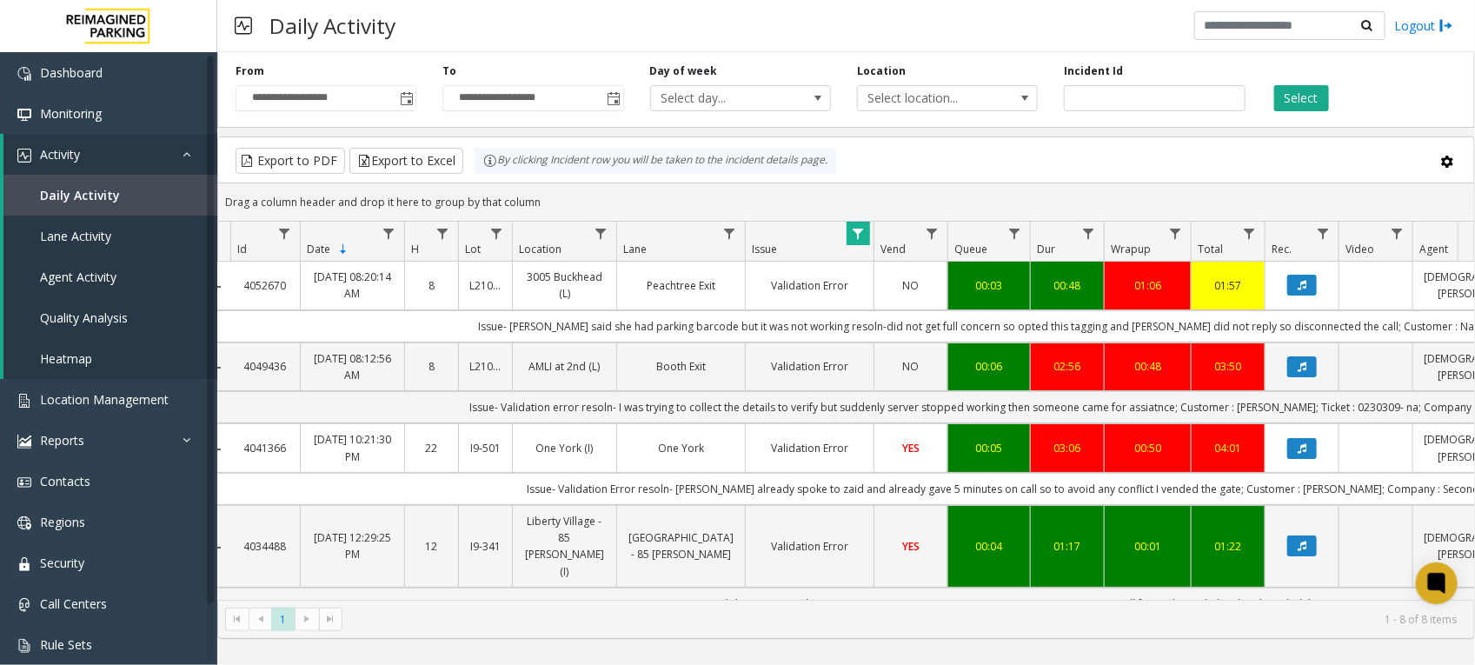
click at [861, 235] on span "Data table" at bounding box center [858, 234] width 14 height 14
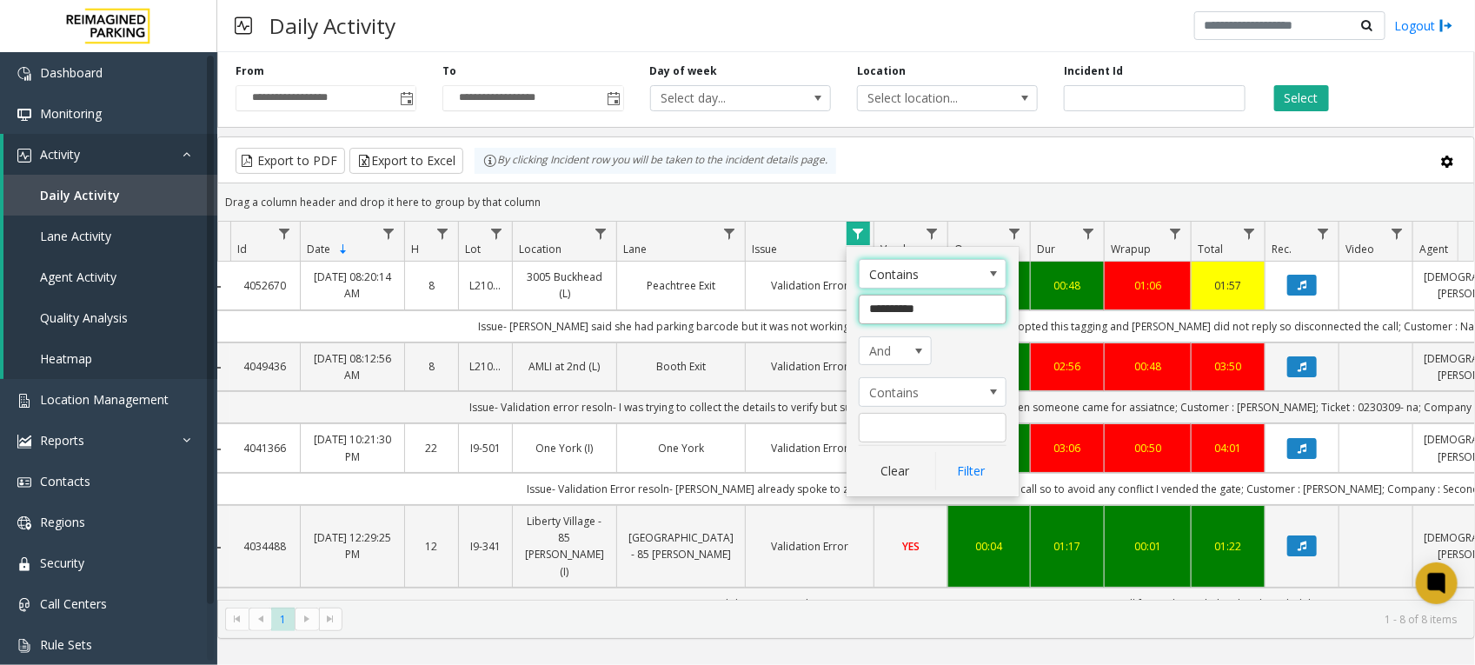
click at [928, 307] on input "**********" at bounding box center [932, 310] width 148 height 30
click at [900, 309] on input "**********" at bounding box center [932, 310] width 148 height 30
type input "*******"
click button "Filter" at bounding box center [970, 471] width 71 height 38
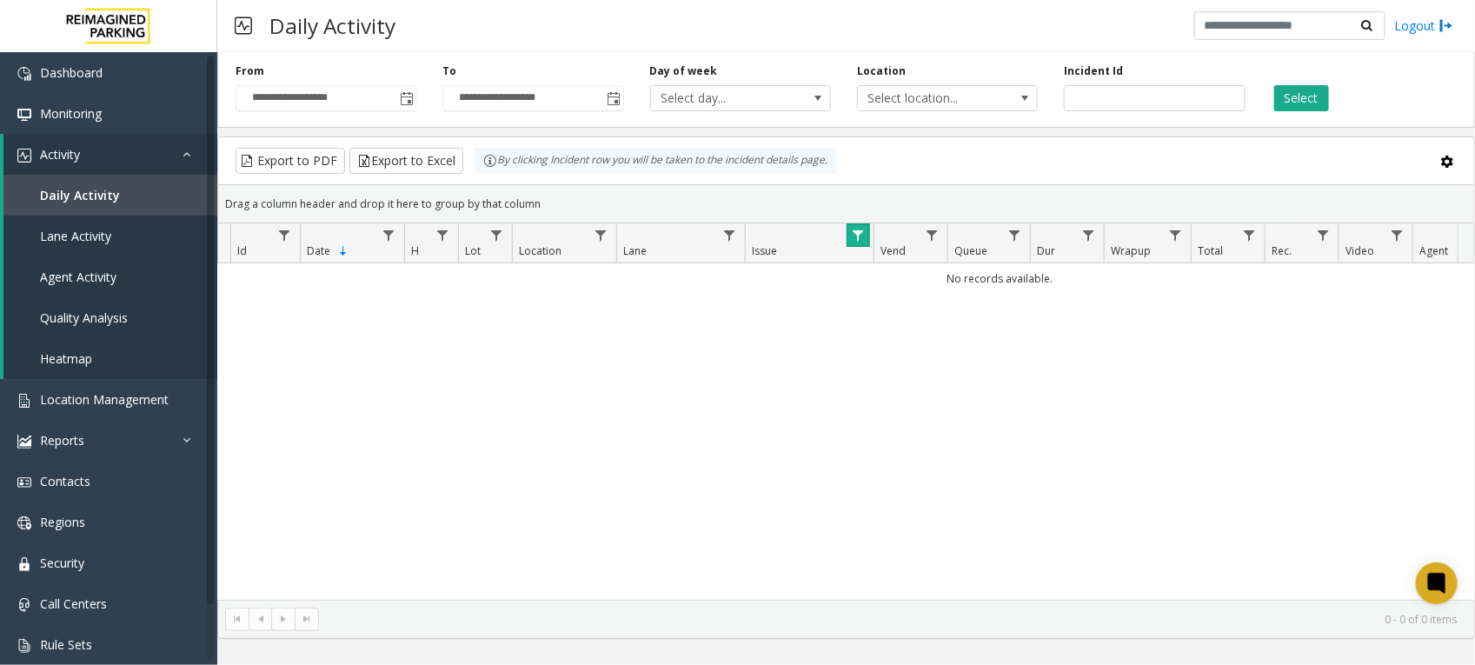
click at [867, 239] on link "Data table" at bounding box center [857, 234] width 23 height 23
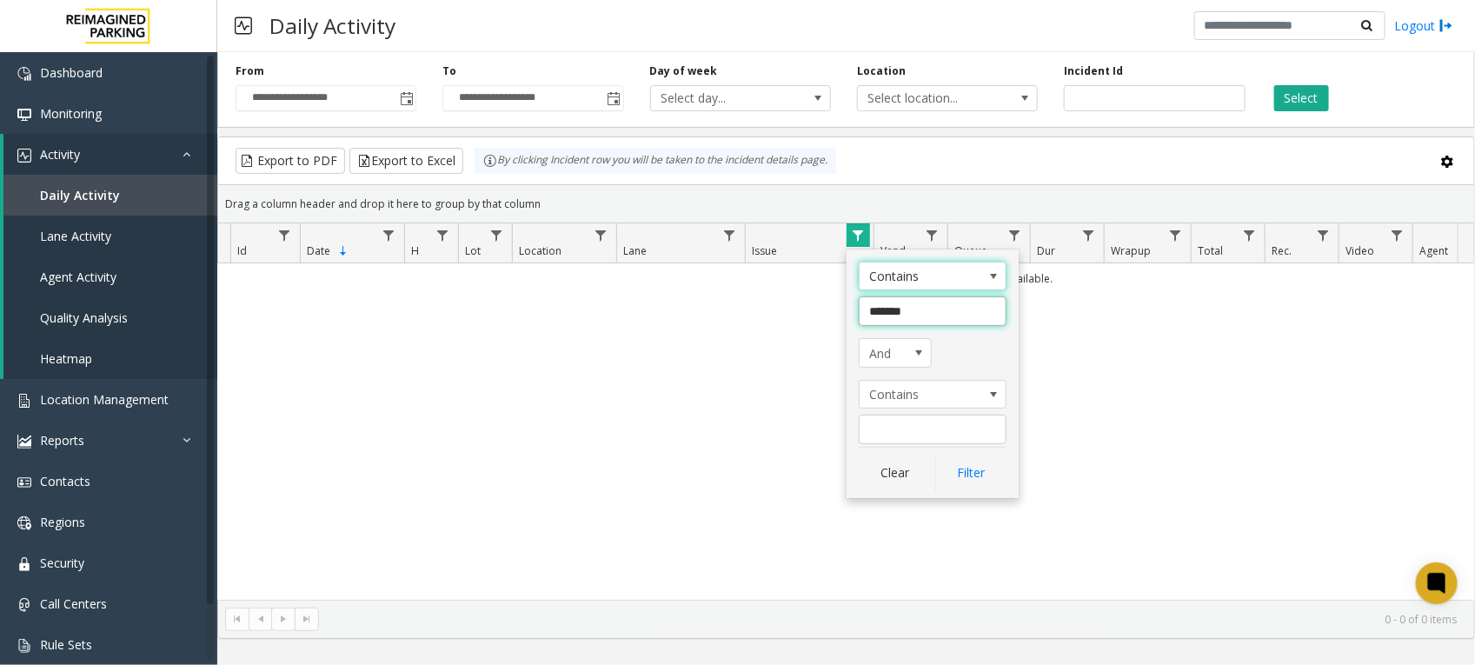
click at [896, 307] on input "*******" at bounding box center [932, 311] width 148 height 30
type input "**********"
click button "Filter" at bounding box center [970, 473] width 71 height 38
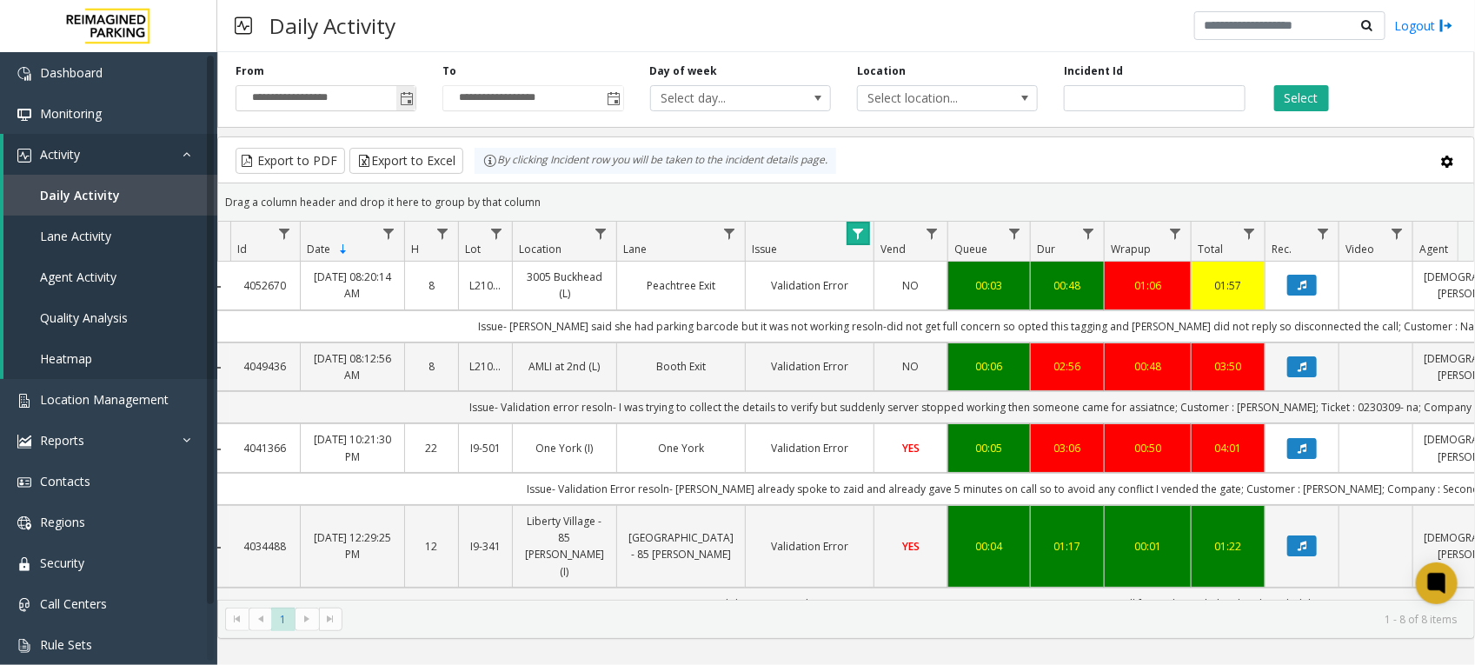
click at [414, 100] on span "Toggle popup" at bounding box center [407, 99] width 14 height 14
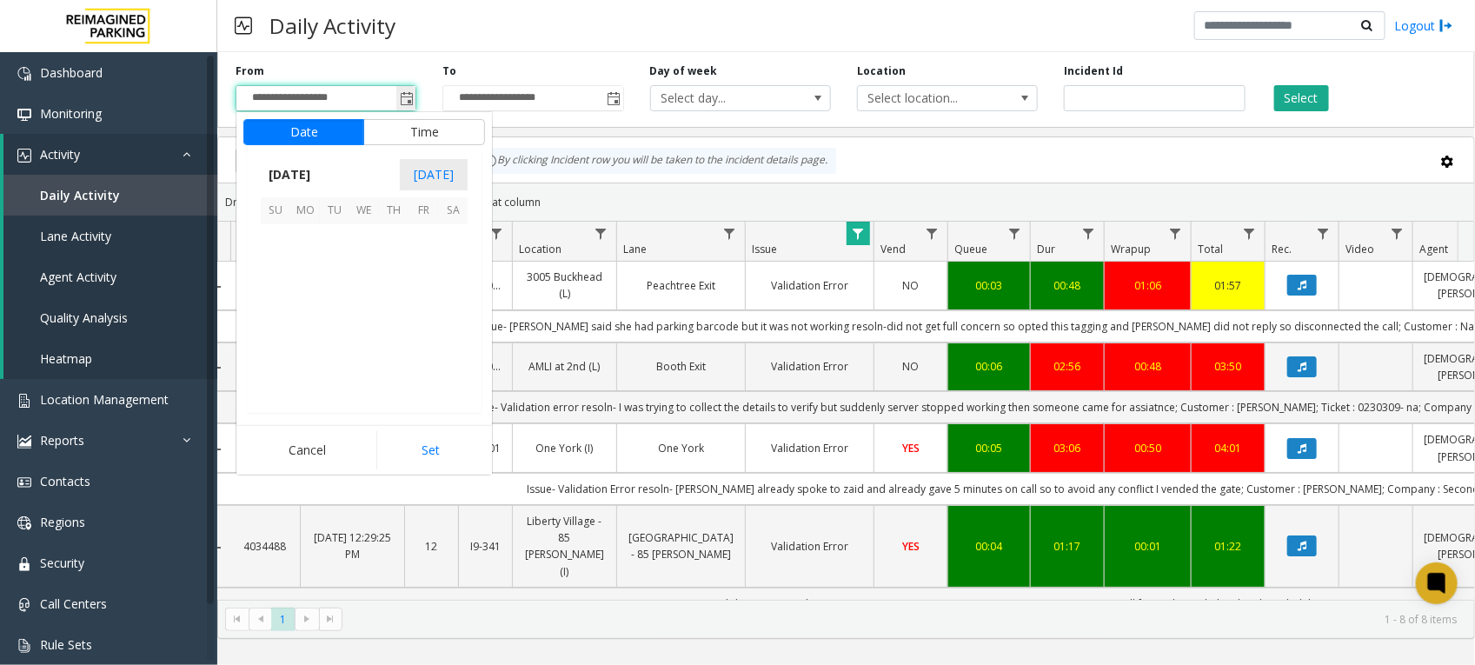
scroll to position [311501, 0]
click at [309, 175] on span "[DATE]" at bounding box center [289, 175] width 57 height 26
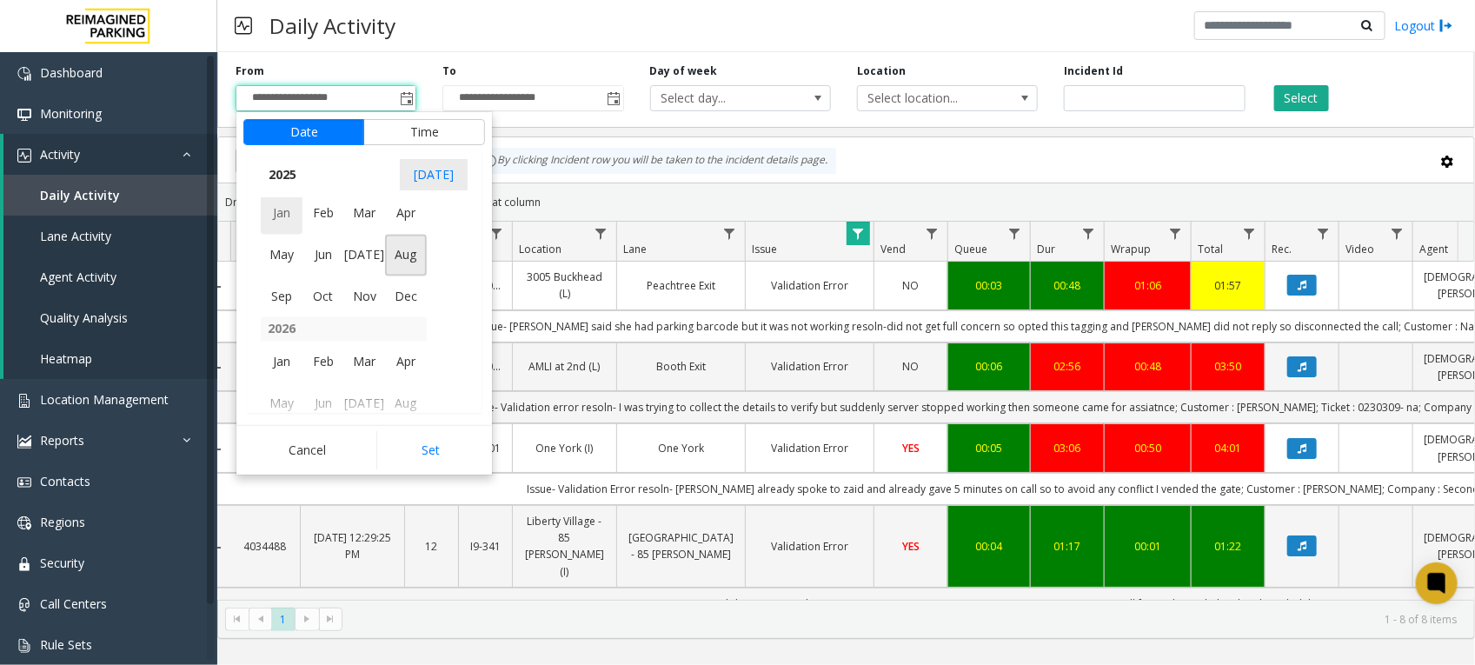
click at [289, 211] on span "Jan" at bounding box center [282, 214] width 42 height 42
click at [367, 237] on span "1" at bounding box center [364, 240] width 30 height 30
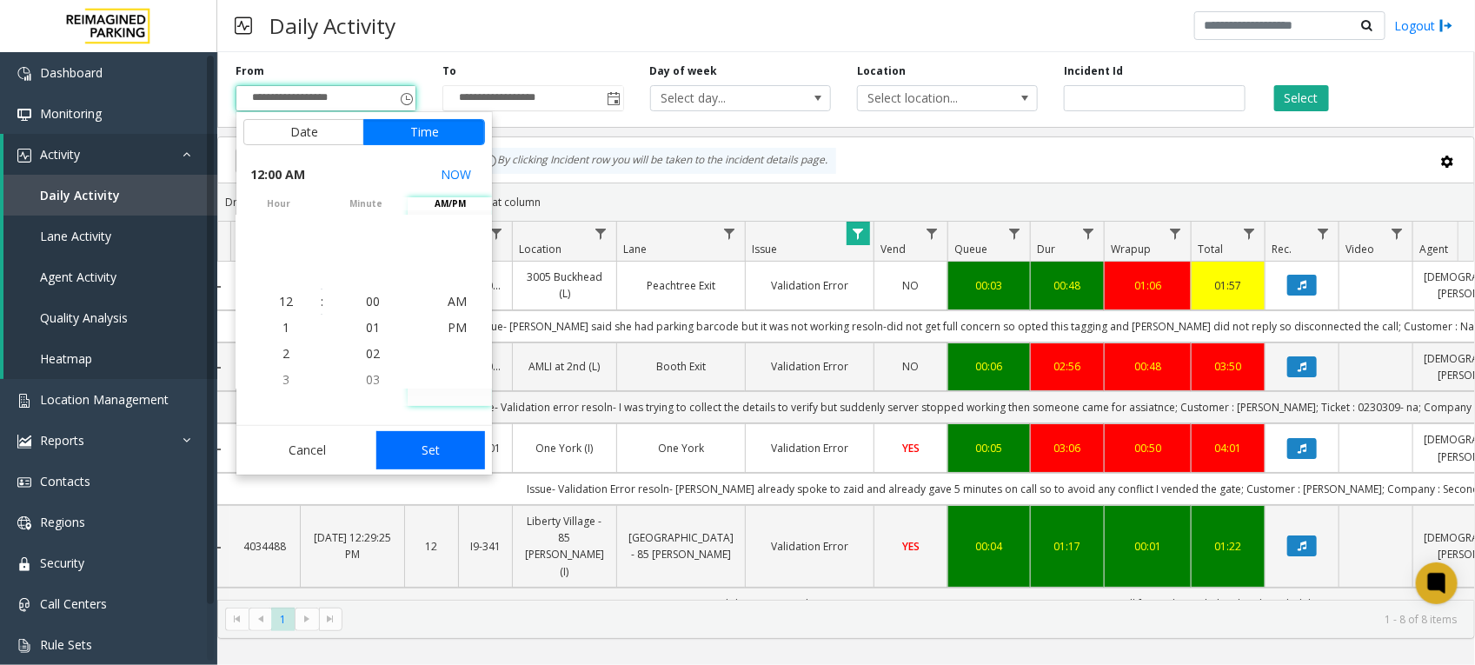
click at [441, 461] on button "Set" at bounding box center [430, 450] width 109 height 38
type input "**********"
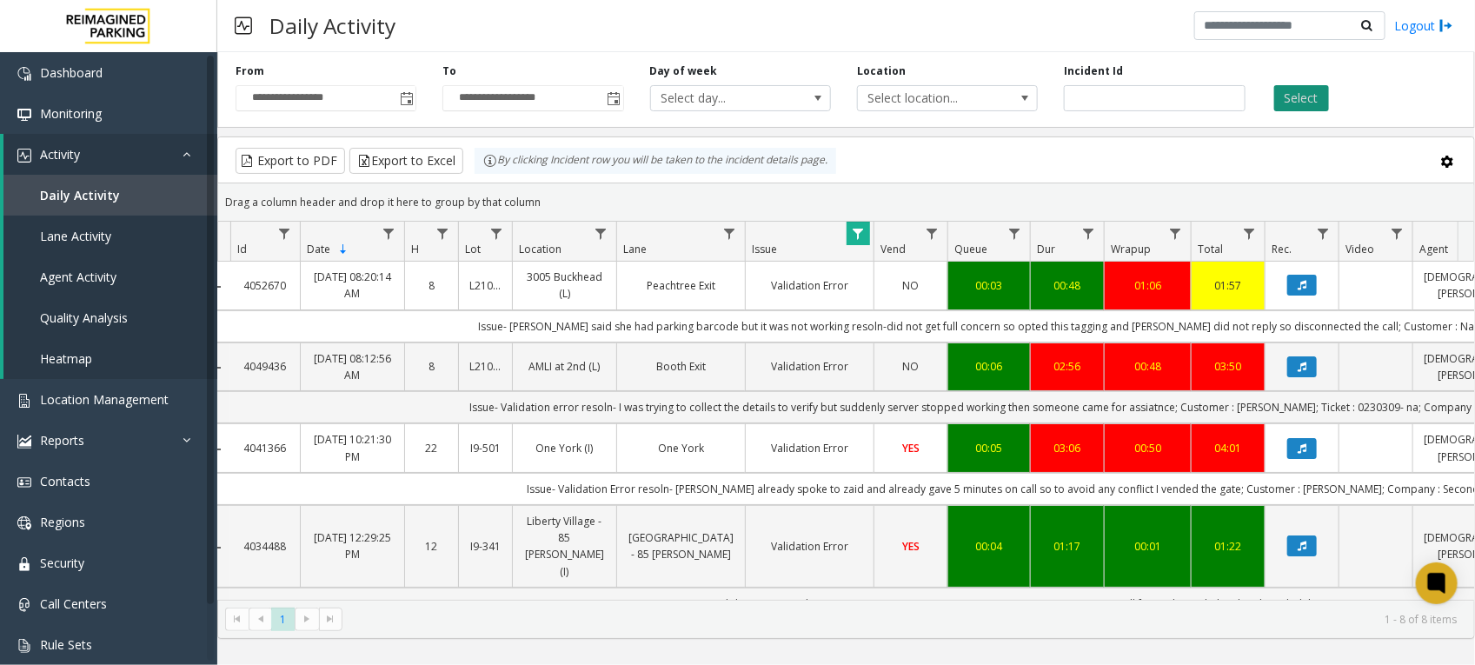
click at [1305, 96] on button "Select" at bounding box center [1301, 98] width 55 height 26
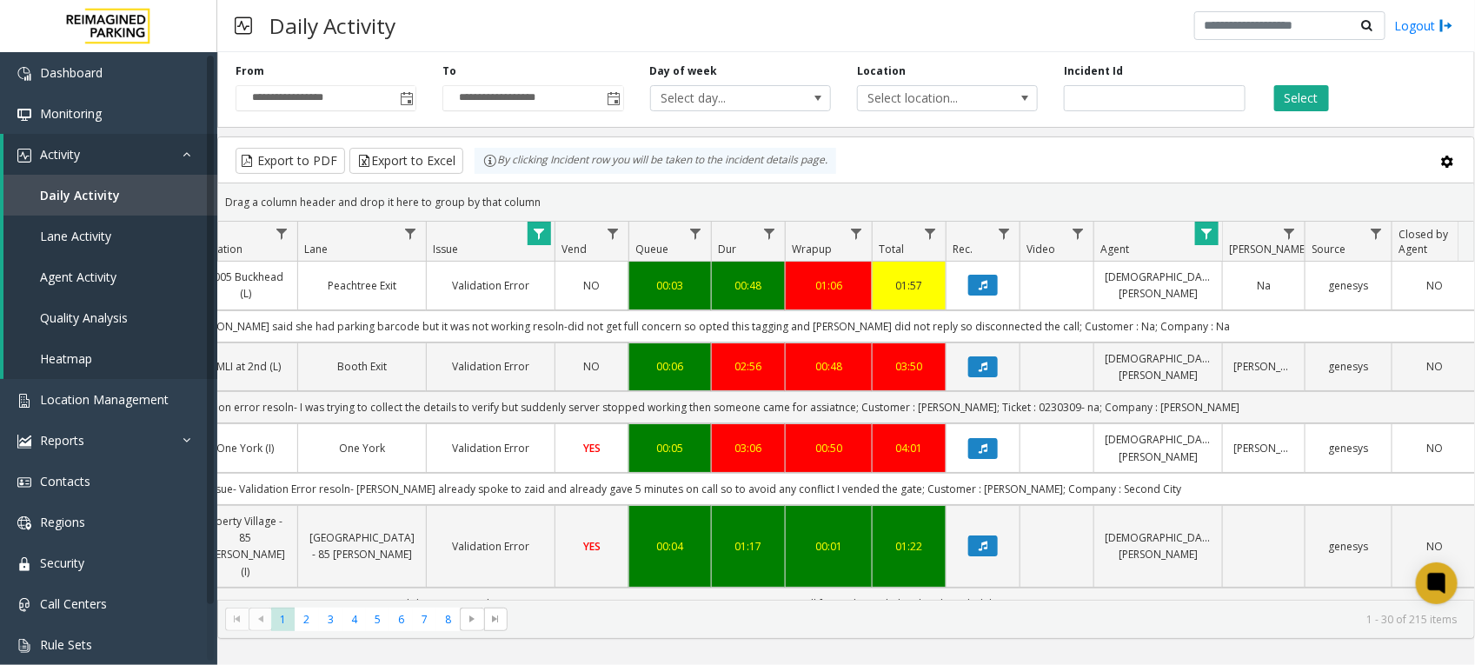
scroll to position [0, 355]
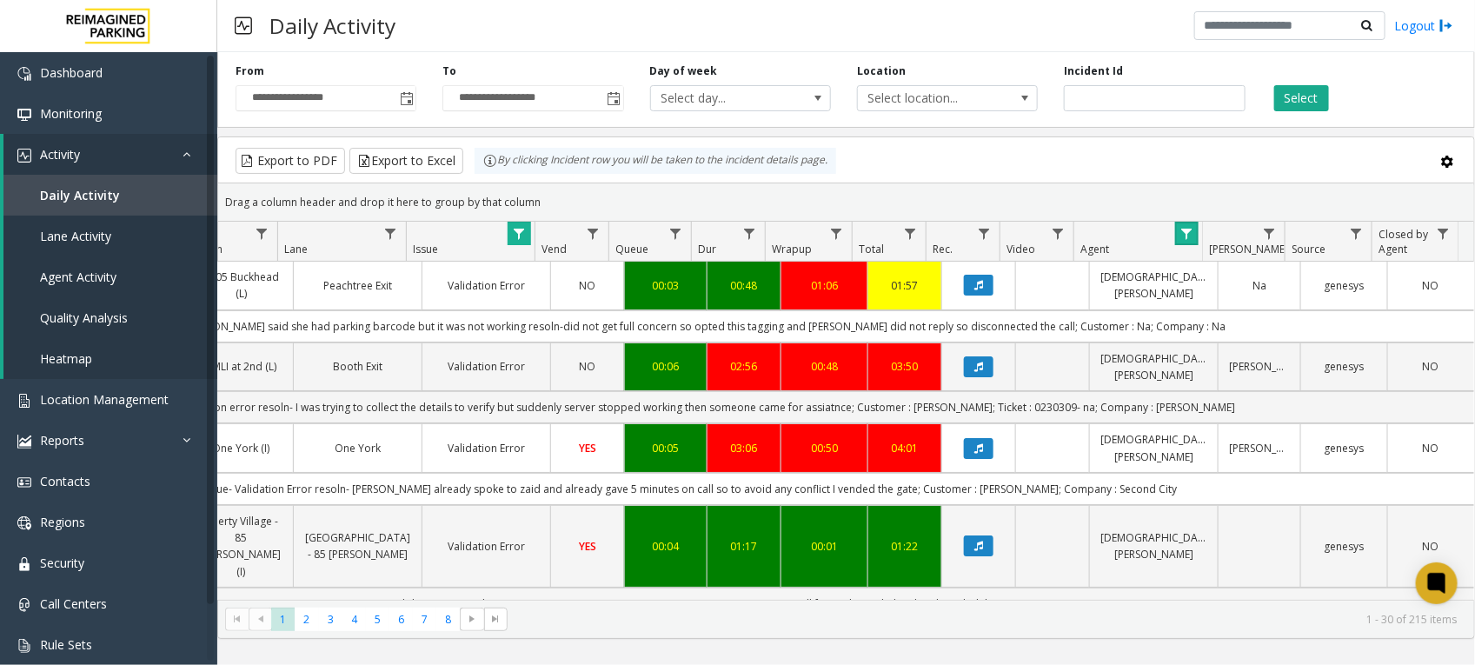
click at [1187, 242] on link "Data table" at bounding box center [1186, 233] width 23 height 23
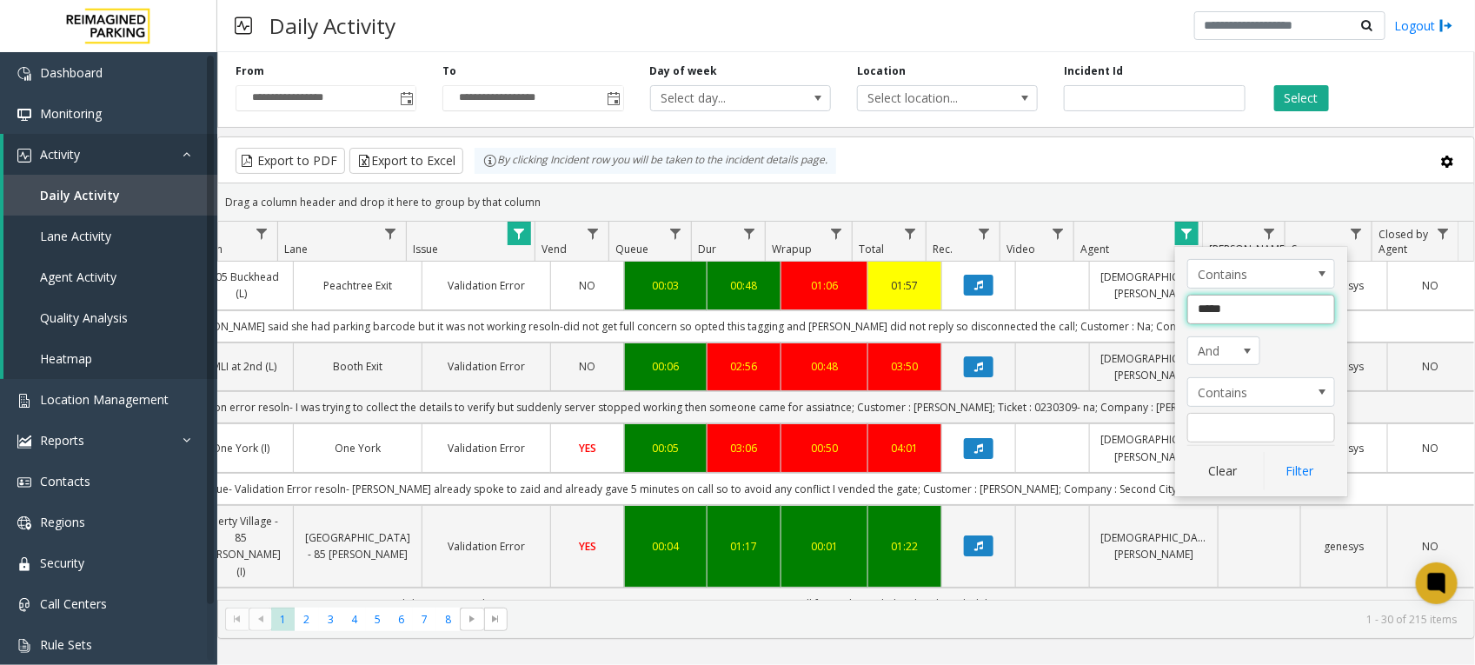
click at [1203, 311] on input "*****" at bounding box center [1261, 310] width 148 height 30
click at [1219, 470] on button "Clear" at bounding box center [1222, 471] width 71 height 38
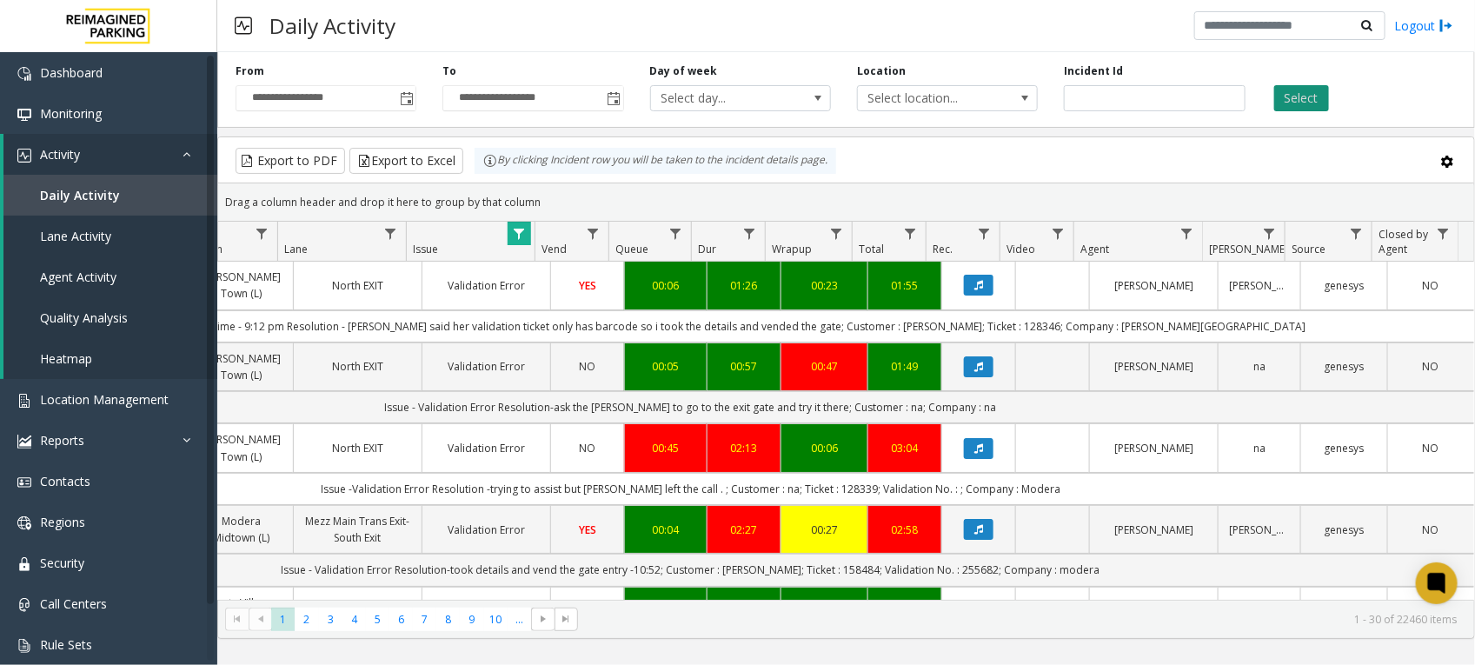
click at [1308, 97] on button "Select" at bounding box center [1301, 98] width 55 height 26
click at [417, 158] on button "Export to Excel" at bounding box center [406, 161] width 114 height 26
click at [1415, 91] on div "Select" at bounding box center [1361, 87] width 207 height 48
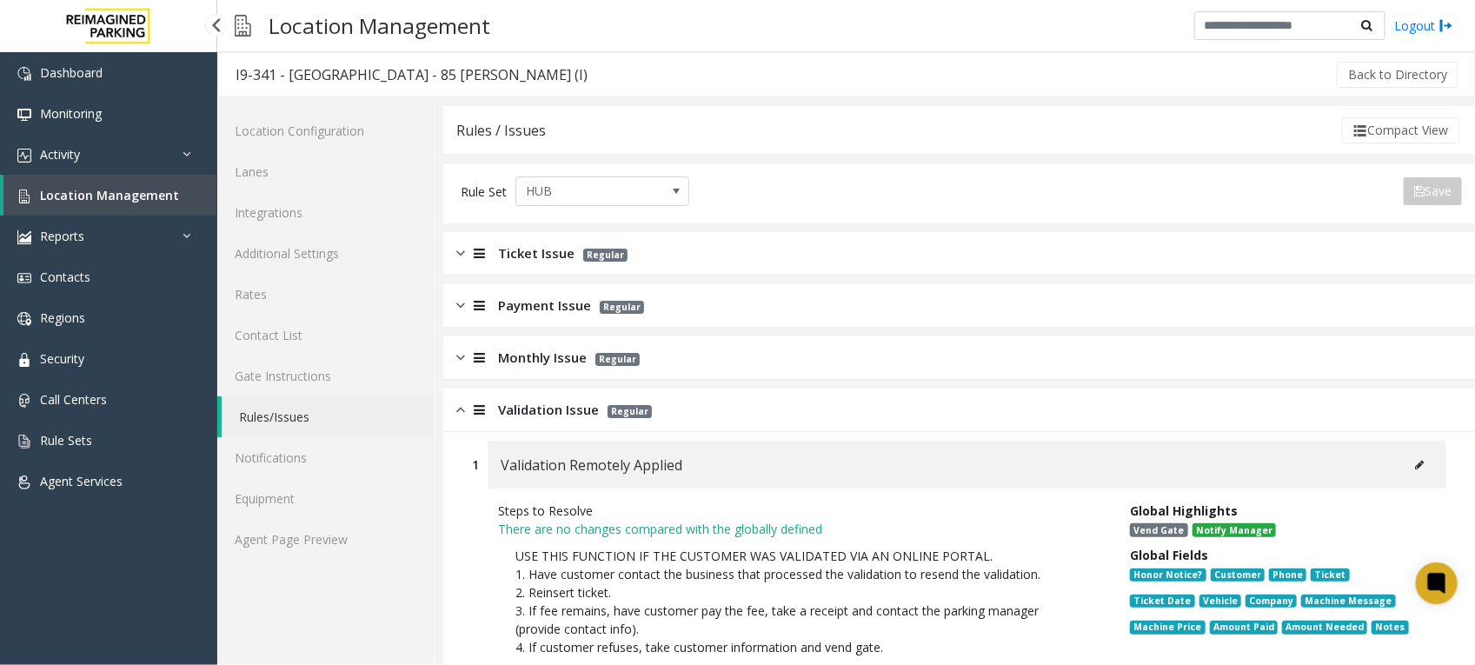
click at [81, 189] on span "Location Management" at bounding box center [109, 195] width 139 height 17
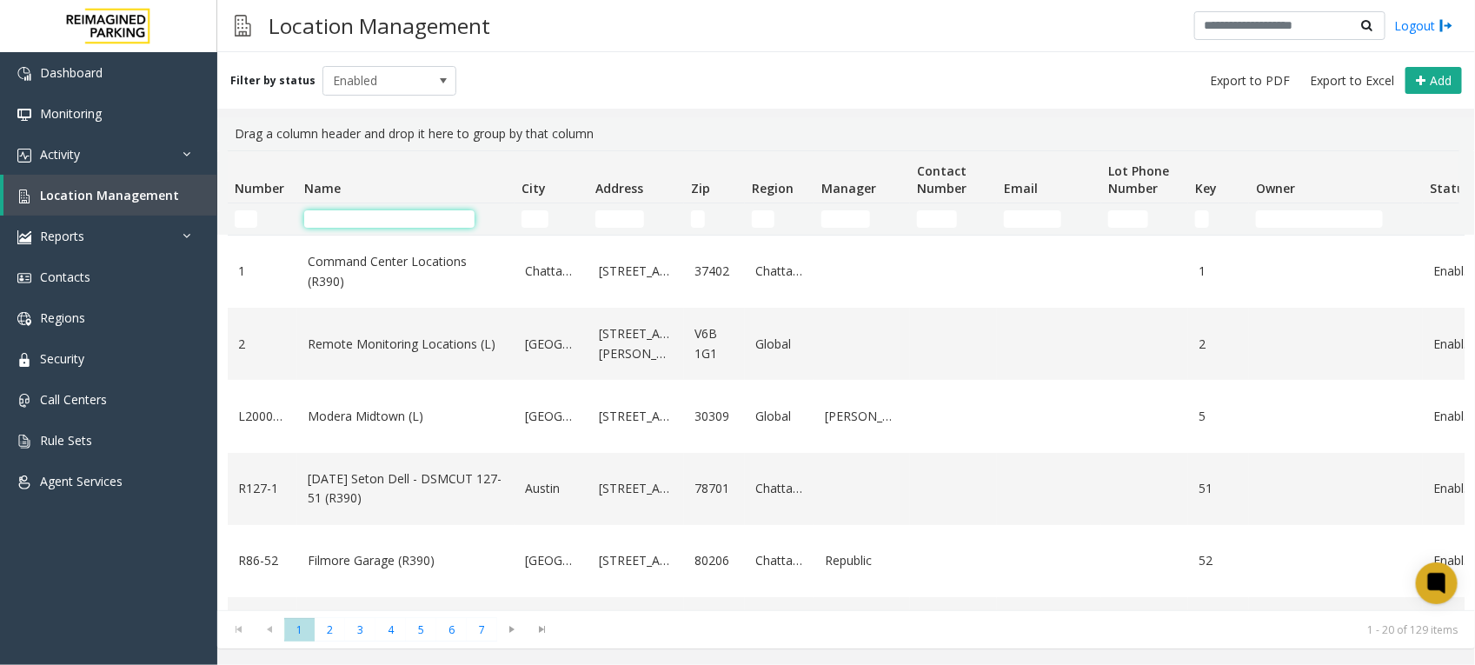
click at [335, 222] on input "Name Filter" at bounding box center [389, 218] width 170 height 17
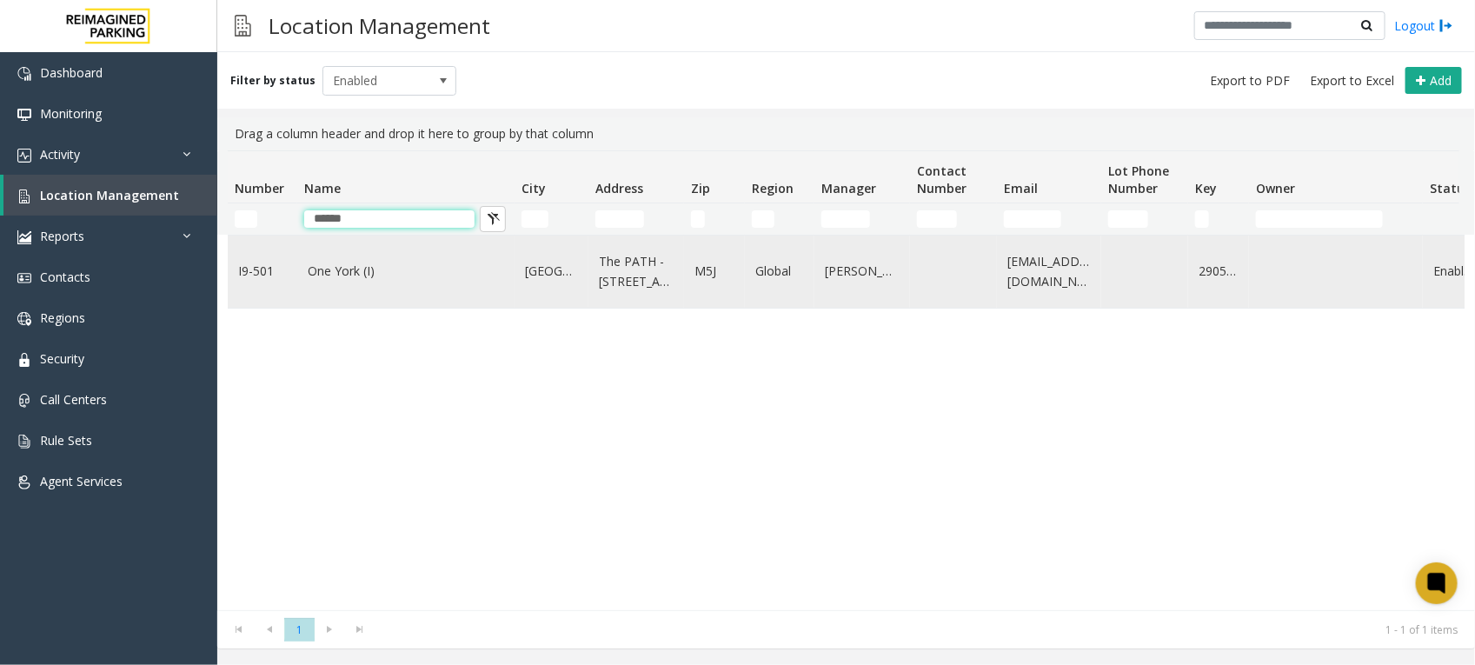
type input "******"
click at [335, 279] on link "One York (I)" at bounding box center [406, 271] width 196 height 19
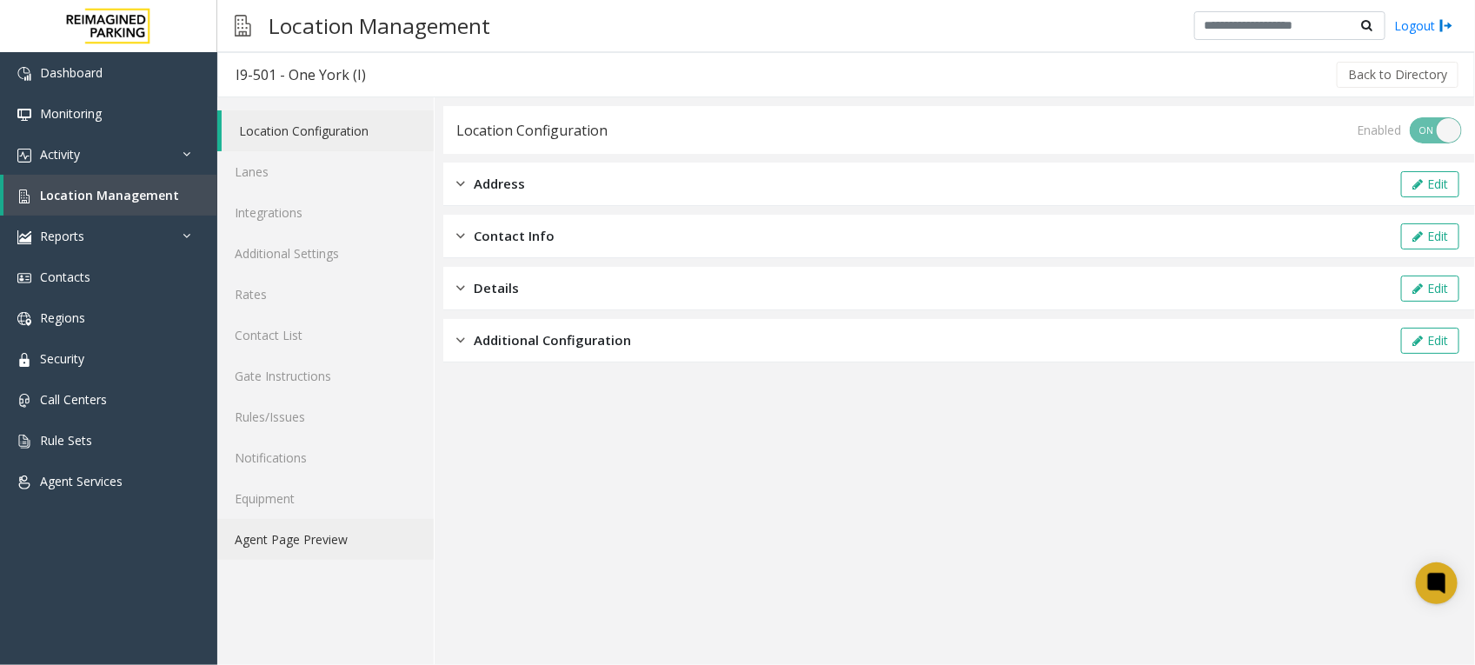
click at [295, 533] on link "Agent Page Preview" at bounding box center [325, 539] width 216 height 41
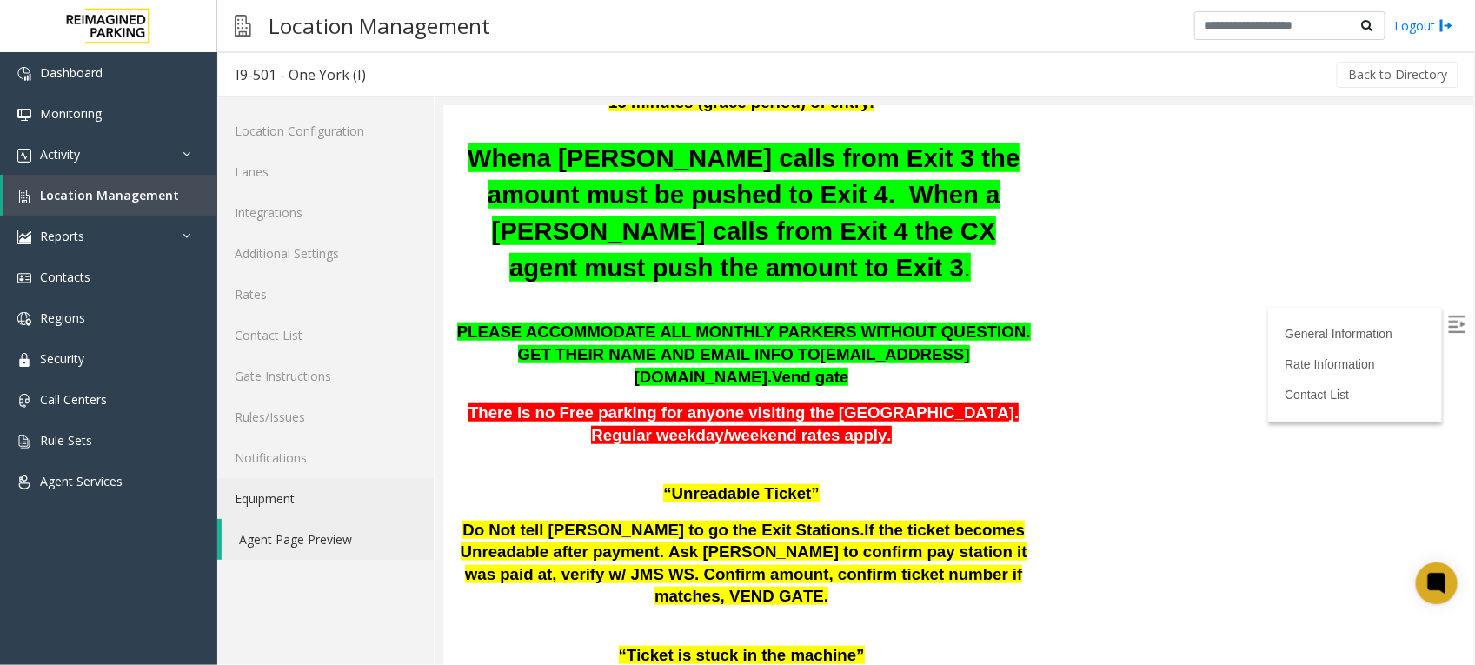
scroll to position [543, 0]
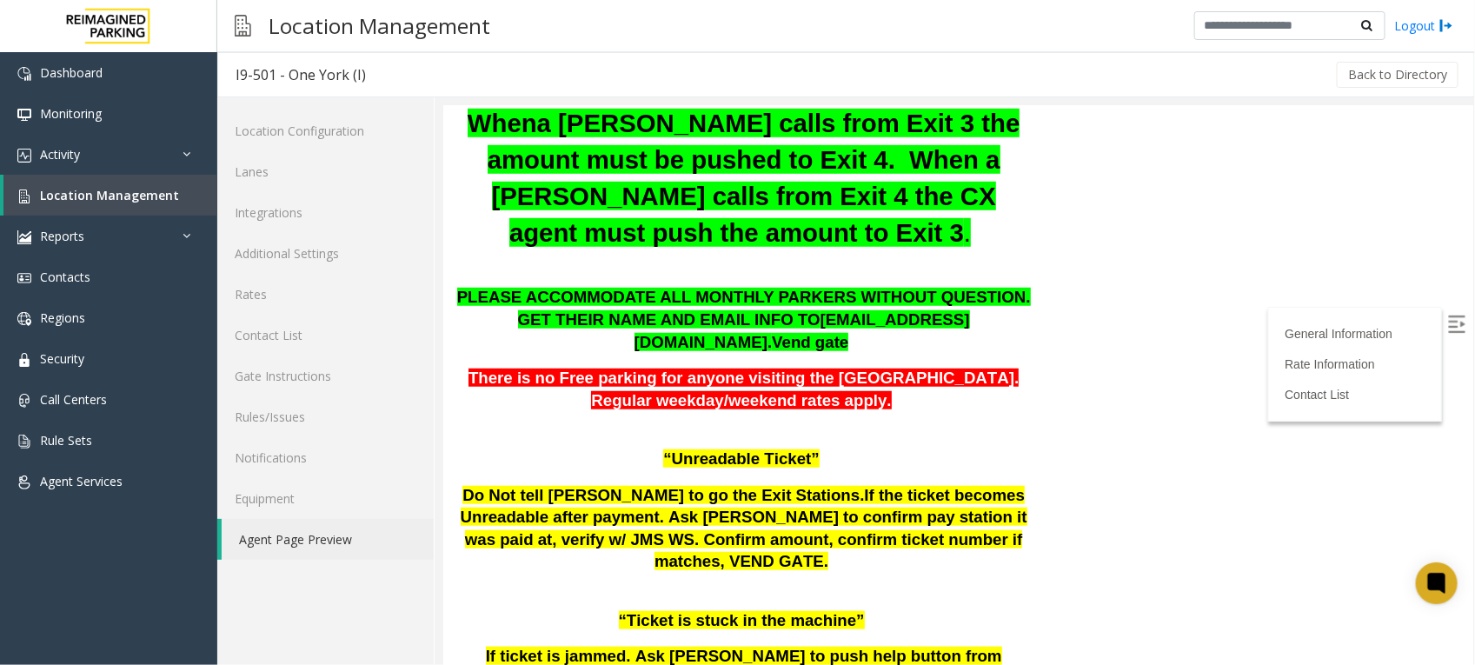
click at [899, 447] on p "“Unreadable Ticket”" at bounding box center [742, 458] width 574 height 23
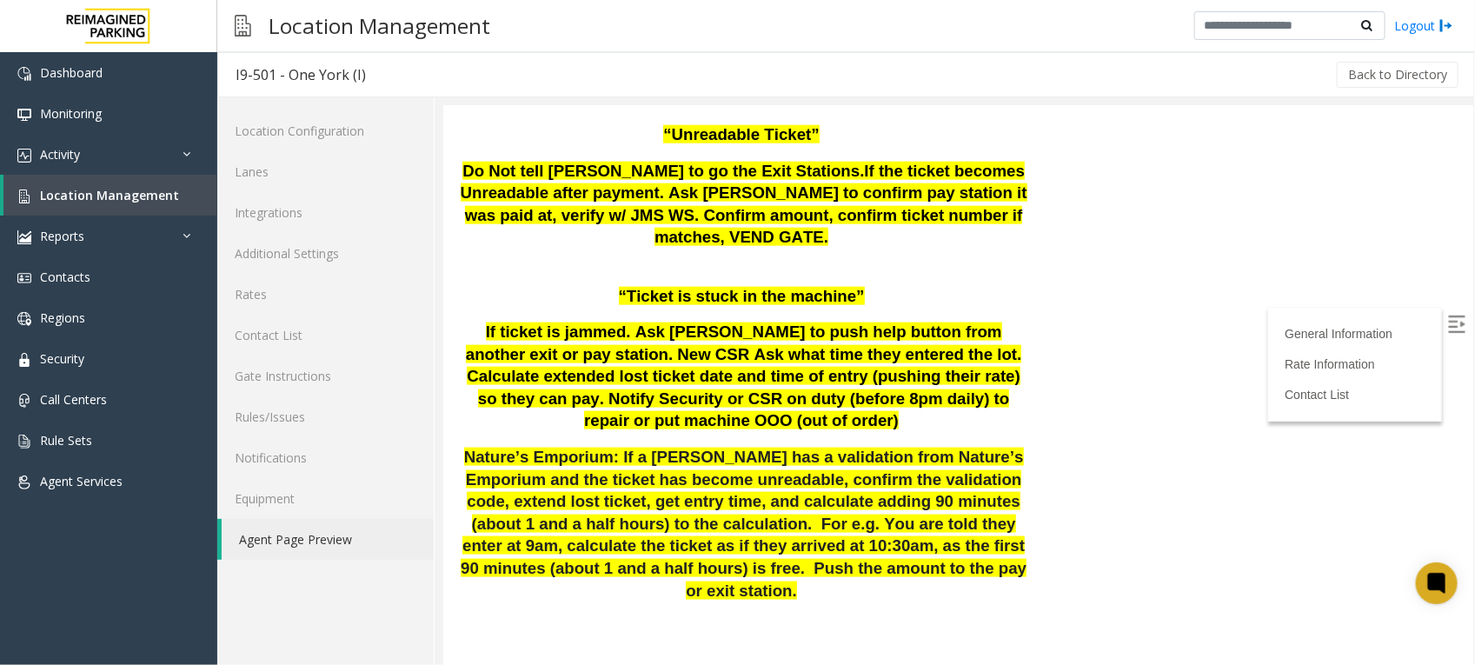
scroll to position [869, 0]
